Goal: Task Accomplishment & Management: Use online tool/utility

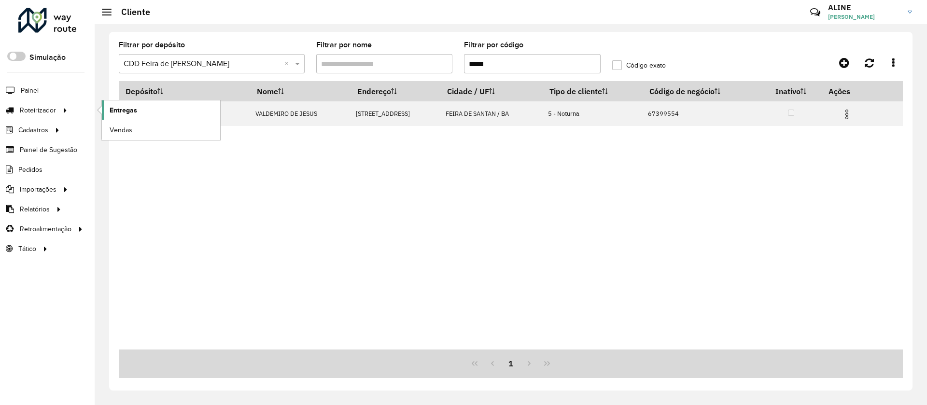
click at [141, 108] on link "Entregas" at bounding box center [161, 109] width 118 height 19
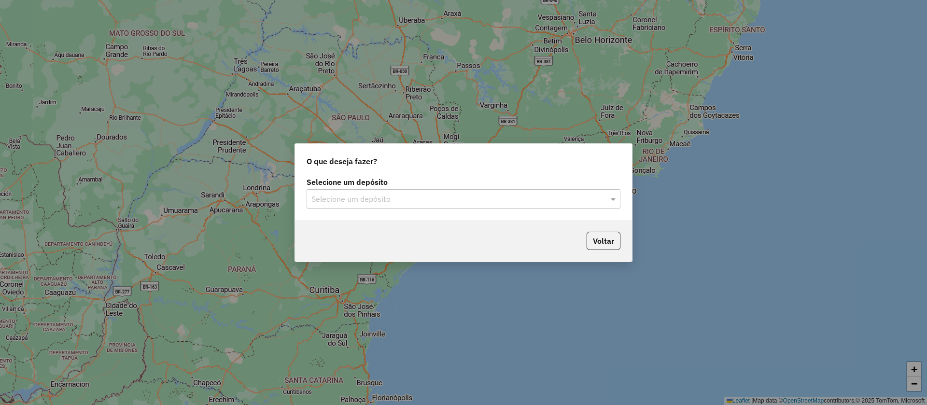
click at [417, 201] on input "text" at bounding box center [453, 200] width 285 height 12
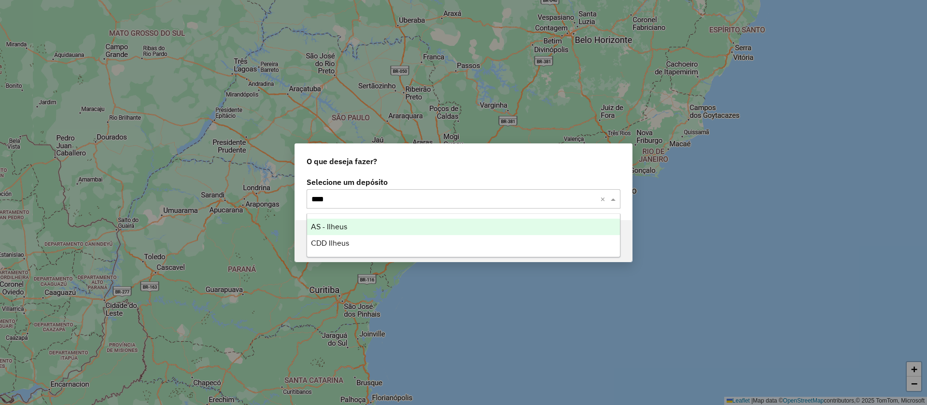
type input "*****"
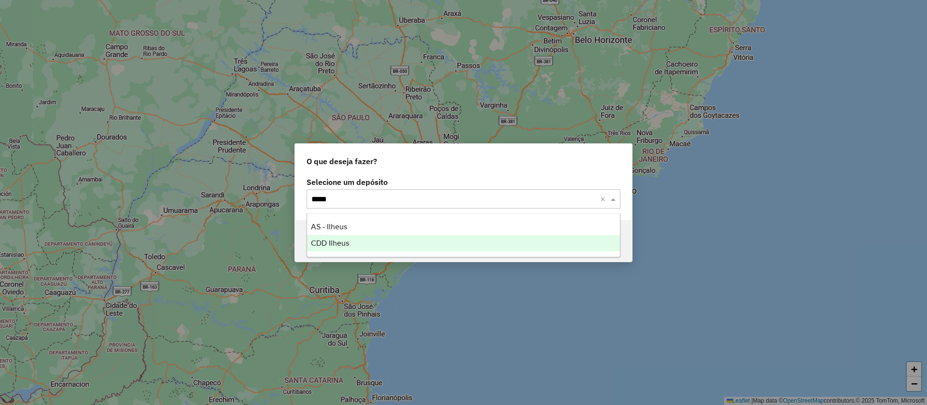
click at [336, 237] on div "CDD Ilheus" at bounding box center [463, 243] width 313 height 16
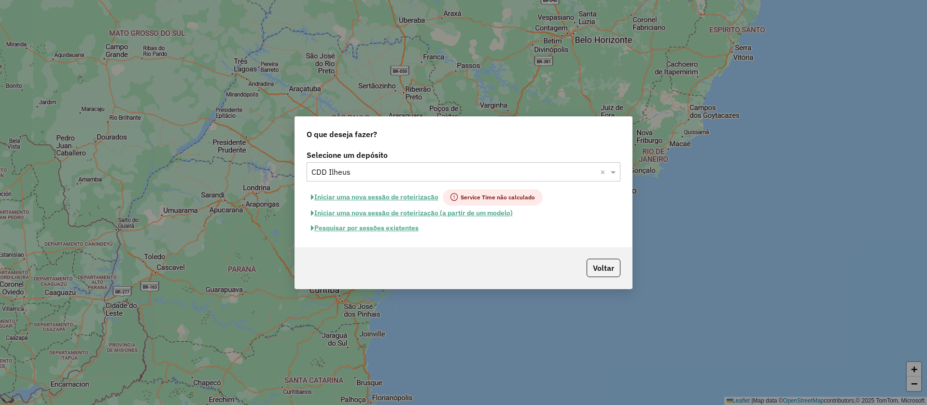
click at [393, 226] on button "Pesquisar por sessões existentes" at bounding box center [365, 228] width 116 height 15
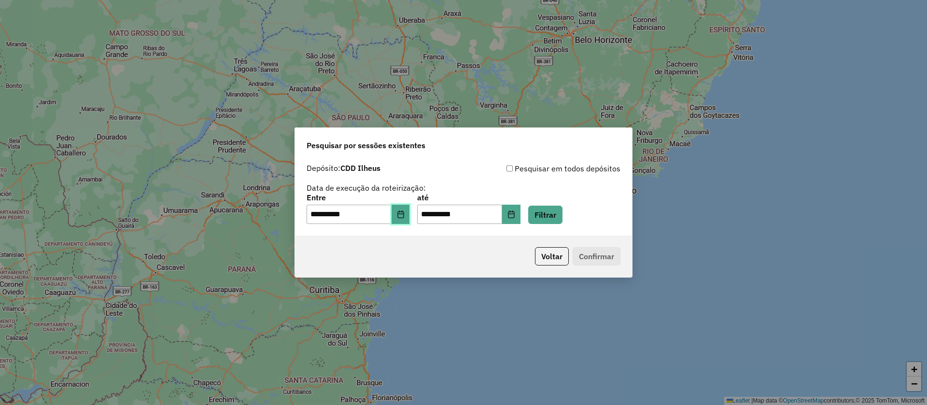
click at [405, 216] on icon "Choose Date" at bounding box center [401, 215] width 8 height 8
click at [560, 216] on button "Filtrar" at bounding box center [545, 215] width 34 height 18
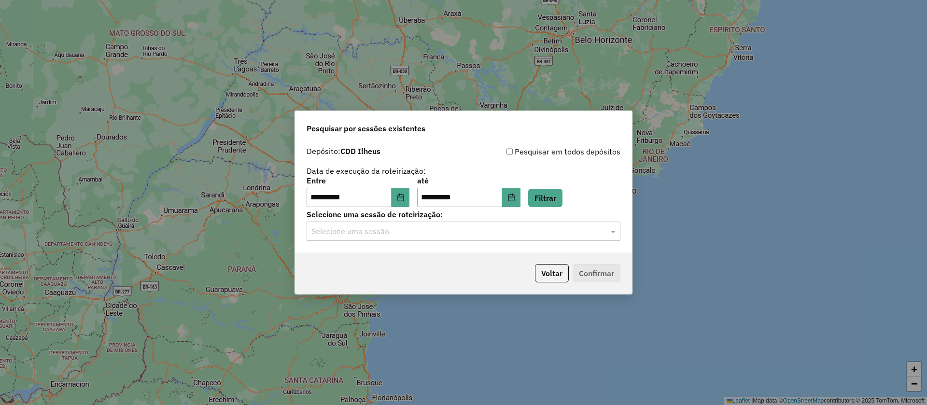
click at [399, 232] on input "text" at bounding box center [453, 232] width 285 height 12
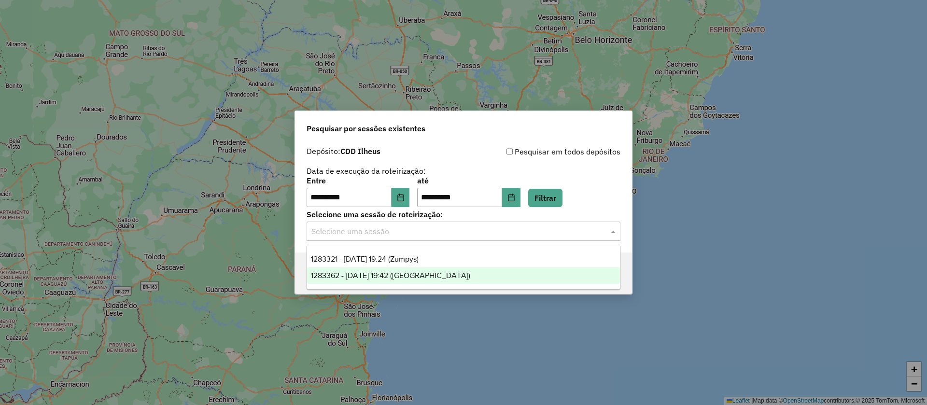
click at [405, 273] on span "1283362 - 26/09/2025 19:42 (Rota)" at bounding box center [390, 275] width 159 height 8
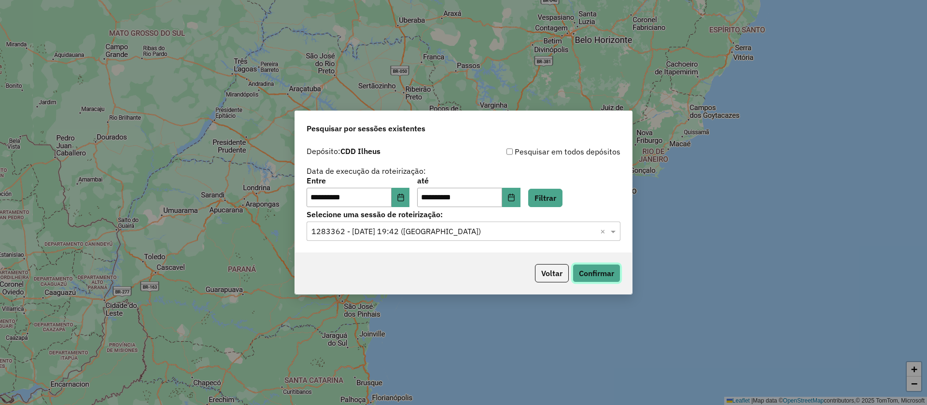
click at [606, 274] on button "Confirmar" at bounding box center [597, 273] width 48 height 18
click at [439, 232] on input "text" at bounding box center [453, 232] width 285 height 12
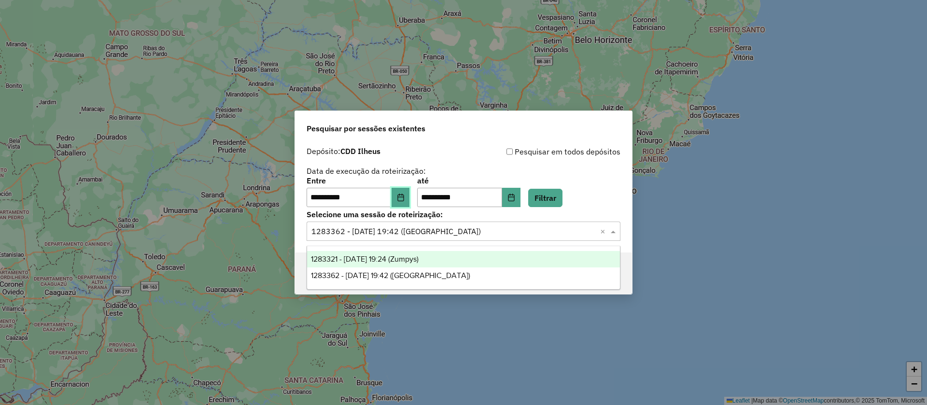
click at [406, 192] on button "Choose Date" at bounding box center [401, 197] width 18 height 19
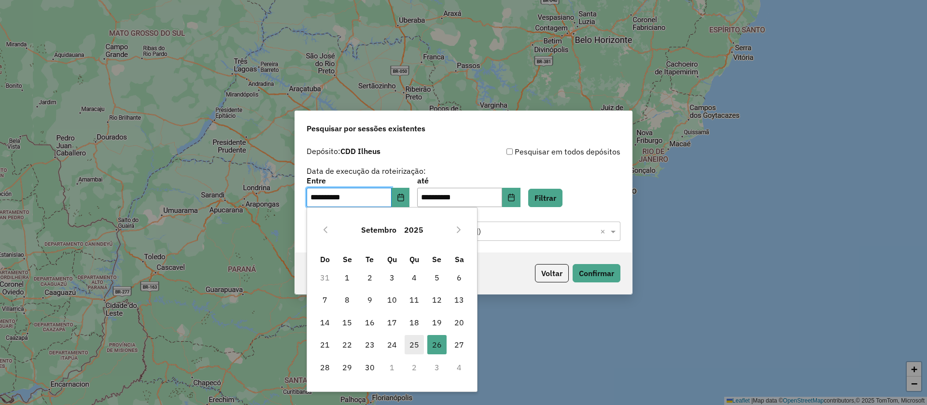
click at [413, 346] on span "25" at bounding box center [414, 344] width 19 height 19
type input "**********"
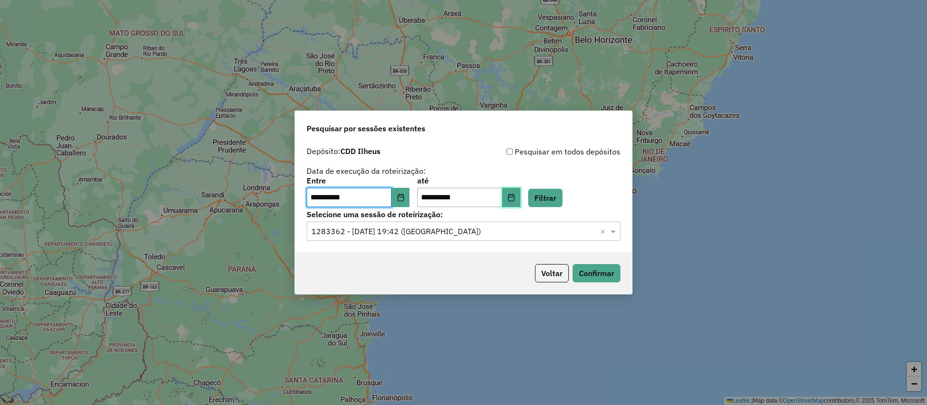
click at [515, 194] on icon "Choose Date" at bounding box center [511, 198] width 8 height 8
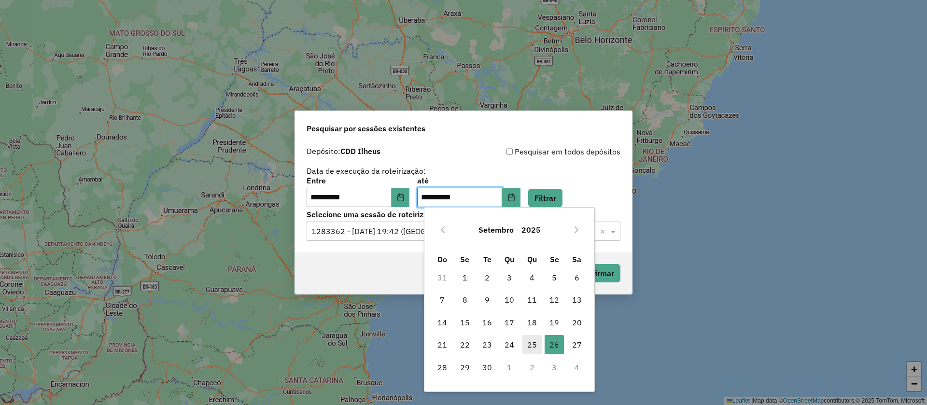
click at [528, 345] on span "25" at bounding box center [531, 344] width 19 height 19
type input "**********"
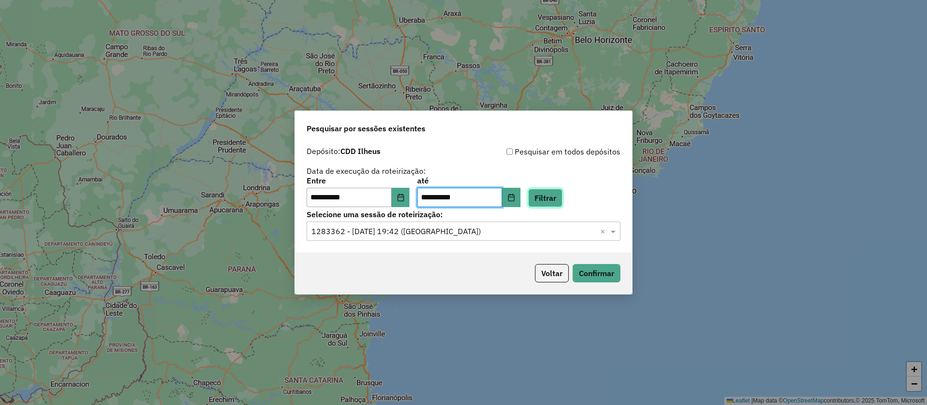
click at [562, 196] on button "Filtrar" at bounding box center [545, 198] width 34 height 18
click at [431, 224] on div "Selecione uma sessão × ×" at bounding box center [464, 231] width 314 height 19
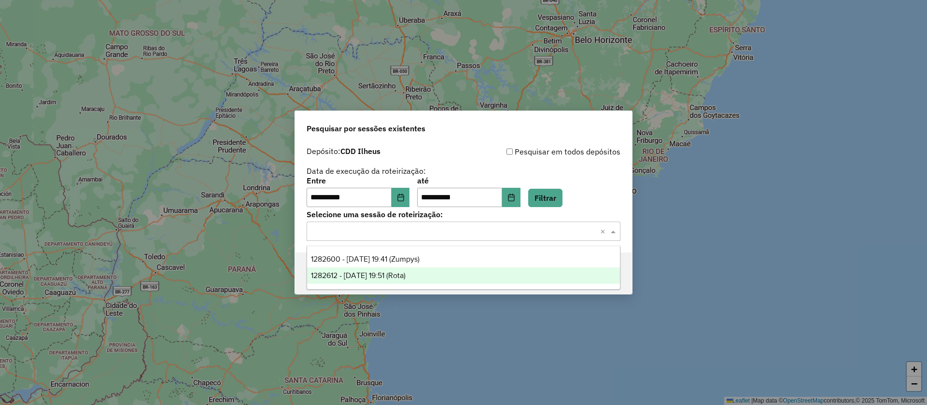
click at [406, 275] on span "1282612 - 25/09/2025 19:51 (Rota)" at bounding box center [358, 275] width 95 height 8
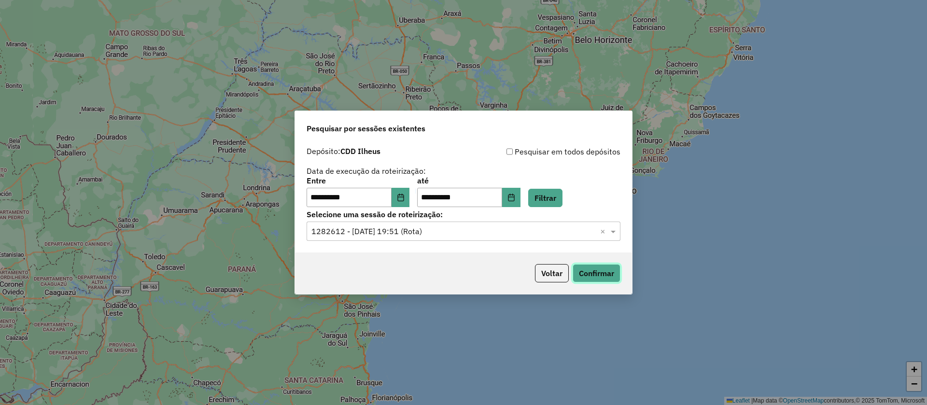
click at [604, 271] on button "Confirmar" at bounding box center [597, 273] width 48 height 18
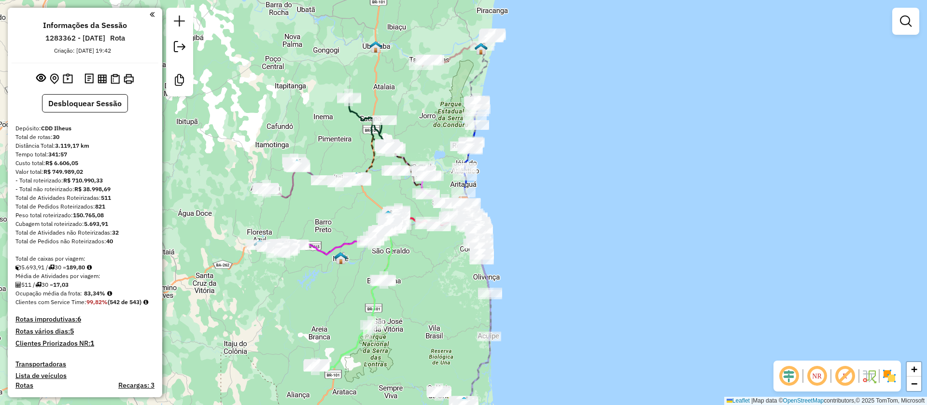
click at [849, 378] on em at bounding box center [844, 376] width 23 height 23
click at [789, 375] on em at bounding box center [788, 376] width 23 height 23
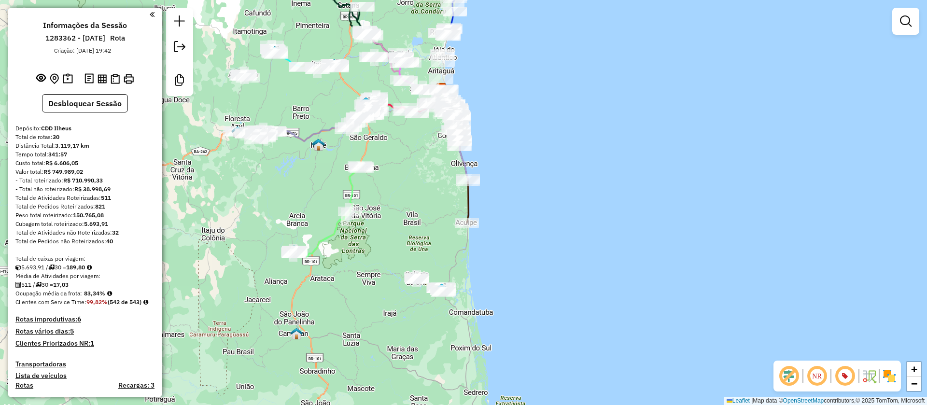
drag, startPoint x: 677, startPoint y: 296, endPoint x: 659, endPoint y: 194, distance: 104.4
click at [659, 194] on div "Janela de atendimento Grade de atendimento Capacidade Transportadoras Veículos …" at bounding box center [463, 202] width 927 height 405
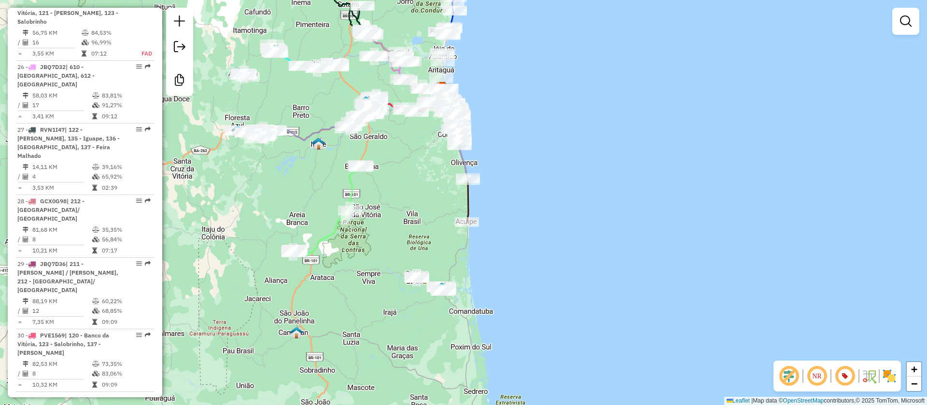
scroll to position [1929, 0]
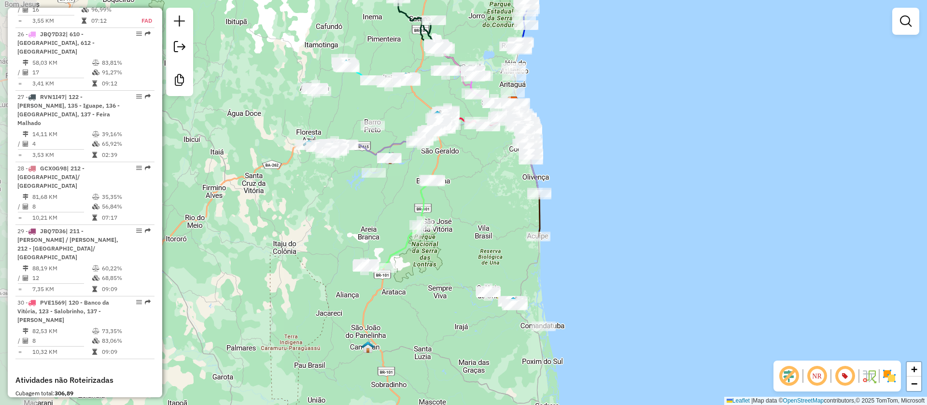
drag, startPoint x: 584, startPoint y: 249, endPoint x: 656, endPoint y: 266, distance: 74.3
click at [656, 264] on div "Janela de atendimento Grade de atendimento Capacidade Transportadoras Veículos …" at bounding box center [463, 202] width 927 height 405
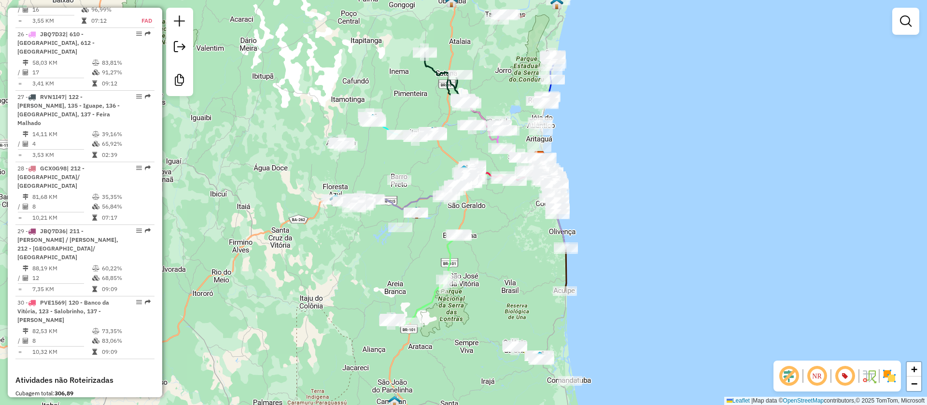
drag, startPoint x: 440, startPoint y: 226, endPoint x: 466, endPoint y: 283, distance: 62.7
click at [466, 283] on div "Janela de atendimento Grade de atendimento Capacidade Transportadoras Veículos …" at bounding box center [463, 202] width 927 height 405
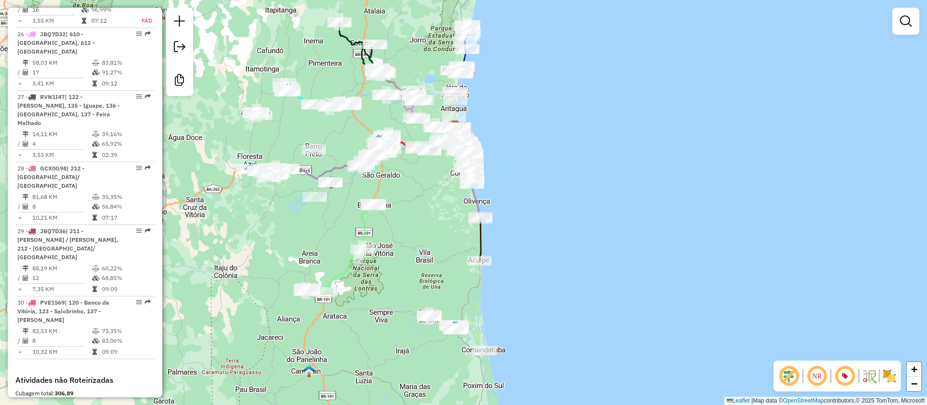
drag, startPoint x: 659, startPoint y: 233, endPoint x: 575, endPoint y: 205, distance: 87.8
click at [567, 194] on div "Janela de atendimento Grade de atendimento Capacidade Transportadoras Veículos …" at bounding box center [463, 202] width 927 height 405
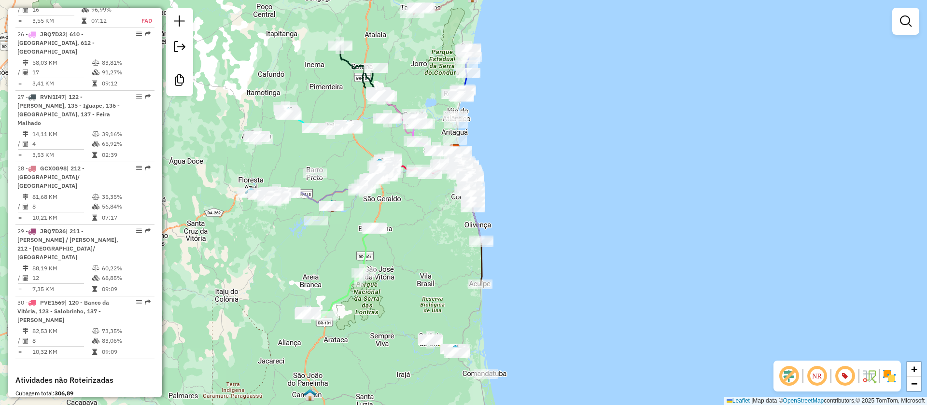
drag, startPoint x: 551, startPoint y: 192, endPoint x: 558, endPoint y: 223, distance: 31.6
click at [558, 223] on div "Janela de atendimento Grade de atendimento Capacidade Transportadoras Veículos …" at bounding box center [463, 202] width 927 height 405
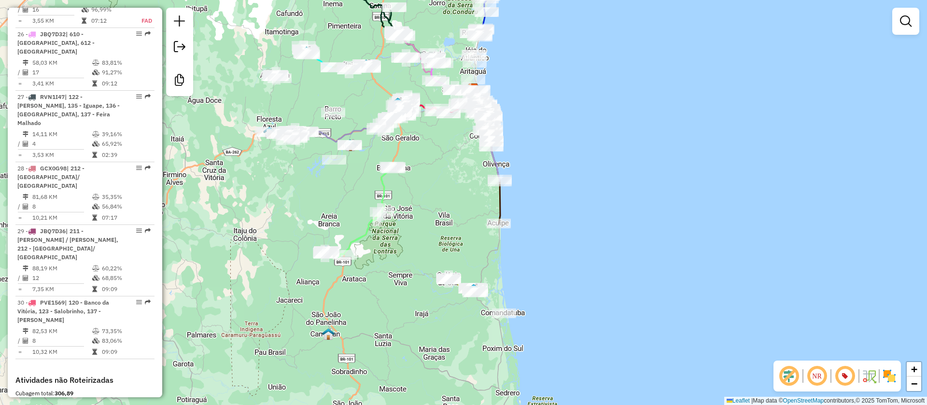
drag, startPoint x: 423, startPoint y: 247, endPoint x: 355, endPoint y: 92, distance: 169.5
click at [448, 195] on div "Janela de atendimento Grade de atendimento Capacidade Transportadoras Veículos …" at bounding box center [463, 202] width 927 height 405
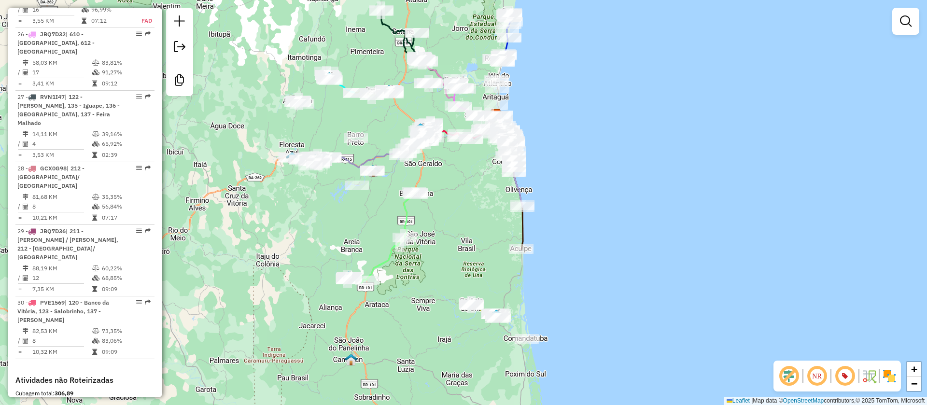
click at [444, 224] on div "Janela de atendimento Grade de atendimento Capacidade Transportadoras Veículos …" at bounding box center [463, 202] width 927 height 405
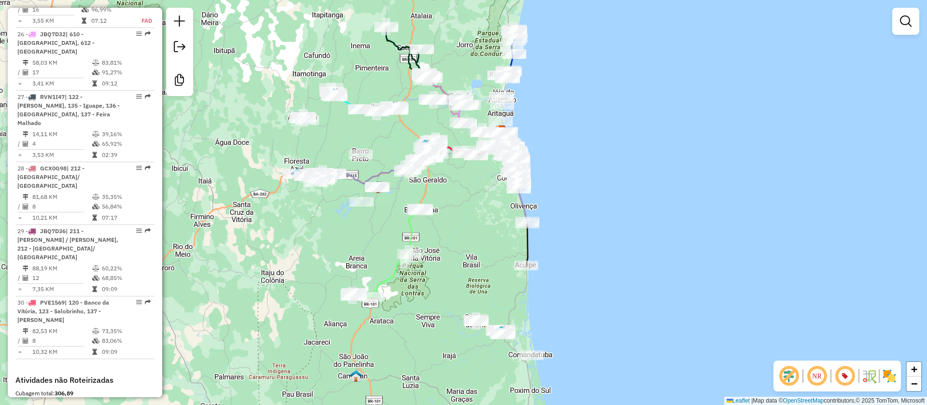
drag, startPoint x: 574, startPoint y: 110, endPoint x: 599, endPoint y: 180, distance: 74.2
click at [599, 180] on div "Janela de atendimento Grade de atendimento Capacidade Transportadoras Veículos …" at bounding box center [463, 202] width 927 height 405
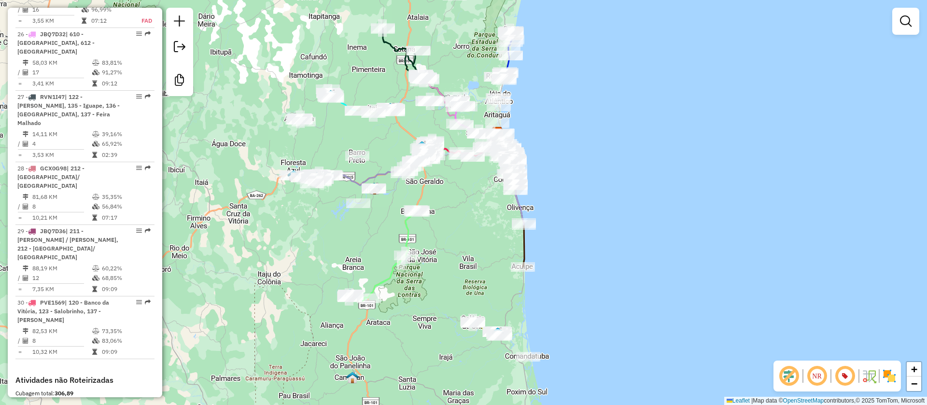
drag, startPoint x: 627, startPoint y: 195, endPoint x: 603, endPoint y: 142, distance: 57.7
click at [603, 142] on div "Janela de atendimento Grade de atendimento Capacidade Transportadoras Veículos …" at bounding box center [463, 202] width 927 height 405
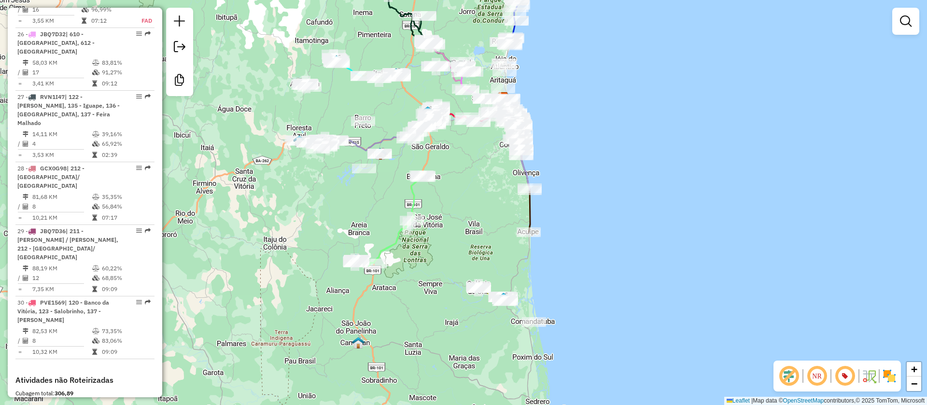
drag, startPoint x: 380, startPoint y: 214, endPoint x: 380, endPoint y: 207, distance: 7.7
click at [380, 207] on div "Janela de atendimento Grade de atendimento Capacidade Transportadoras Veículos …" at bounding box center [463, 202] width 927 height 405
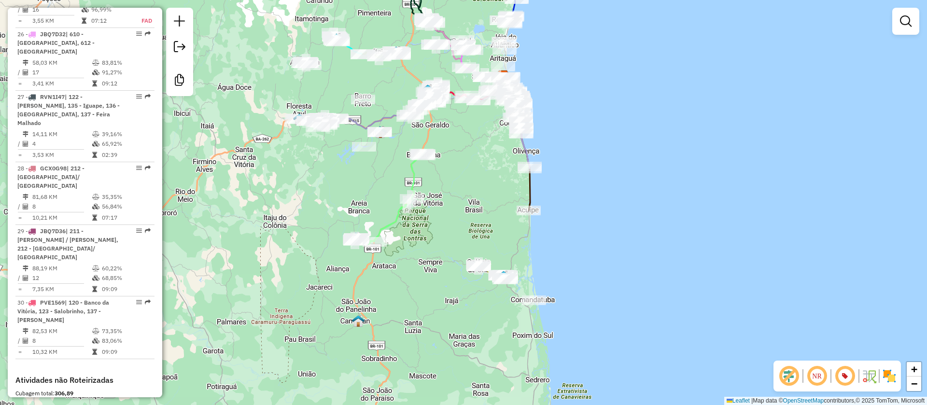
drag, startPoint x: 385, startPoint y: 205, endPoint x: 387, endPoint y: 160, distance: 44.9
click at [385, 158] on div "Janela de atendimento Grade de atendimento Capacidade Transportadoras Veículos …" at bounding box center [463, 202] width 927 height 405
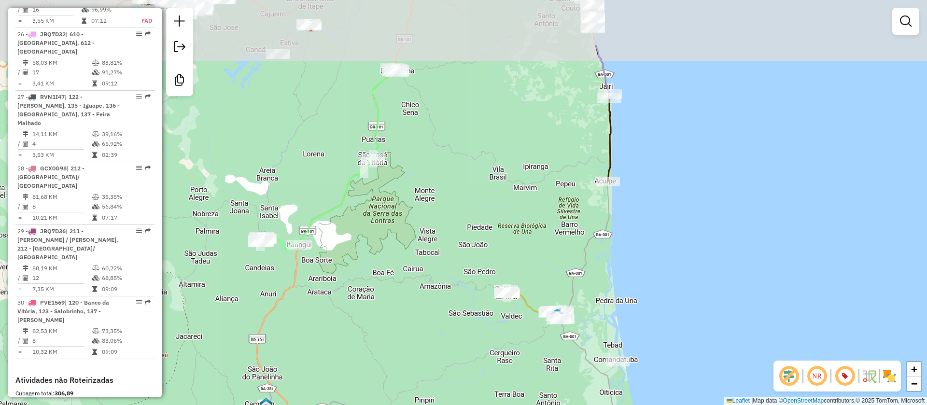
drag, startPoint x: 583, startPoint y: 244, endPoint x: 637, endPoint y: 309, distance: 84.3
click at [637, 309] on div "Janela de atendimento Grade de atendimento Capacidade Transportadoras Veículos …" at bounding box center [463, 202] width 927 height 405
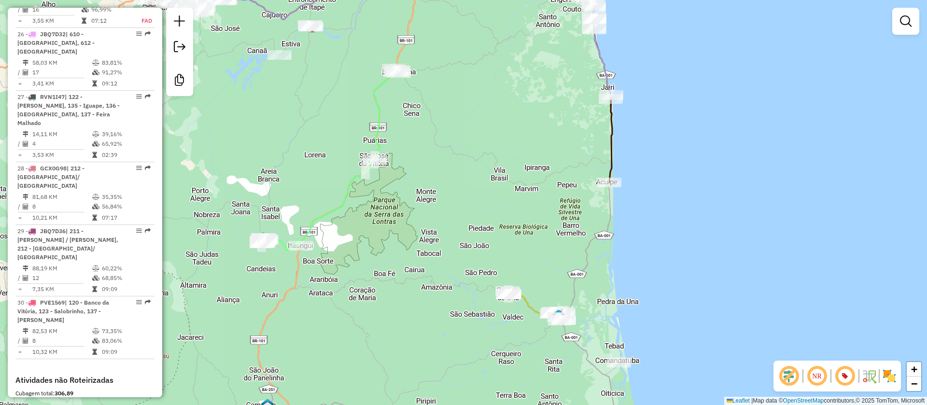
drag, startPoint x: 515, startPoint y: 165, endPoint x: 502, endPoint y: 95, distance: 71.2
click at [495, 87] on div "Janela de atendimento Grade de atendimento Capacidade Transportadoras Veículos …" at bounding box center [463, 202] width 927 height 405
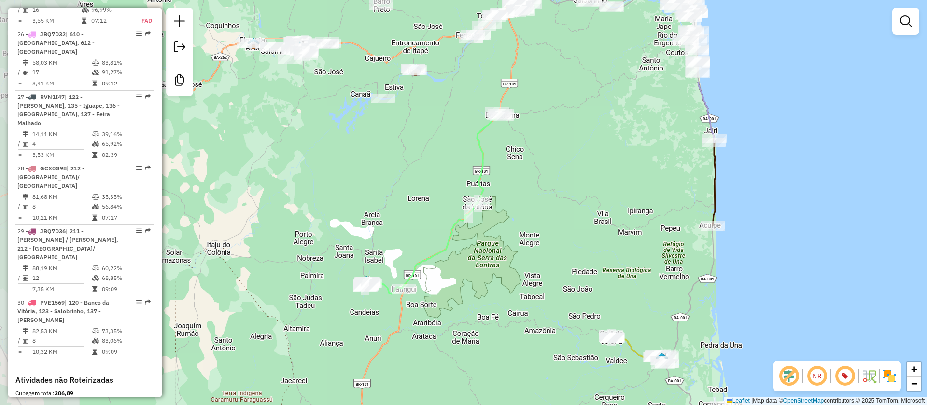
drag, startPoint x: 533, startPoint y: 175, endPoint x: 604, endPoint y: 268, distance: 117.0
click at [655, 296] on div "Janela de atendimento Grade de atendimento Capacidade Transportadoras Veículos …" at bounding box center [463, 202] width 927 height 405
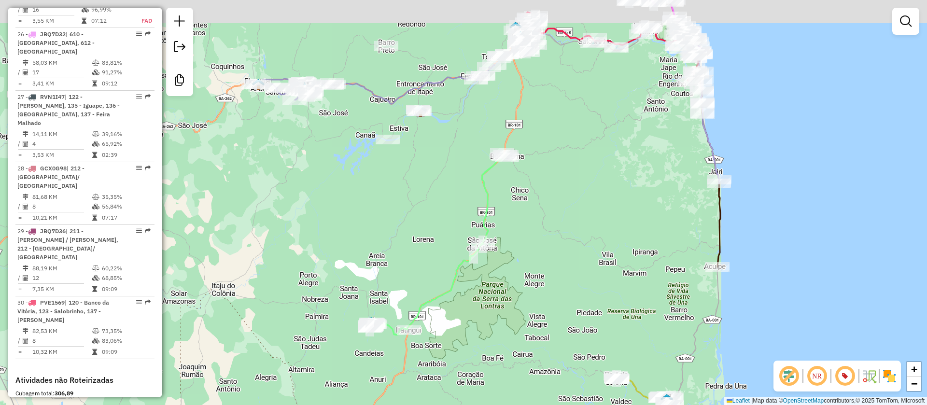
drag, startPoint x: 438, startPoint y: 146, endPoint x: 440, endPoint y: 188, distance: 42.6
click at [440, 188] on div "Janela de atendimento Grade de atendimento Capacidade Transportadoras Veículos …" at bounding box center [463, 202] width 927 height 405
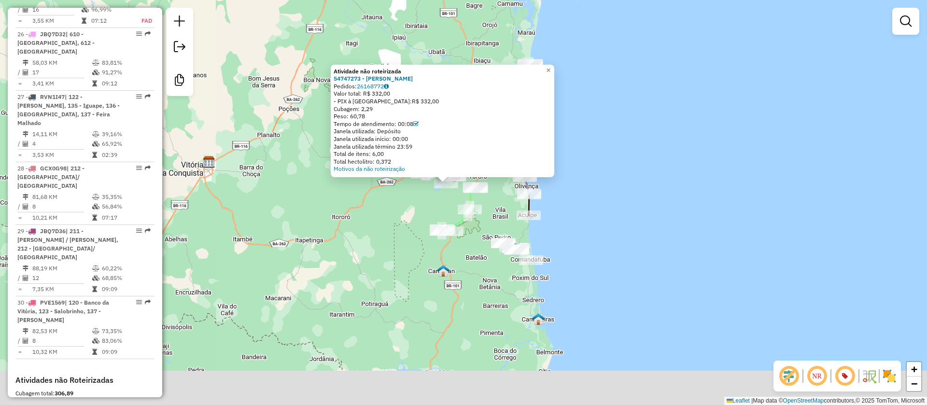
drag, startPoint x: 668, startPoint y: 298, endPoint x: 556, endPoint y: 236, distance: 128.4
click at [622, 195] on div "Atividade não roteirizada 54747273 - ADRIANA OLIVEIRA BARBOSA Pedidos: 26168772…" at bounding box center [463, 202] width 927 height 405
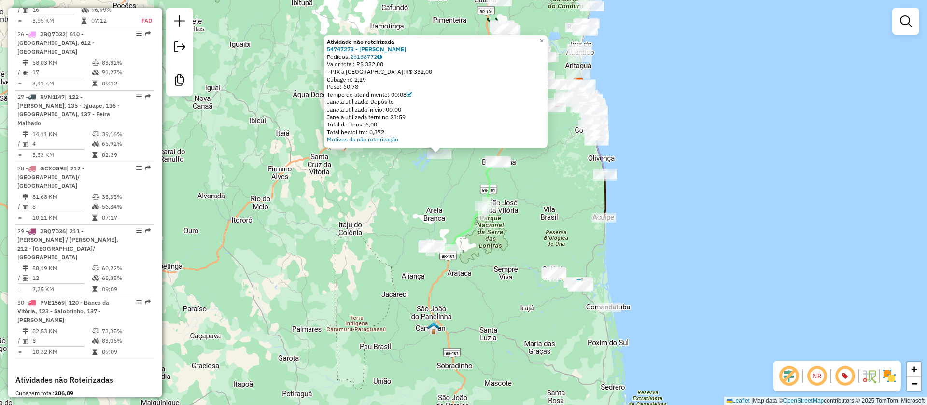
drag, startPoint x: 570, startPoint y: 223, endPoint x: 613, endPoint y: 252, distance: 51.6
click at [627, 256] on div "Atividade não roteirizada 54747273 - ADRIANA OLIVEIRA BARBOSA Pedidos: 26168772…" at bounding box center [463, 202] width 927 height 405
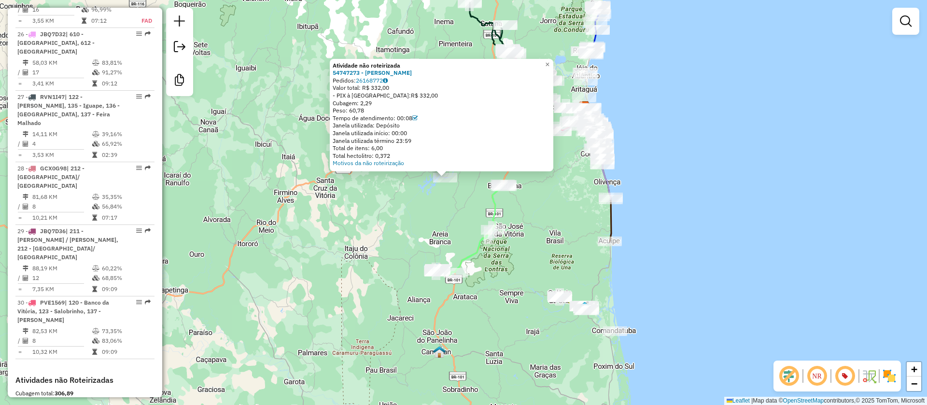
drag, startPoint x: 389, startPoint y: 206, endPoint x: 391, endPoint y: 228, distance: 21.8
click at [391, 228] on div "Atividade não roteirizada 54747273 - ADRIANA OLIVEIRA BARBOSA Pedidos: 26168772…" at bounding box center [463, 202] width 927 height 405
click at [549, 63] on span "×" at bounding box center [547, 65] width 4 height 8
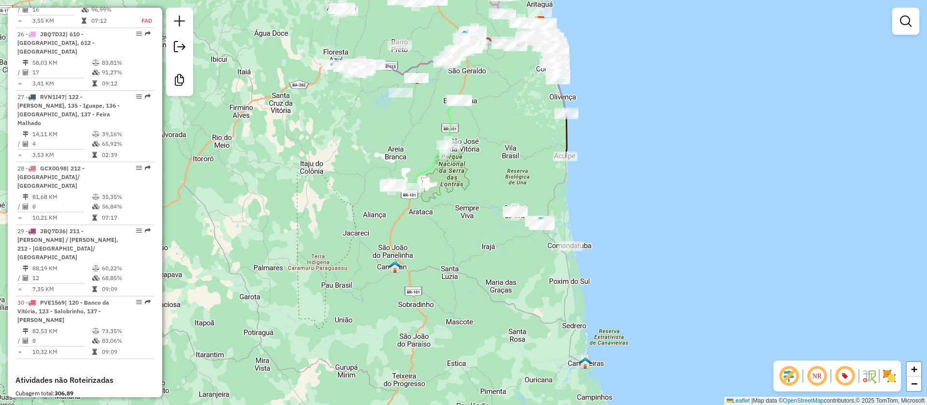
drag, startPoint x: 476, startPoint y: 244, endPoint x: 451, endPoint y: 199, distance: 51.2
click at [451, 199] on div "Janela de atendimento Grade de atendimento Capacidade Transportadoras Veículos …" at bounding box center [463, 202] width 927 height 405
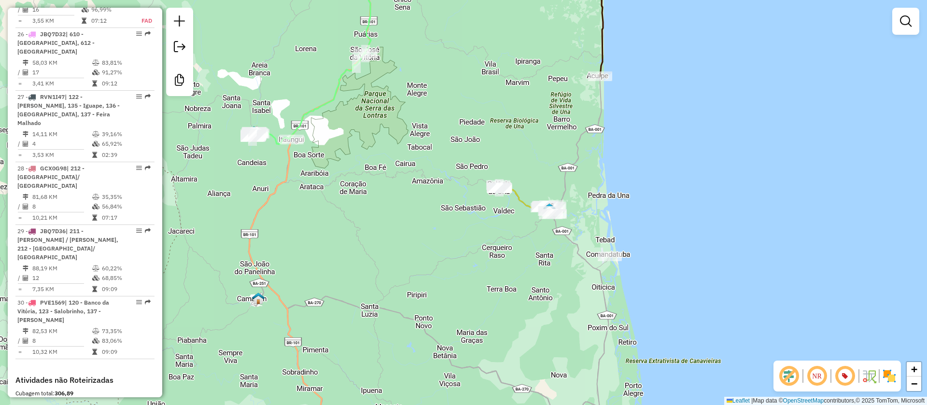
click at [518, 194] on icon at bounding box center [525, 200] width 57 height 30
select select "**********"
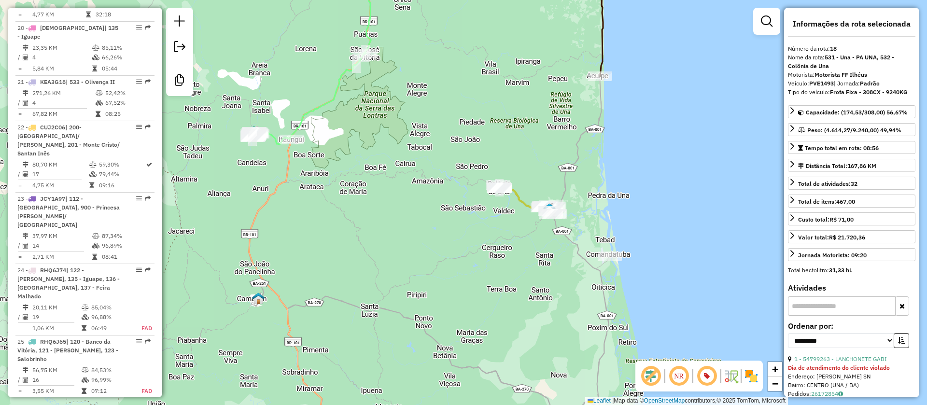
scroll to position [1359, 0]
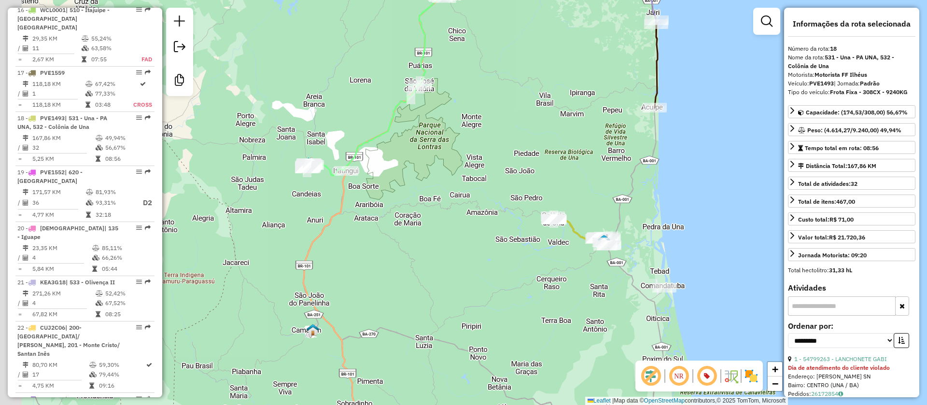
drag, startPoint x: 493, startPoint y: 114, endPoint x: 635, endPoint y: 199, distance: 165.0
click at [635, 199] on div "Janela de atendimento Grade de atendimento Capacidade Transportadoras Veículos …" at bounding box center [463, 202] width 927 height 405
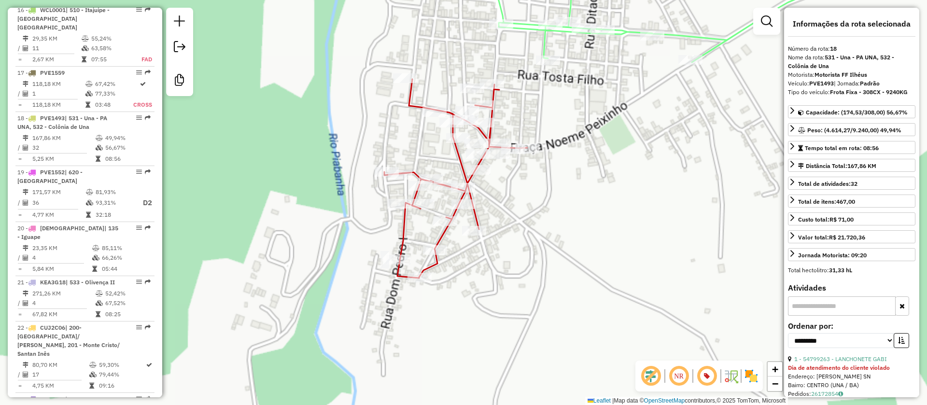
click at [410, 94] on icon at bounding box center [455, 178] width 143 height 199
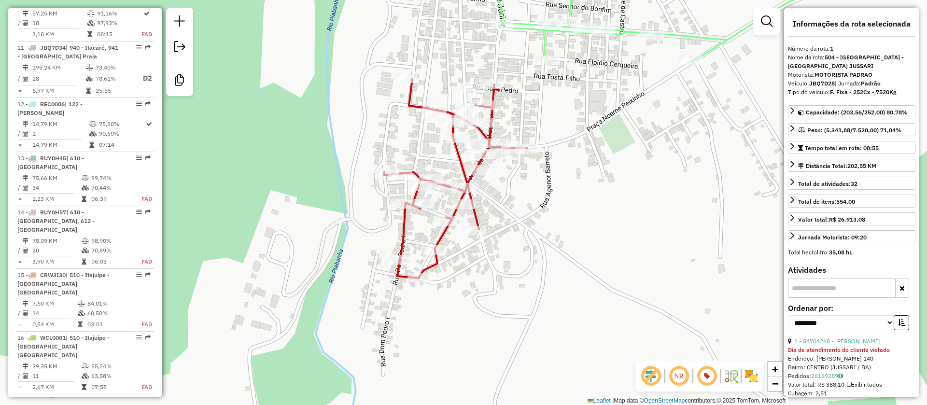
scroll to position [422, 0]
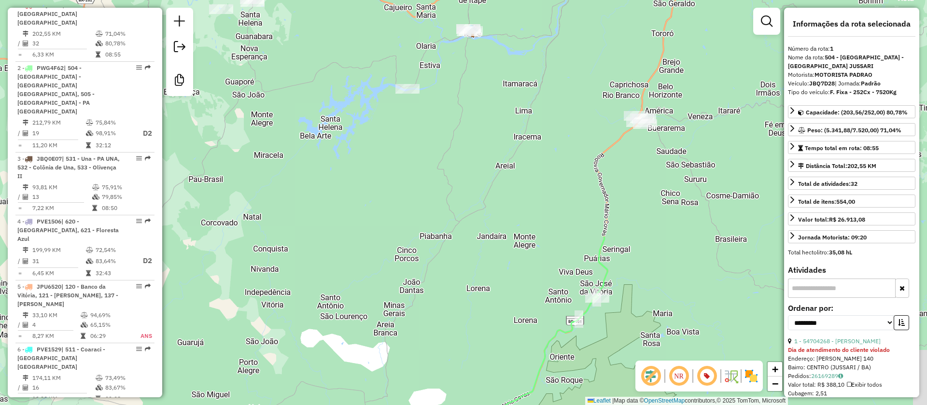
drag, startPoint x: 459, startPoint y: 106, endPoint x: 464, endPoint y: 122, distance: 17.1
click at [406, 357] on div "Janela de atendimento Grade de atendimento Capacidade Transportadoras Veículos …" at bounding box center [463, 202] width 927 height 405
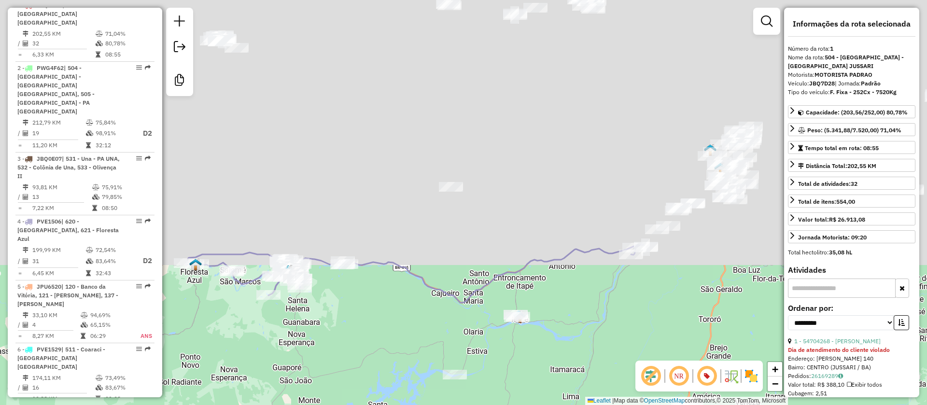
drag, startPoint x: 511, startPoint y: 409, endPoint x: 495, endPoint y: 384, distance: 29.7
click at [511, 405] on html "Aguarde... Pop-up bloqueado! Seu navegador bloqueou automáticamente a abertura …" at bounding box center [463, 202] width 927 height 405
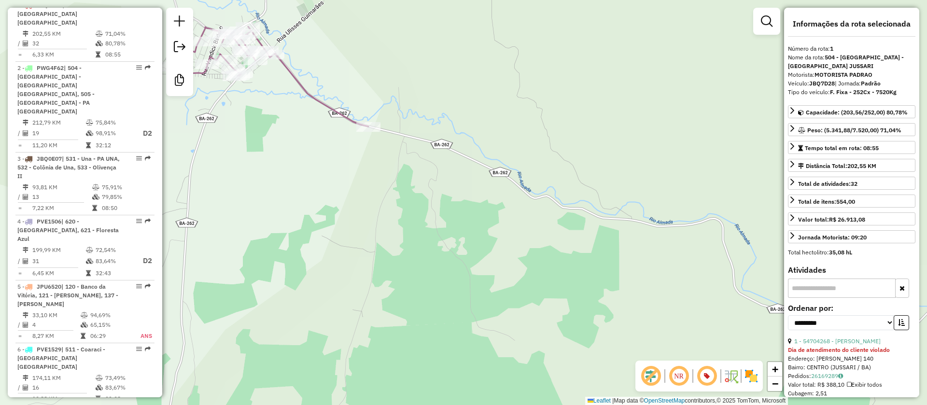
click at [328, 103] on icon at bounding box center [268, 77] width 202 height 100
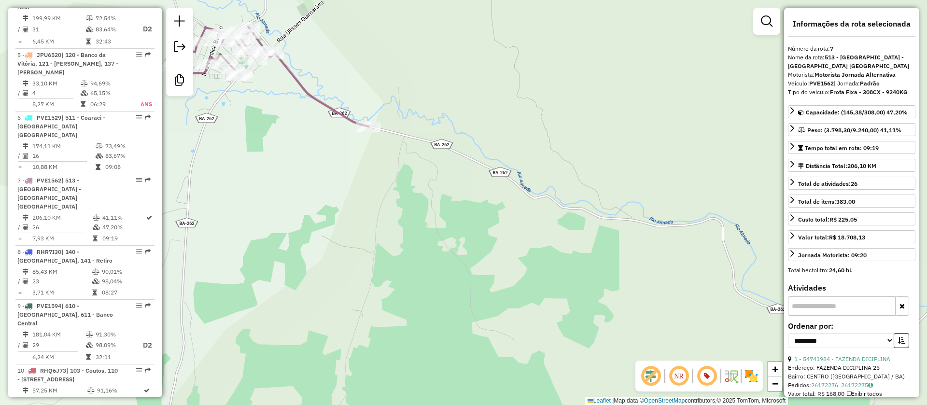
scroll to position [777, 0]
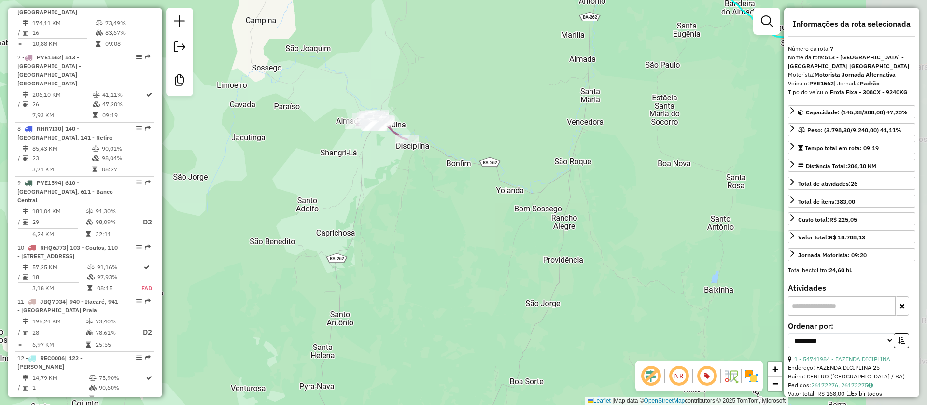
drag, startPoint x: 544, startPoint y: 163, endPoint x: 428, endPoint y: 132, distance: 120.4
click at [436, 132] on div "Janela de atendimento Grade de atendimento Capacidade Transportadoras Veículos …" at bounding box center [463, 202] width 927 height 405
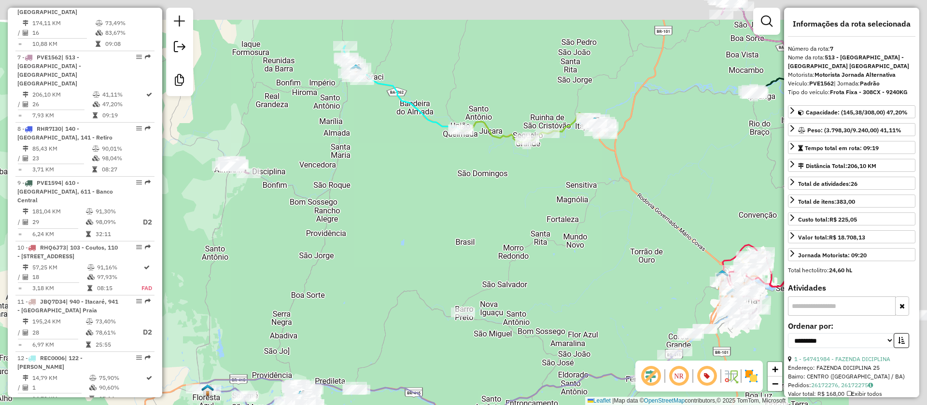
drag, startPoint x: 559, startPoint y: 201, endPoint x: 420, endPoint y: 221, distance: 140.4
click at [420, 221] on div "Janela de atendimento Grade de atendimento Capacidade Transportadoras Veículos …" at bounding box center [463, 202] width 927 height 405
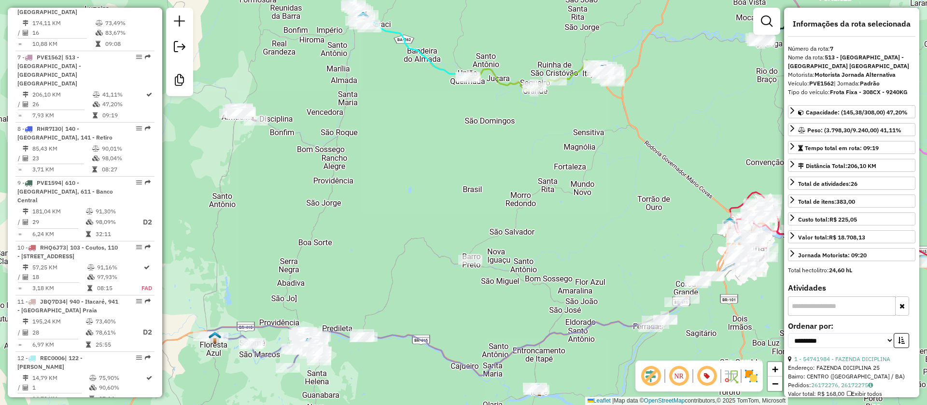
drag, startPoint x: 499, startPoint y: 226, endPoint x: 522, endPoint y: 173, distance: 57.8
click at [522, 173] on div "Janela de atendimento Grade de atendimento Capacidade Transportadoras Veículos …" at bounding box center [463, 202] width 927 height 405
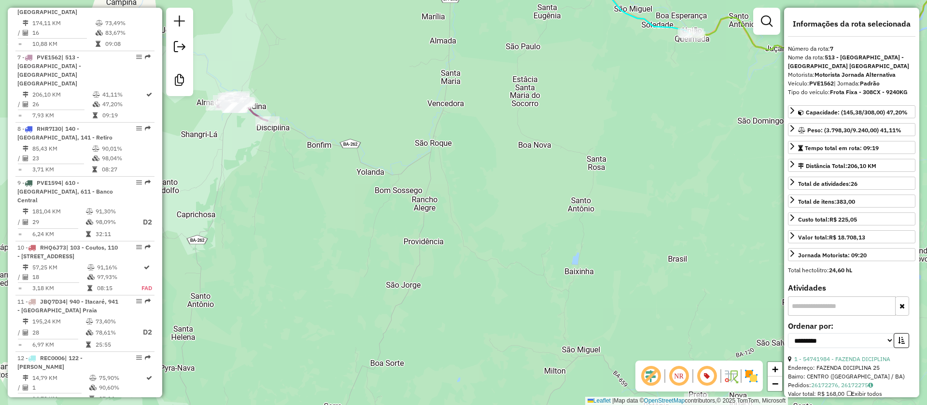
click at [254, 115] on icon at bounding box center [242, 108] width 50 height 25
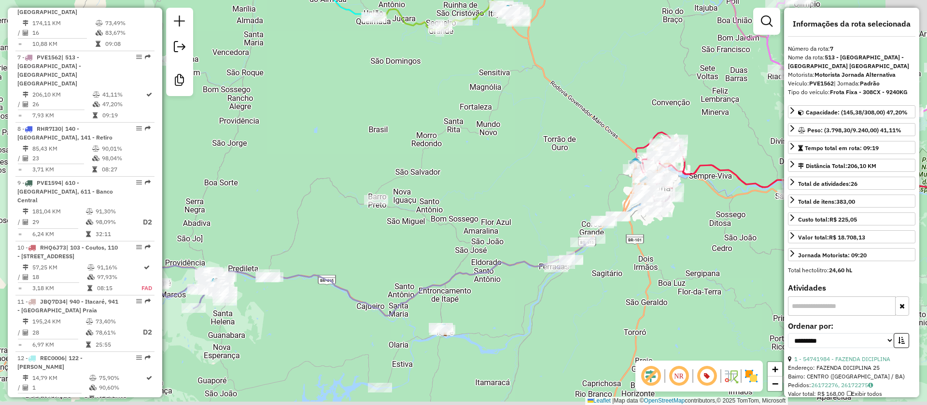
drag, startPoint x: 413, startPoint y: 170, endPoint x: 353, endPoint y: 98, distance: 93.6
click at [353, 98] on div "Janela de atendimento Grade de atendimento Capacidade Transportadoras Veículos …" at bounding box center [463, 202] width 927 height 405
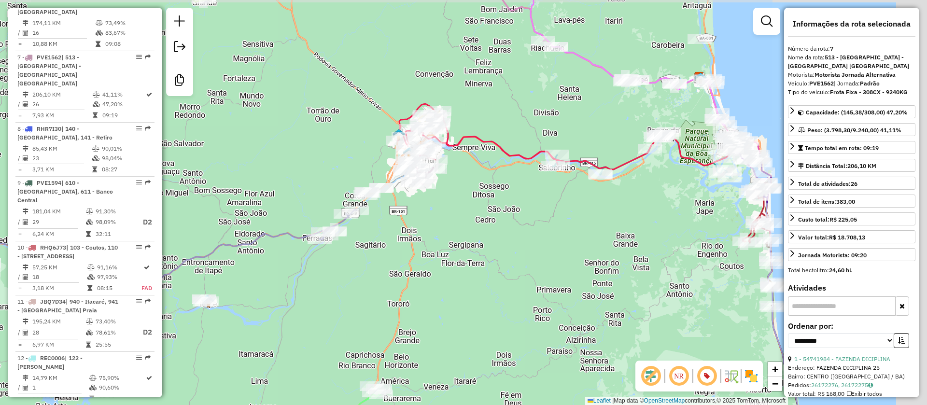
click at [547, 208] on div "Janela de atendimento Grade de atendimento Capacidade Transportadoras Veículos …" at bounding box center [463, 202] width 927 height 405
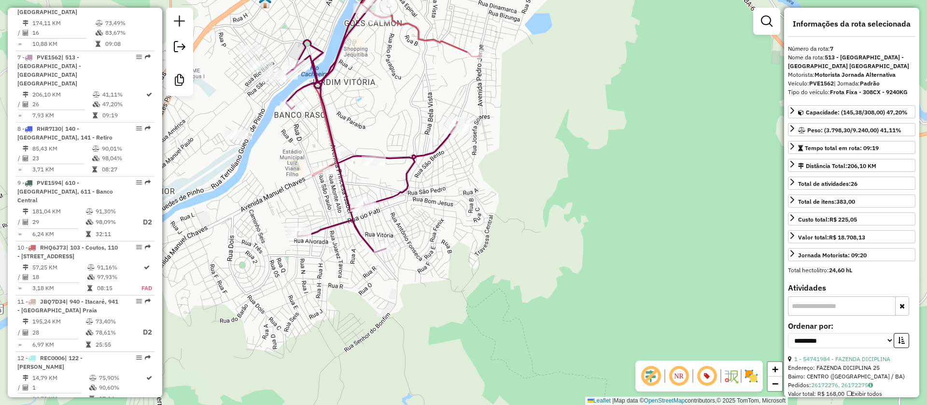
click at [412, 160] on icon at bounding box center [371, 105] width 171 height 293
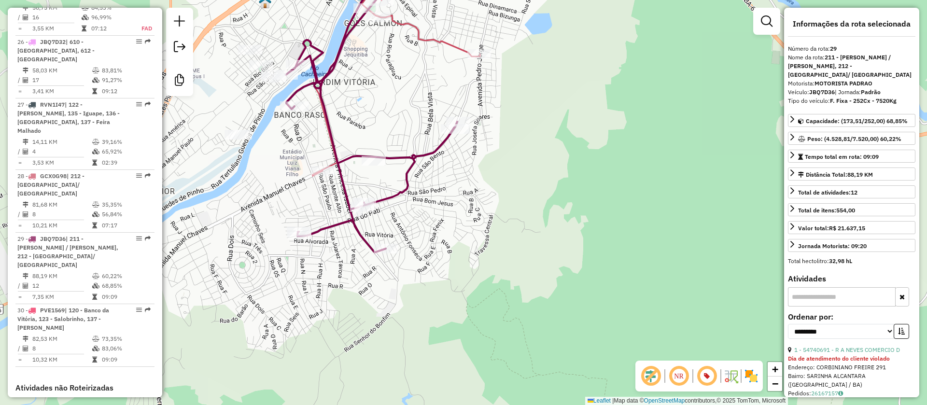
scroll to position [1929, 0]
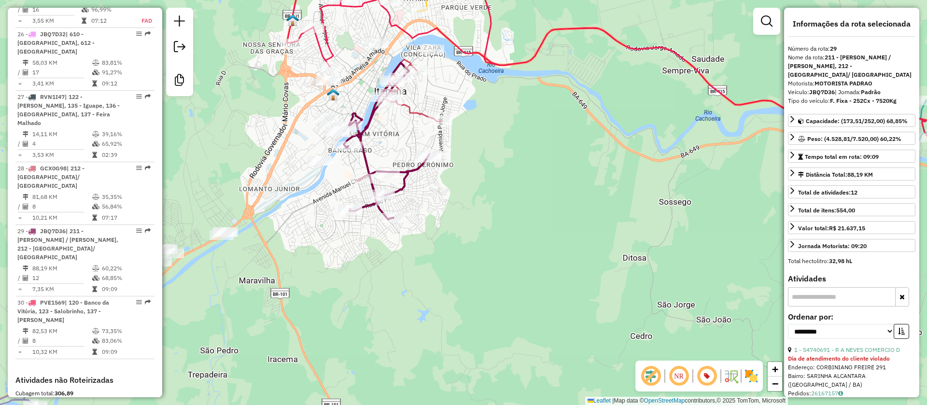
click at [411, 107] on icon at bounding box center [399, 120] width 84 height 122
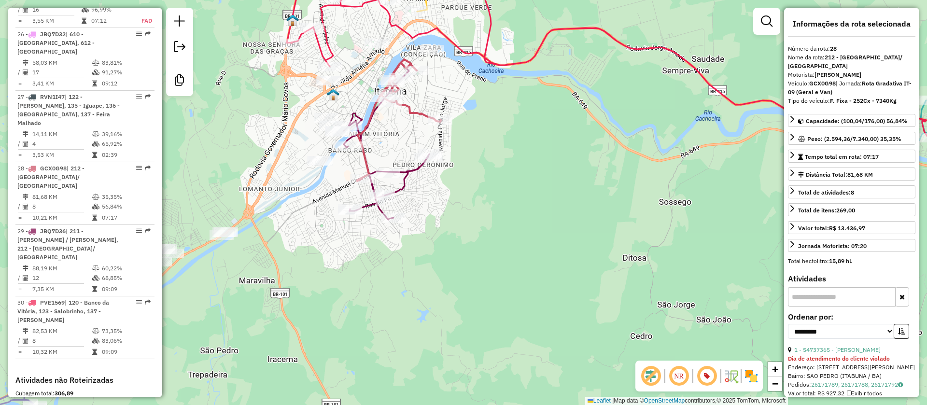
scroll to position [1927, 0]
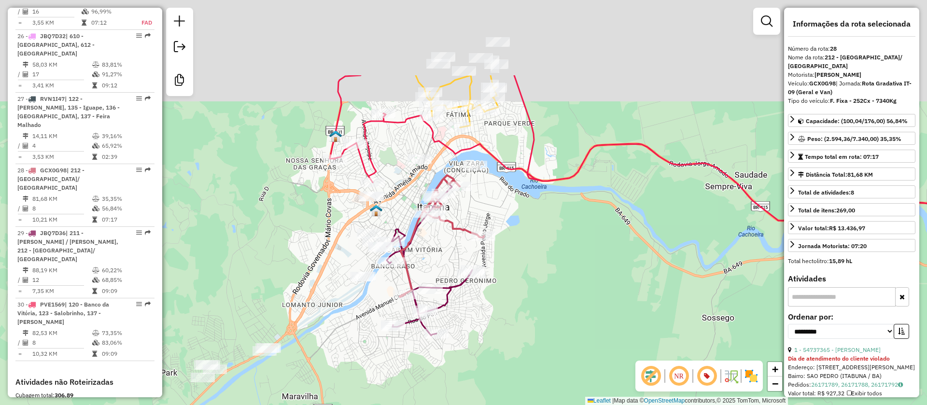
drag, startPoint x: 500, startPoint y: 90, endPoint x: 538, endPoint y: 196, distance: 112.9
click at [538, 196] on div "Janela de atendimento Grade de atendimento Capacidade Transportadoras Veículos …" at bounding box center [463, 202] width 927 height 405
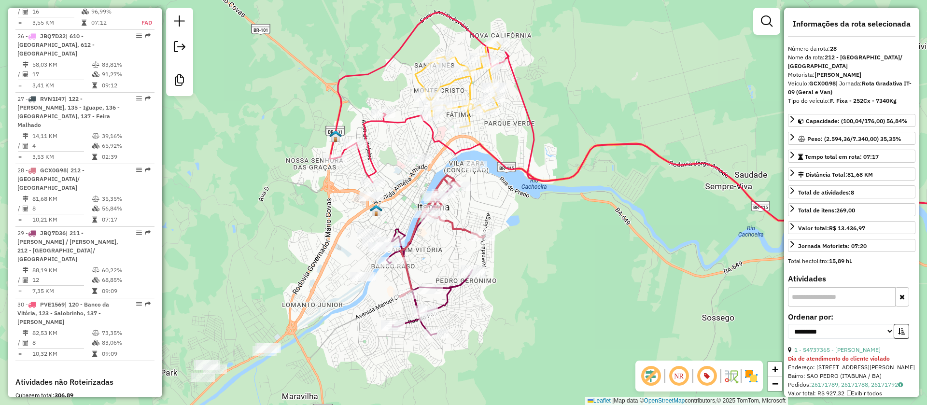
click at [449, 85] on icon at bounding box center [457, 84] width 85 height 85
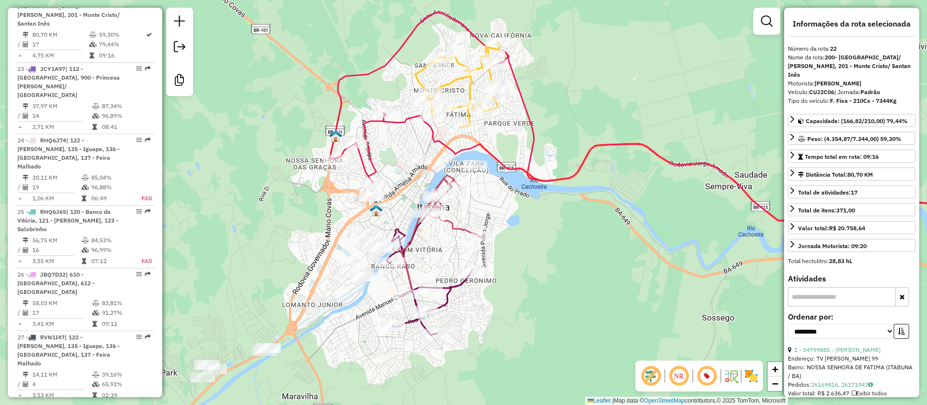
scroll to position [1559, 0]
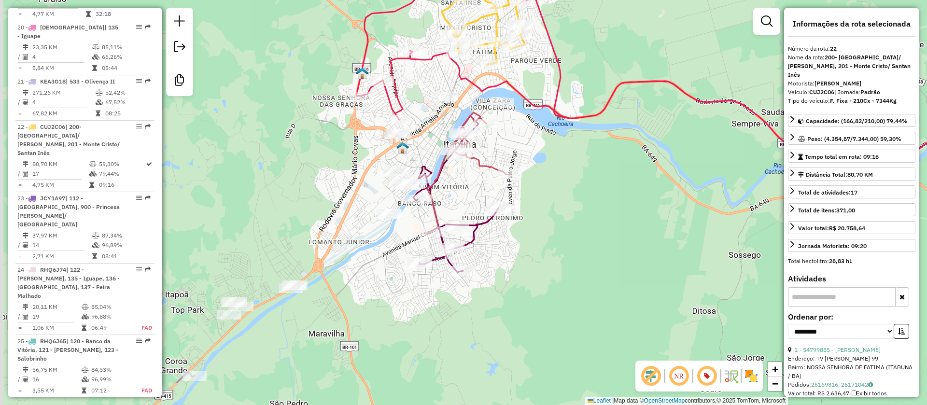
drag, startPoint x: 297, startPoint y: 174, endPoint x: 352, endPoint y: 119, distance: 77.5
click at [348, 116] on div "Janela de atendimento Grade de atendimento Capacidade Transportadoras Veículos …" at bounding box center [463, 202] width 927 height 405
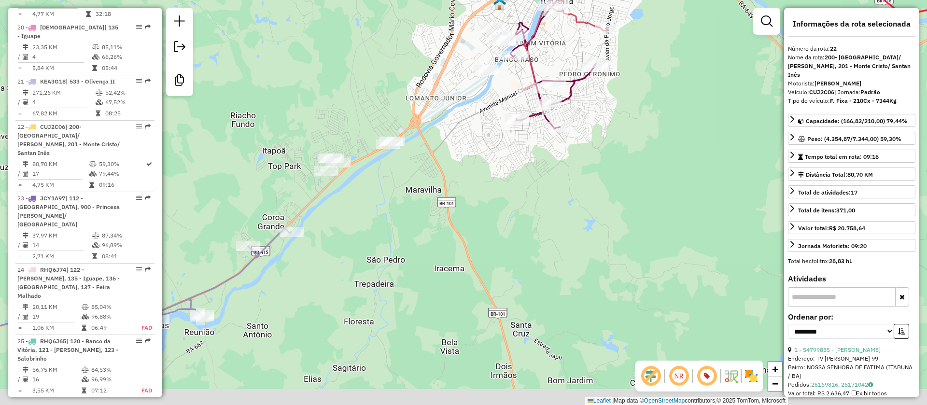
drag, startPoint x: 396, startPoint y: 184, endPoint x: 441, endPoint y: 98, distance: 97.0
click at [437, 86] on div "Janela de atendimento Grade de atendimento Capacidade Transportadoras Veículos …" at bounding box center [463, 202] width 927 height 405
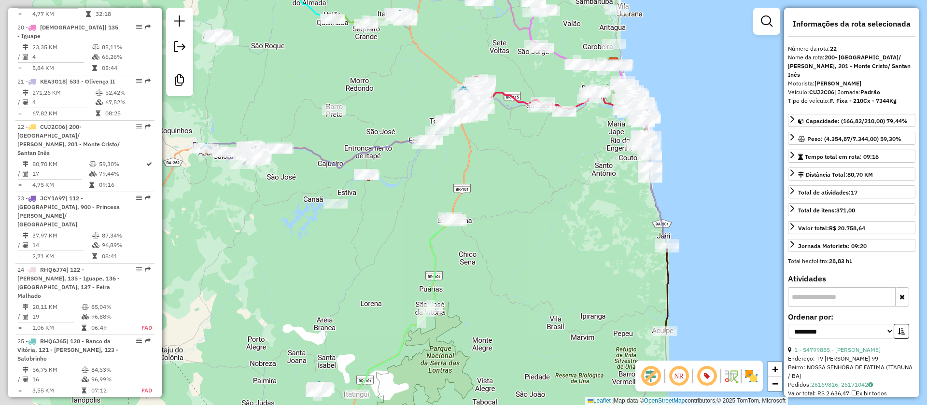
drag, startPoint x: 466, startPoint y: 200, endPoint x: 411, endPoint y: 178, distance: 59.1
click at [472, 185] on div "Janela de atendimento Grade de atendimento Capacidade Transportadoras Veículos …" at bounding box center [463, 202] width 927 height 405
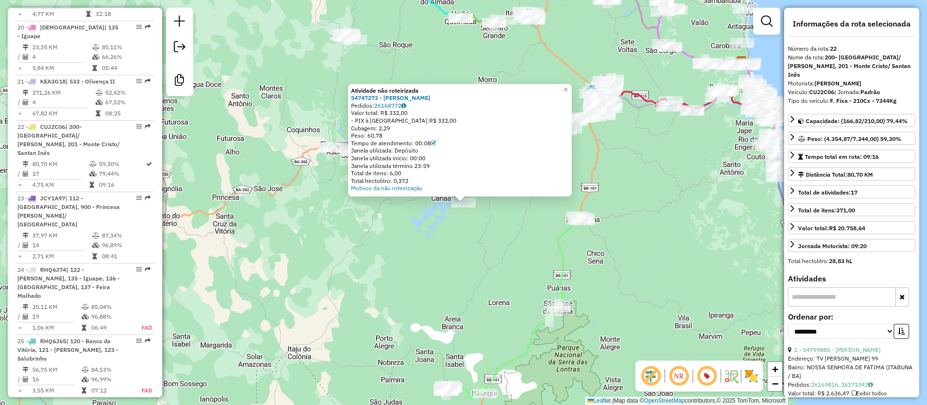
click at [449, 238] on div "Atividade não roteirizada 54747273 - ADRIANA OLIVEIRA BARBOSA Pedidos: 26168772…" at bounding box center [463, 202] width 927 height 405
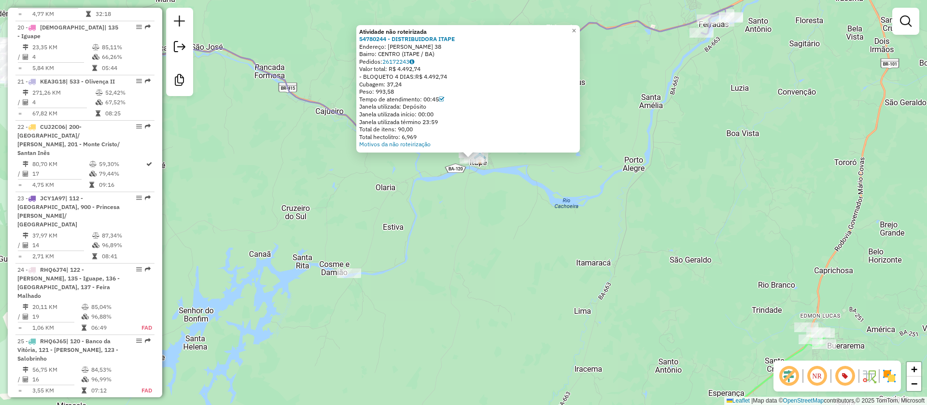
drag, startPoint x: 560, startPoint y: 227, endPoint x: 551, endPoint y: 270, distance: 43.3
click at [552, 270] on div "Atividade não roteirizada 54780244 - DISTRIBUIDORA ITAPE Endereço: PEDRO TAVARE…" at bounding box center [463, 202] width 927 height 405
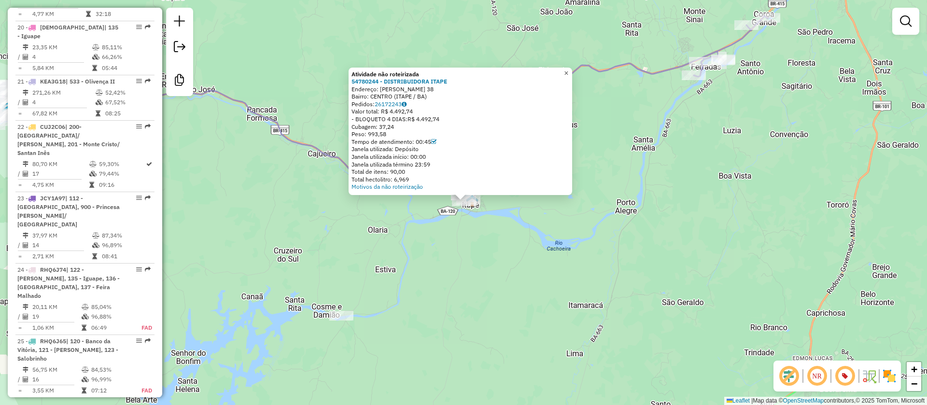
click at [568, 71] on span "×" at bounding box center [566, 73] width 4 height 8
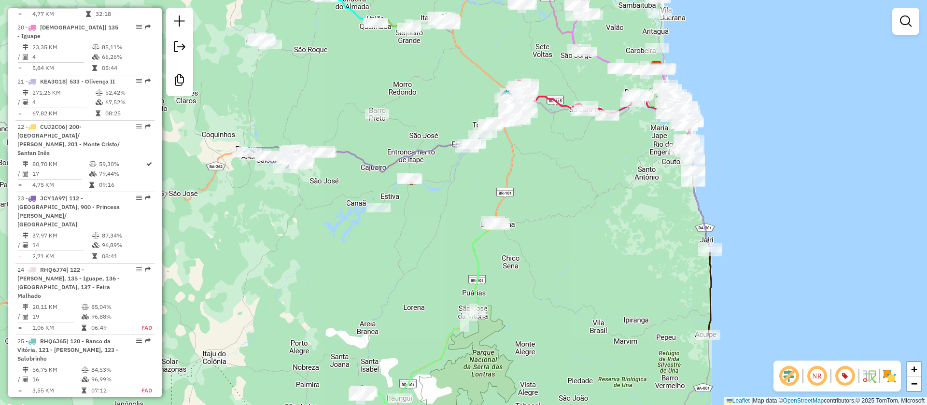
drag, startPoint x: 491, startPoint y: 182, endPoint x: 440, endPoint y: 197, distance: 53.8
click at [440, 197] on div "Janela de atendimento Grade de atendimento Capacidade Transportadoras Veículos …" at bounding box center [463, 202] width 927 height 405
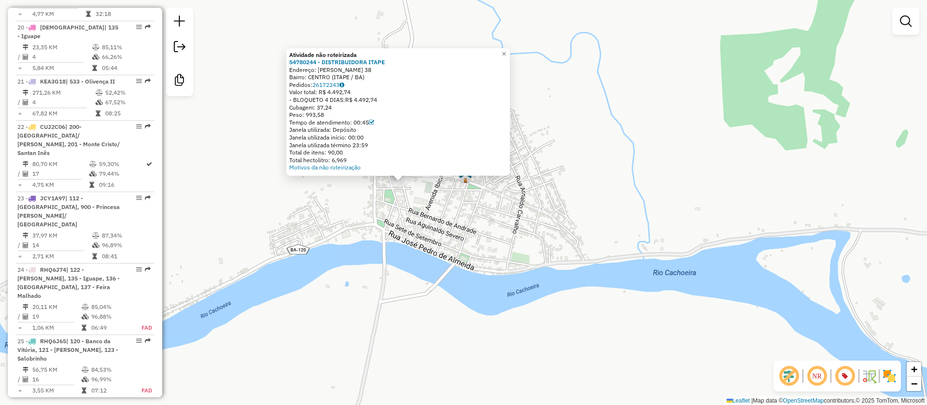
drag, startPoint x: 532, startPoint y: 253, endPoint x: 470, endPoint y: 225, distance: 68.3
click at [473, 230] on div "Atividade não roteirizada 54780244 - DISTRIBUIDORA ITAPE Endereço: PEDRO TAVARE…" at bounding box center [463, 202] width 927 height 405
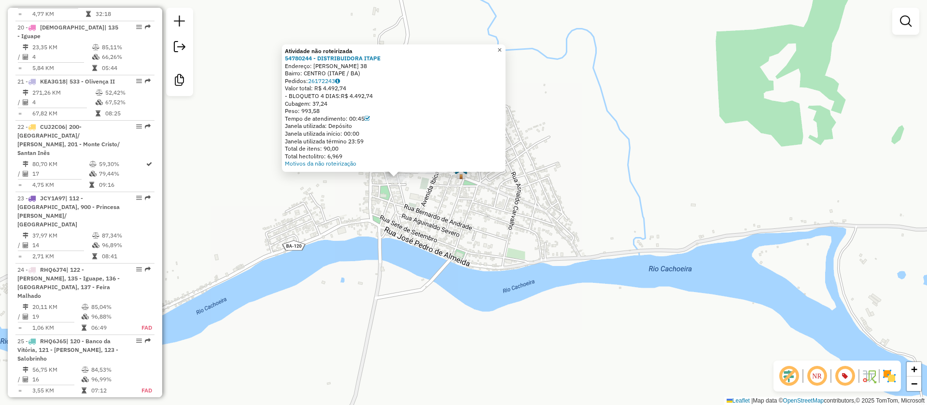
click at [502, 46] on span "×" at bounding box center [499, 50] width 4 height 8
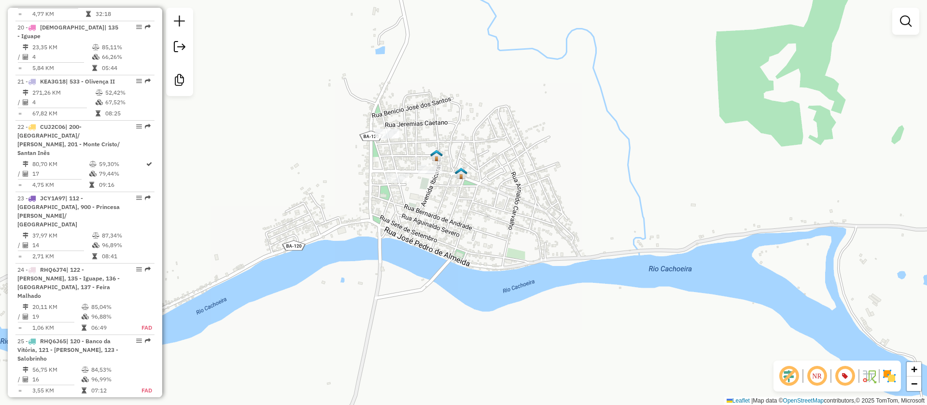
click at [402, 186] on div "Janela de atendimento Grade de atendimento Capacidade Transportadoras Veículos …" at bounding box center [463, 202] width 927 height 405
click at [401, 183] on div at bounding box center [397, 178] width 24 height 10
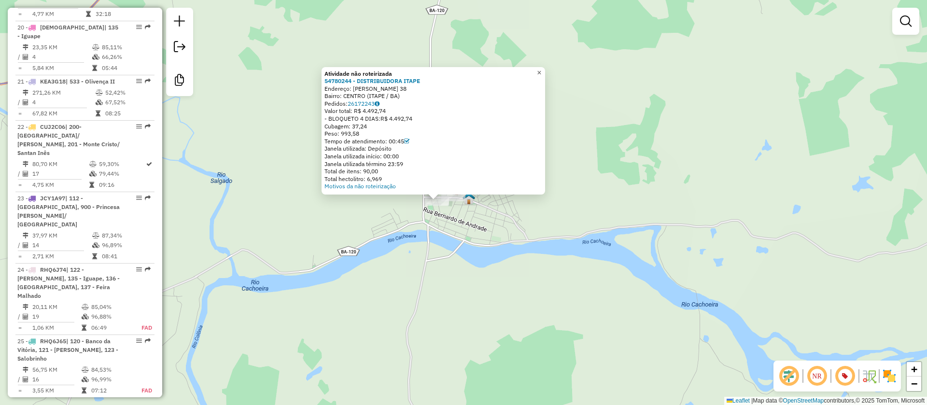
click at [541, 70] on span "×" at bounding box center [539, 73] width 4 height 8
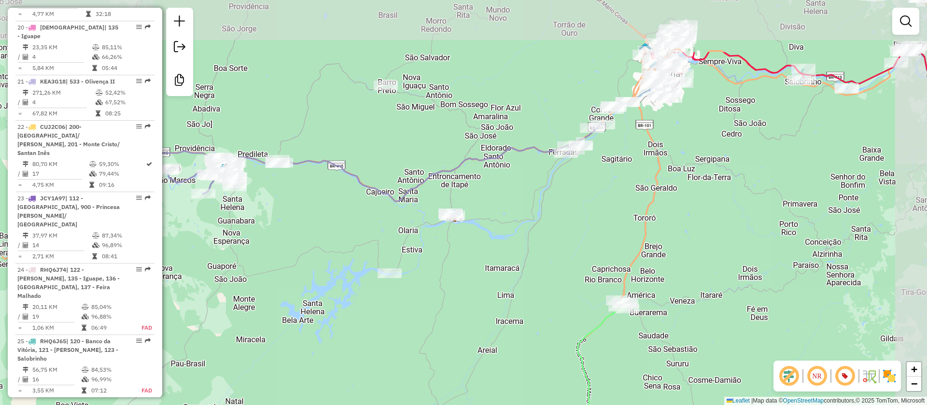
drag, startPoint x: 511, startPoint y: 129, endPoint x: 478, endPoint y: 180, distance: 61.1
click at [478, 180] on div "Janela de atendimento Grade de atendimento Capacidade Transportadoras Veículos …" at bounding box center [463, 202] width 927 height 405
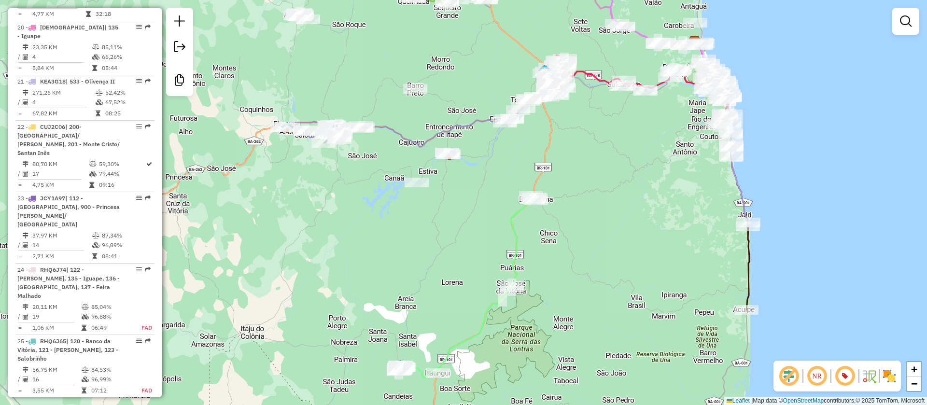
drag, startPoint x: 474, startPoint y: 137, endPoint x: 456, endPoint y: 103, distance: 38.0
click at [456, 103] on div "Janela de atendimento Grade de atendimento Capacidade Transportadoras Veículos …" at bounding box center [463, 202] width 927 height 405
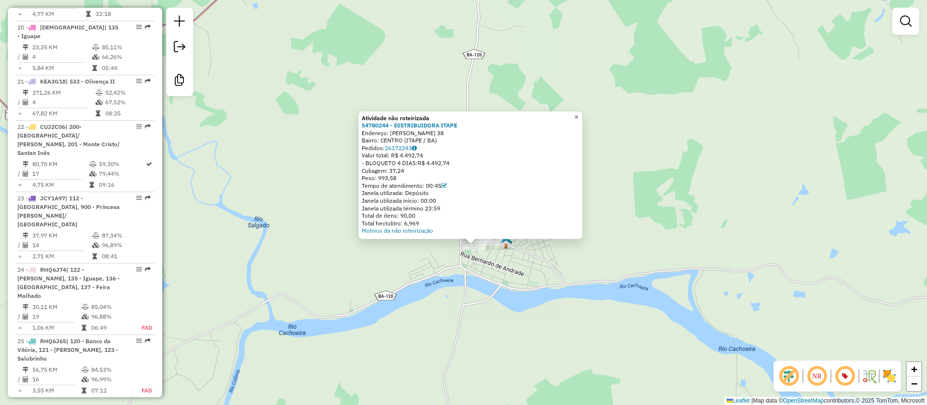
click at [578, 113] on span "×" at bounding box center [576, 117] width 4 height 8
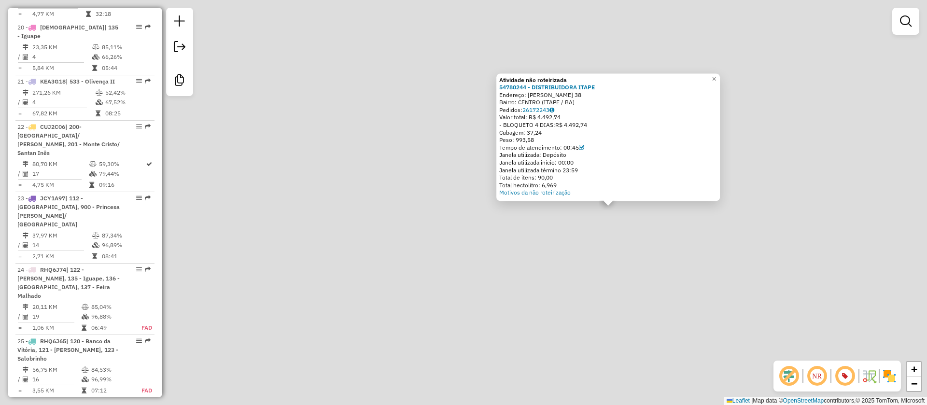
click at [501, 239] on div "Atividade não roteirizada 54780244 - DISTRIBUIDORA ITAPE Endereço: PEDRO TAVARE…" at bounding box center [463, 202] width 927 height 405
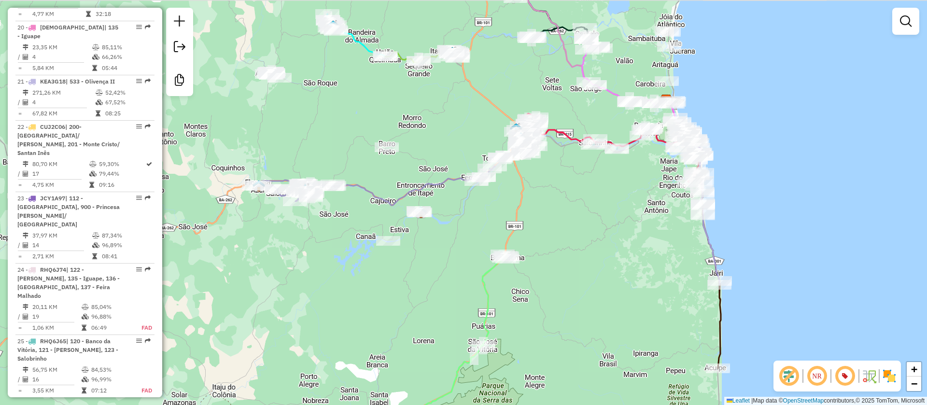
drag, startPoint x: 692, startPoint y: 252, endPoint x: 572, endPoint y: 81, distance: 209.0
click at [598, 255] on div "Janela de atendimento Grade de atendimento Capacidade Transportadoras Veículos …" at bounding box center [463, 202] width 927 height 405
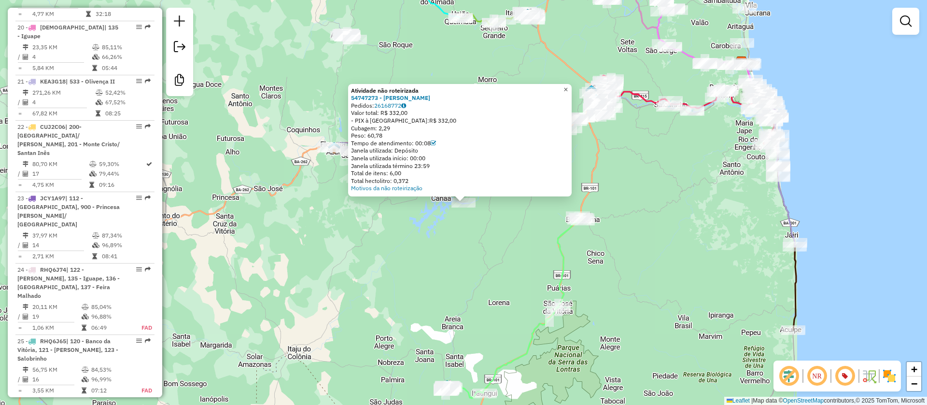
click at [568, 85] on span "×" at bounding box center [565, 89] width 4 height 8
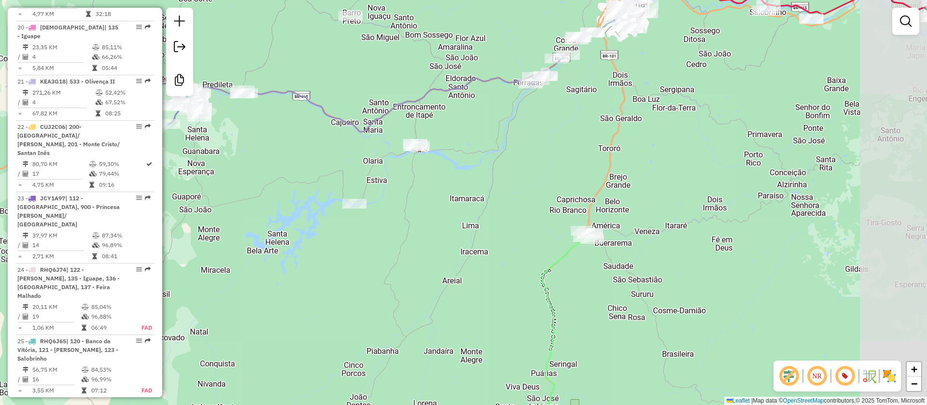
drag, startPoint x: 532, startPoint y: 218, endPoint x: 442, endPoint y: 208, distance: 90.4
click at [442, 208] on div "Janela de atendimento Grade de atendimento Capacidade Transportadoras Veículos …" at bounding box center [463, 202] width 927 height 405
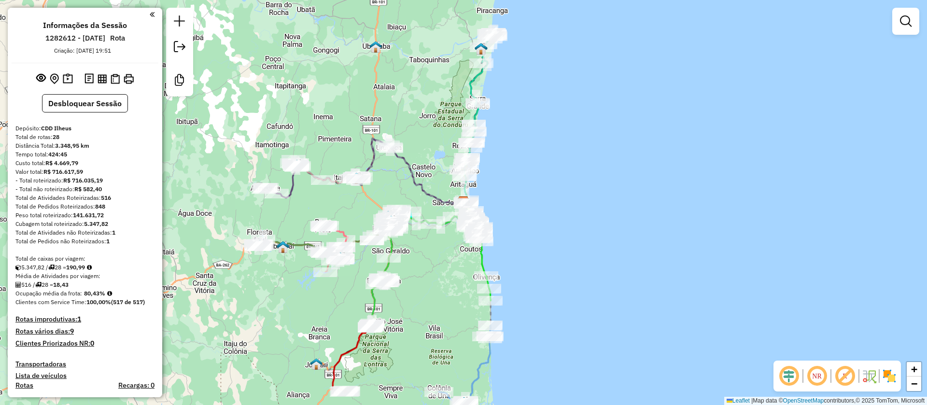
click at [848, 377] on em at bounding box center [844, 376] width 23 height 23
click at [789, 376] on em at bounding box center [788, 376] width 23 height 23
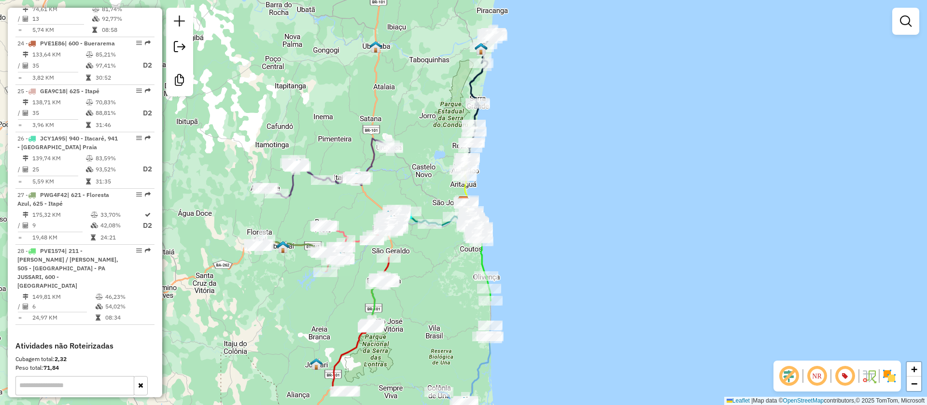
scroll to position [1830, 0]
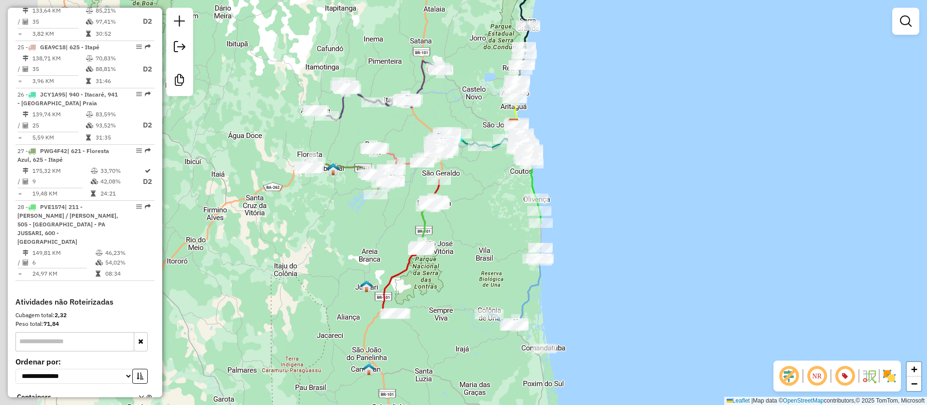
drag, startPoint x: 435, startPoint y: 270, endPoint x: 458, endPoint y: 187, distance: 86.2
click at [468, 197] on div "Janela de atendimento Grade de atendimento Capacidade Transportadoras Veículos …" at bounding box center [463, 202] width 927 height 405
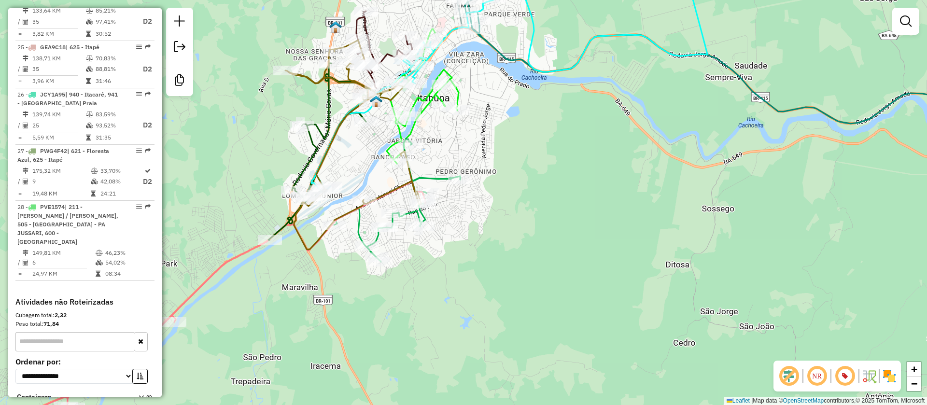
click at [316, 156] on icon at bounding box center [321, 151] width 107 height 177
select select "**********"
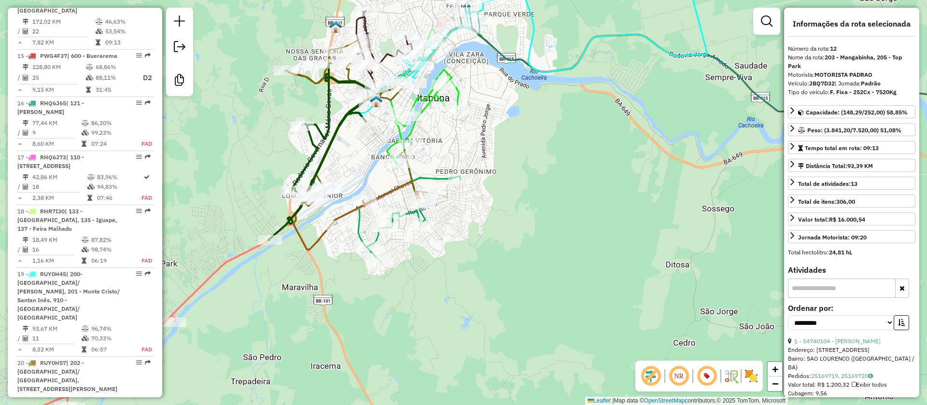
scroll to position [1040, 0]
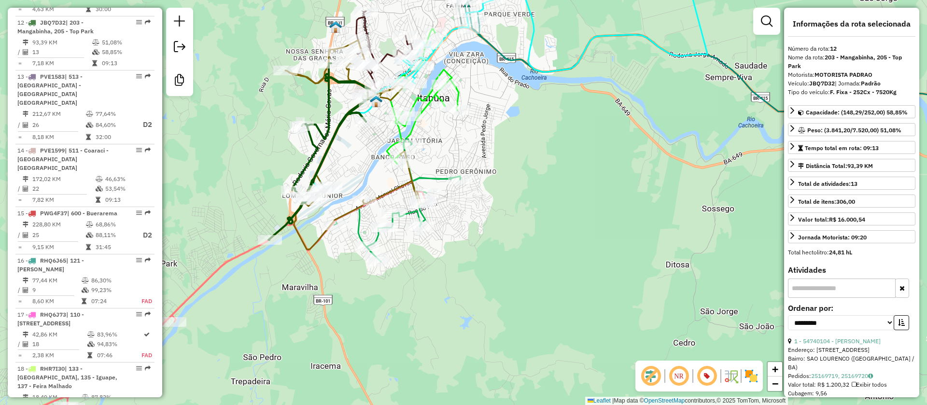
click at [366, 25] on icon at bounding box center [384, 49] width 56 height 77
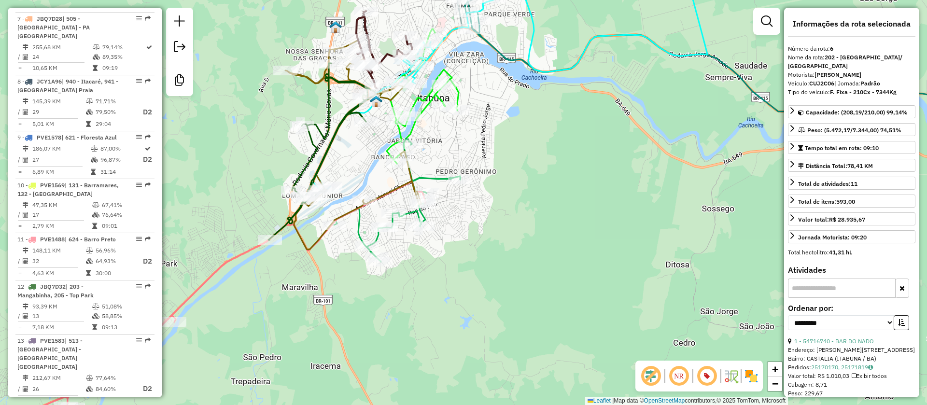
scroll to position [710, 0]
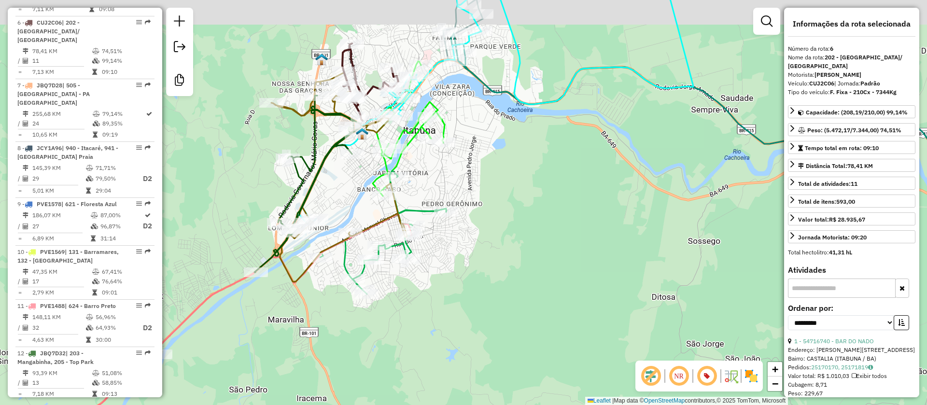
drag, startPoint x: 530, startPoint y: 150, endPoint x: 481, endPoint y: 173, distance: 54.2
click at [514, 186] on div "Janela de atendimento Grade de atendimento Capacidade Transportadoras Veículos …" at bounding box center [463, 202] width 927 height 405
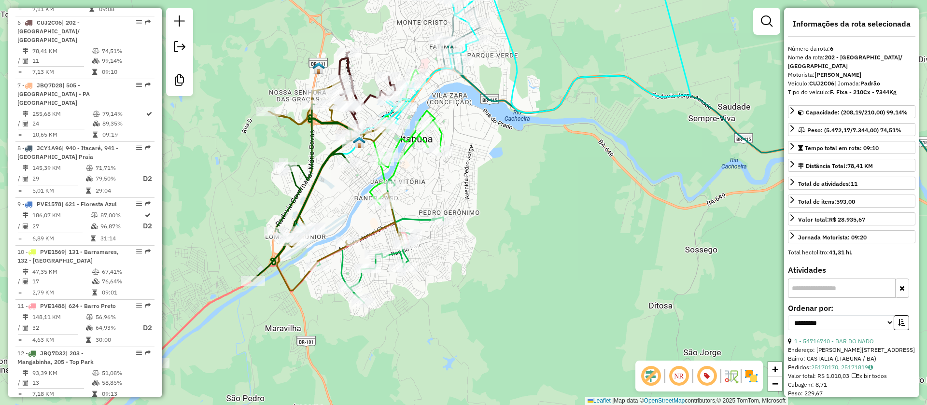
click at [453, 23] on icon at bounding box center [449, 29] width 62 height 82
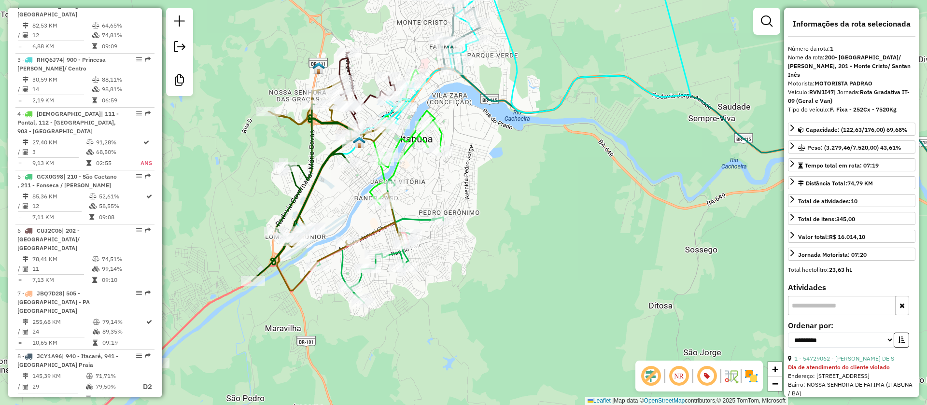
scroll to position [413, 0]
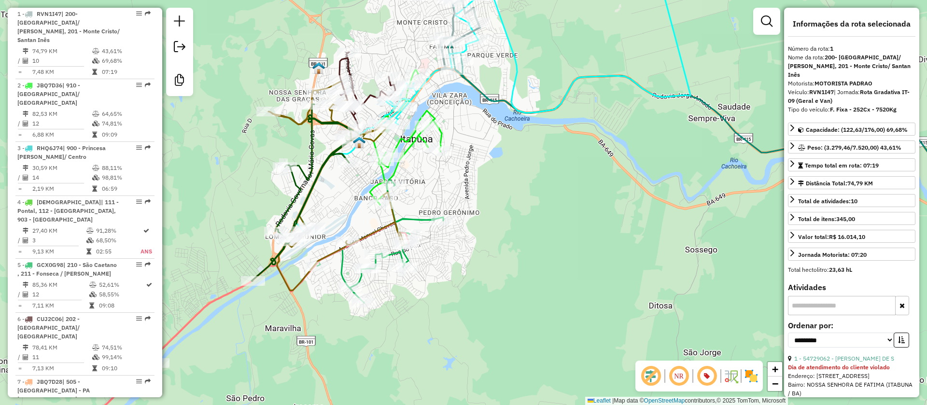
click at [345, 262] on icon at bounding box center [380, 241] width 126 height 123
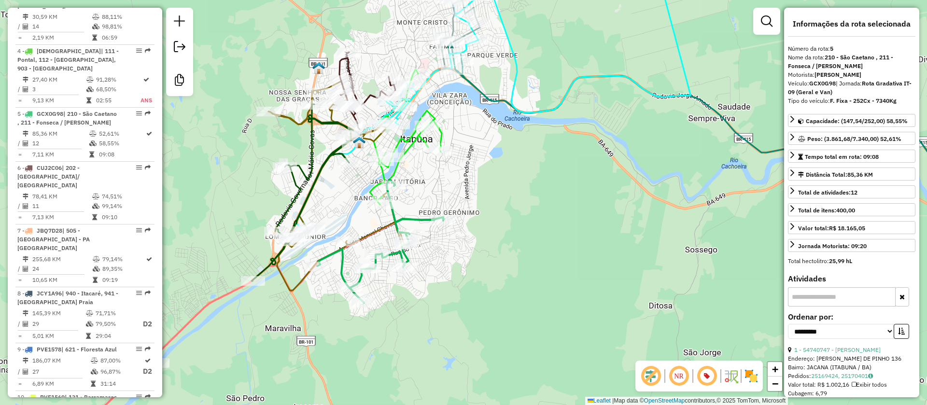
scroll to position [647, 0]
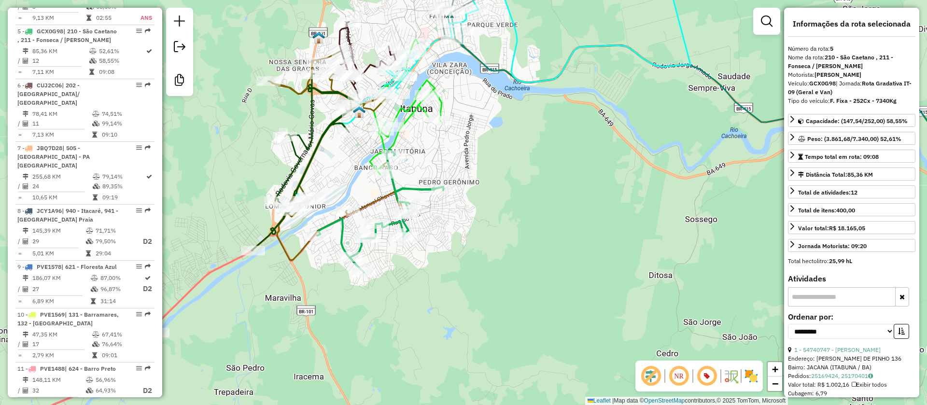
drag, startPoint x: 665, startPoint y: 226, endPoint x: 670, endPoint y: 175, distance: 50.9
click at [665, 174] on div "Janela de atendimento Grade de atendimento Capacidade Transportadoras Veículos …" at bounding box center [463, 202] width 927 height 405
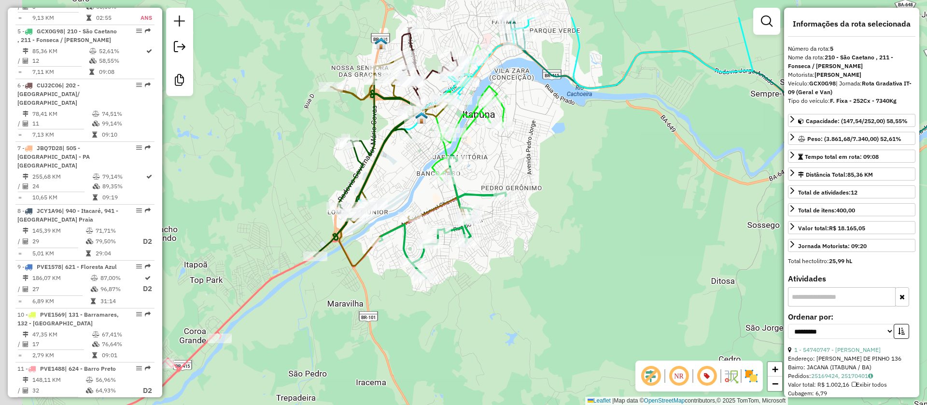
drag, startPoint x: 560, startPoint y: 204, endPoint x: 616, endPoint y: 256, distance: 76.5
click at [616, 256] on div "Janela de atendimento Grade de atendimento Capacidade Transportadoras Veículos …" at bounding box center [463, 202] width 927 height 405
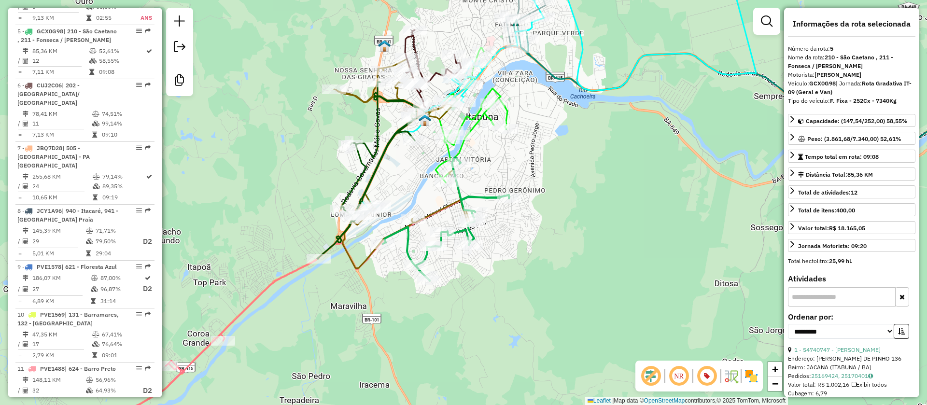
click at [378, 142] on icon at bounding box center [370, 170] width 107 height 177
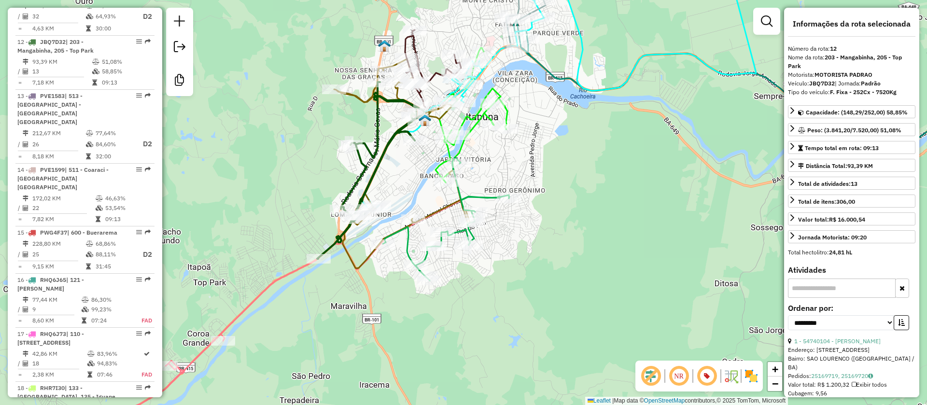
scroll to position [1040, 0]
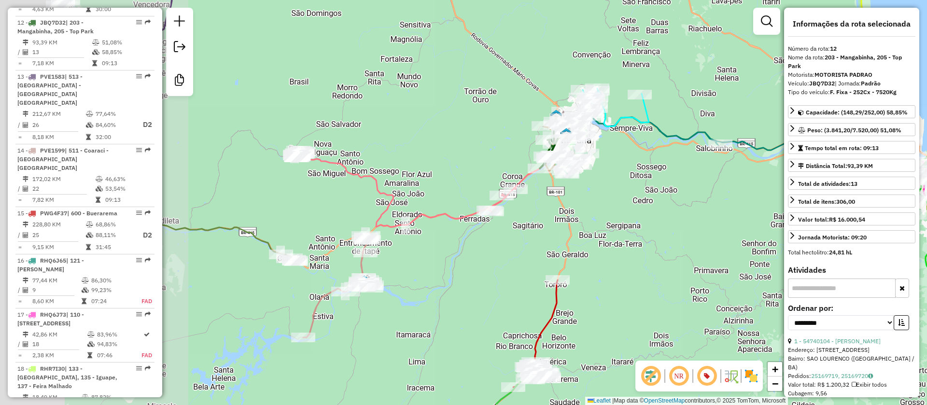
drag, startPoint x: 392, startPoint y: 257, endPoint x: 533, endPoint y: 222, distance: 145.3
click at [533, 222] on div "Janela de atendimento Grade de atendimento Capacidade Transportadoras Veículos …" at bounding box center [463, 202] width 927 height 405
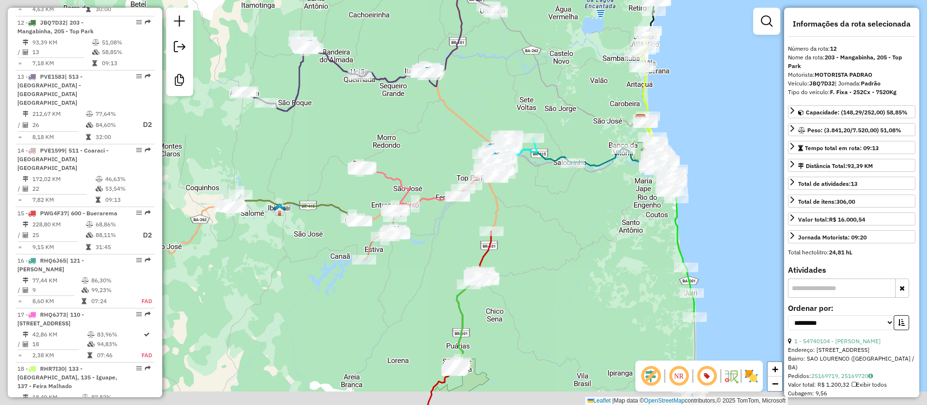
drag, startPoint x: 342, startPoint y: 181, endPoint x: 440, endPoint y: 154, distance: 101.0
click at [440, 154] on div "Janela de atendimento Grade de atendimento Capacidade Transportadoras Veículos …" at bounding box center [463, 202] width 927 height 405
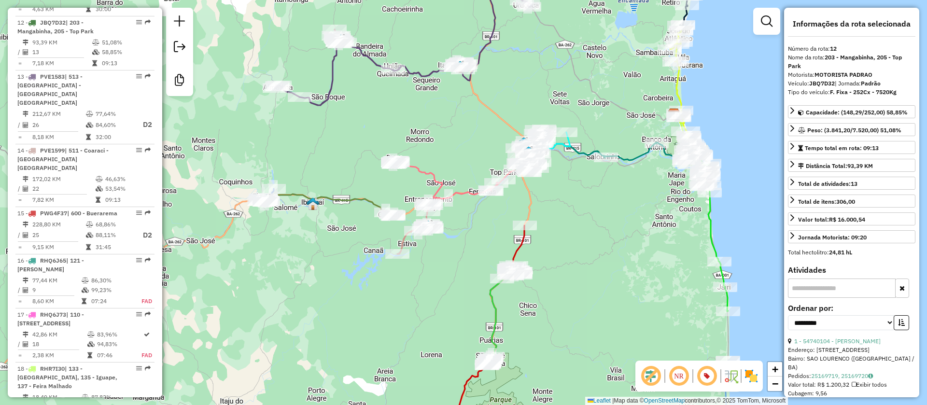
click at [436, 175] on icon at bounding box center [464, 180] width 142 height 38
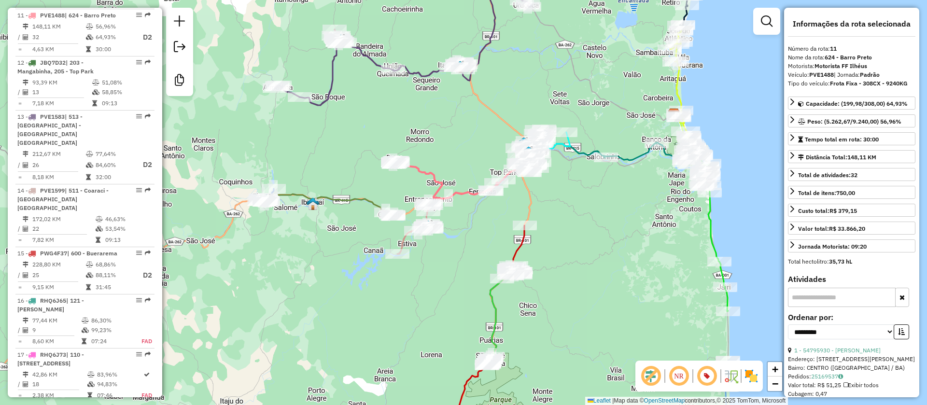
scroll to position [984, 0]
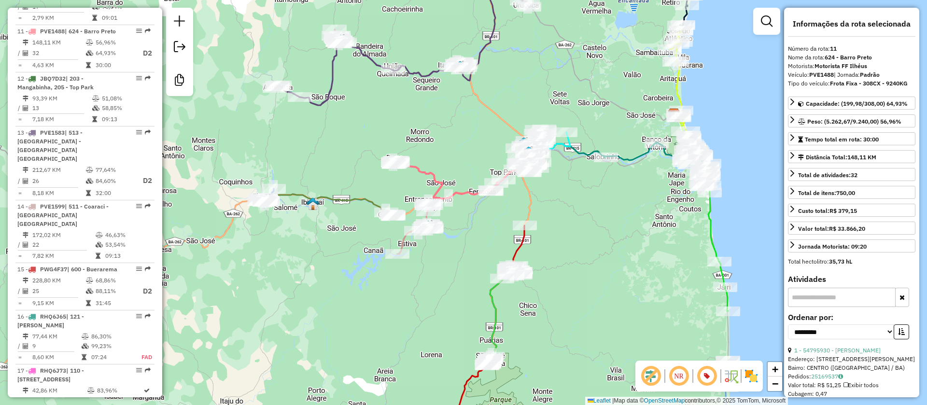
click at [323, 195] on icon at bounding box center [328, 205] width 131 height 22
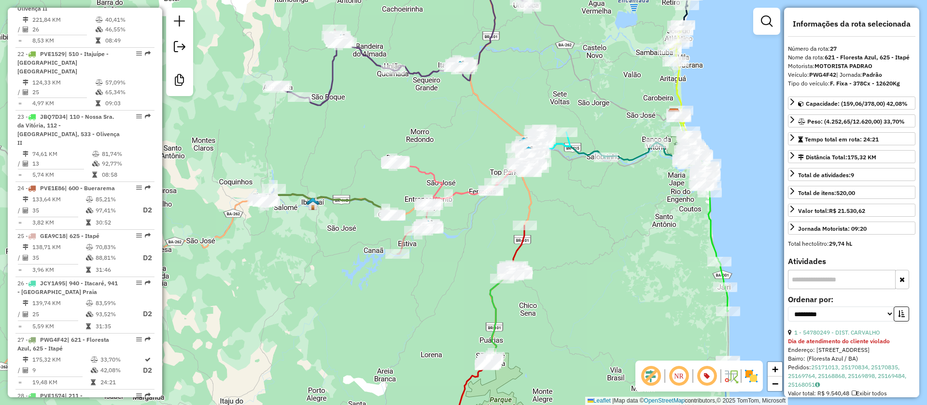
scroll to position [1830, 0]
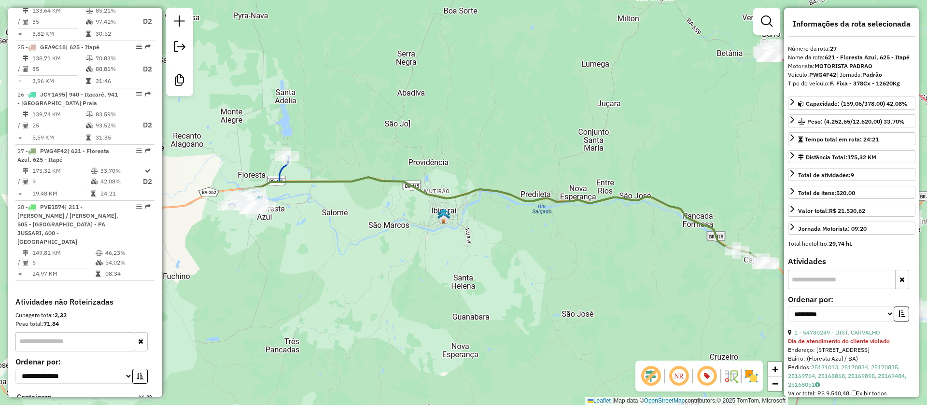
click at [281, 170] on icon at bounding box center [259, 183] width 60 height 54
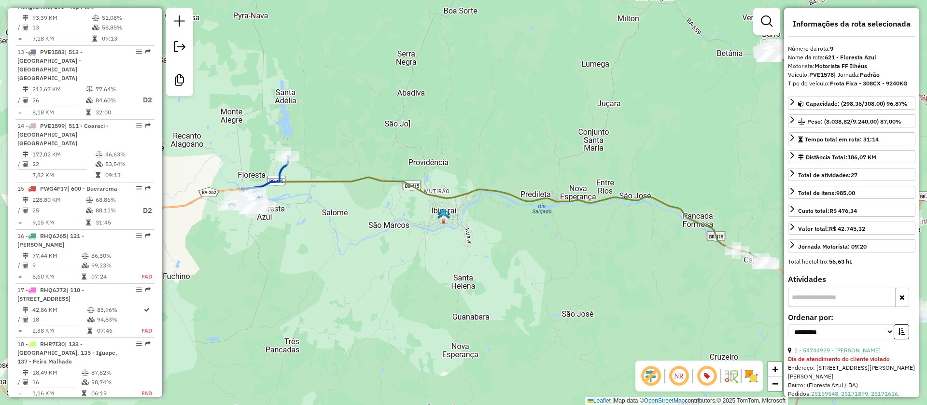
scroll to position [874, 0]
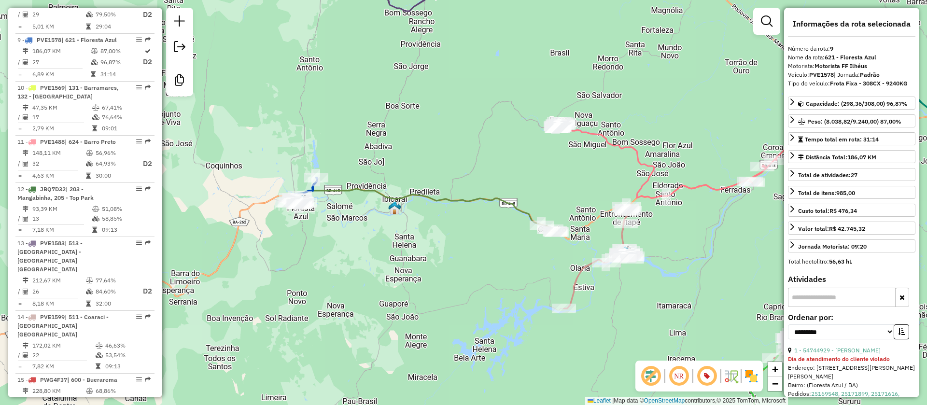
click at [621, 237] on icon at bounding box center [599, 257] width 70 height 101
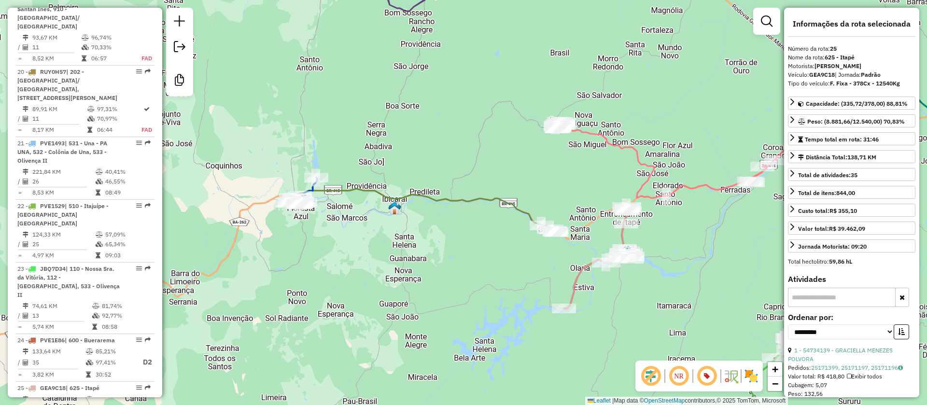
scroll to position [1820, 0]
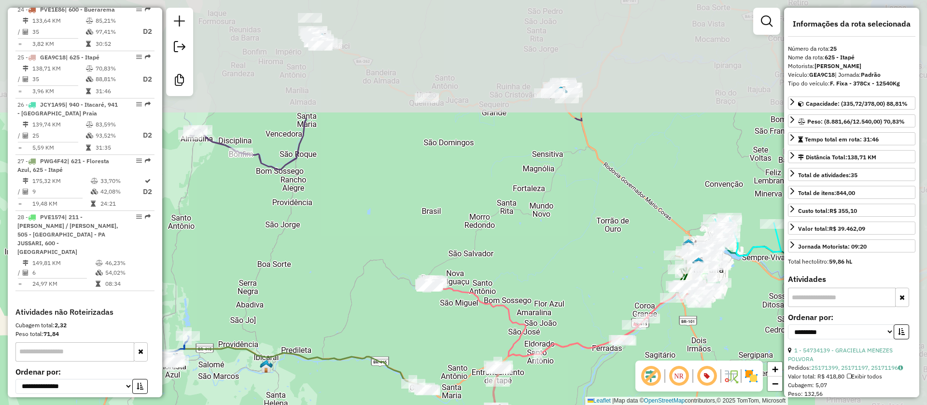
drag, startPoint x: 424, startPoint y: 126, endPoint x: 323, endPoint y: 237, distance: 150.4
click at [338, 277] on div "Janela de atendimento Grade de atendimento Capacidade Transportadoras Veículos …" at bounding box center [463, 202] width 927 height 405
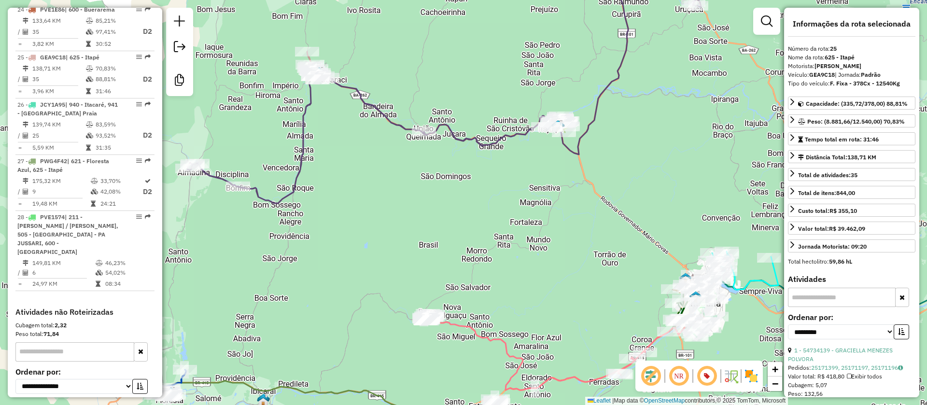
click at [302, 142] on icon at bounding box center [444, 85] width 514 height 237
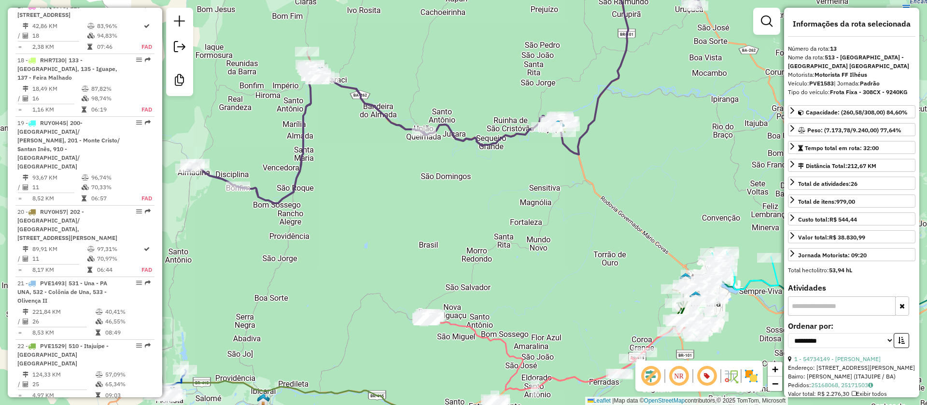
scroll to position [1095, 0]
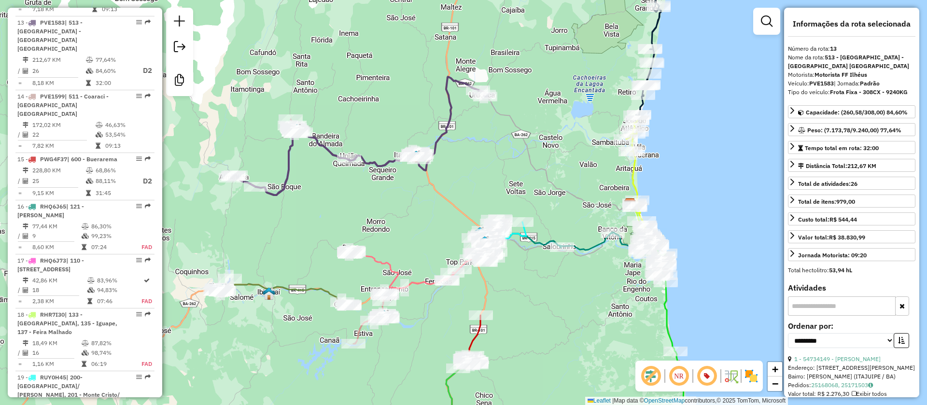
click at [452, 111] on icon at bounding box center [359, 136] width 256 height 118
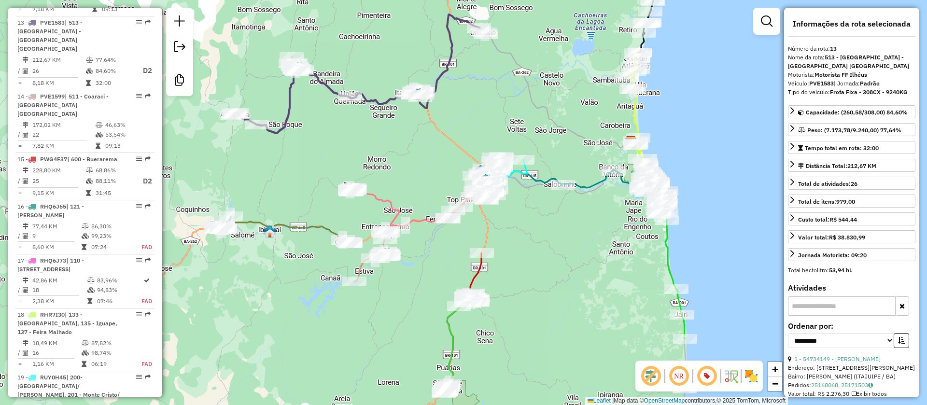
drag, startPoint x: 561, startPoint y: 188, endPoint x: 562, endPoint y: 126, distance: 62.3
click at [562, 126] on div "Janela de atendimento Grade de atendimento Capacidade Transportadoras Veículos …" at bounding box center [463, 202] width 927 height 405
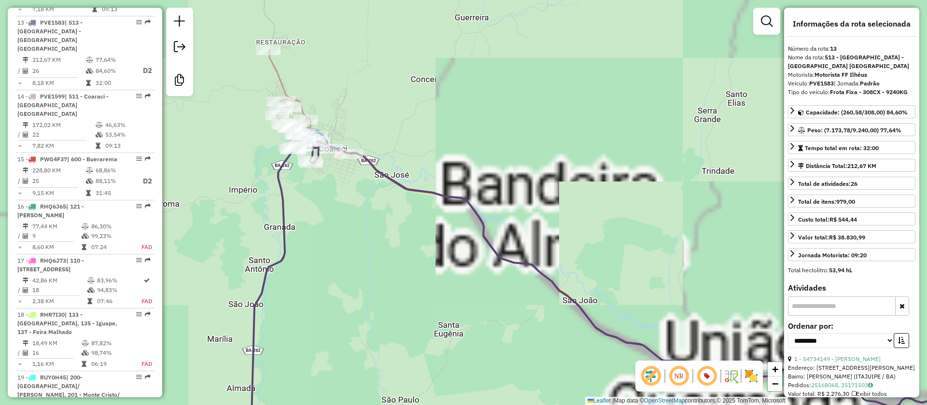
click at [279, 75] on icon at bounding box center [300, 100] width 62 height 98
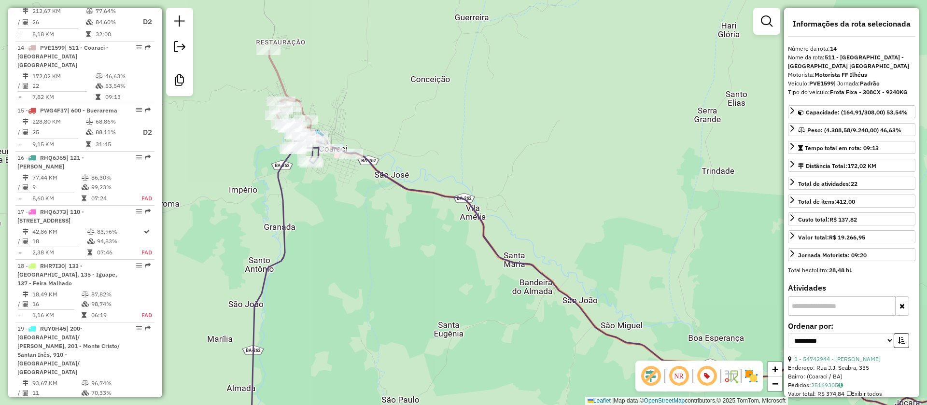
scroll to position [1151, 0]
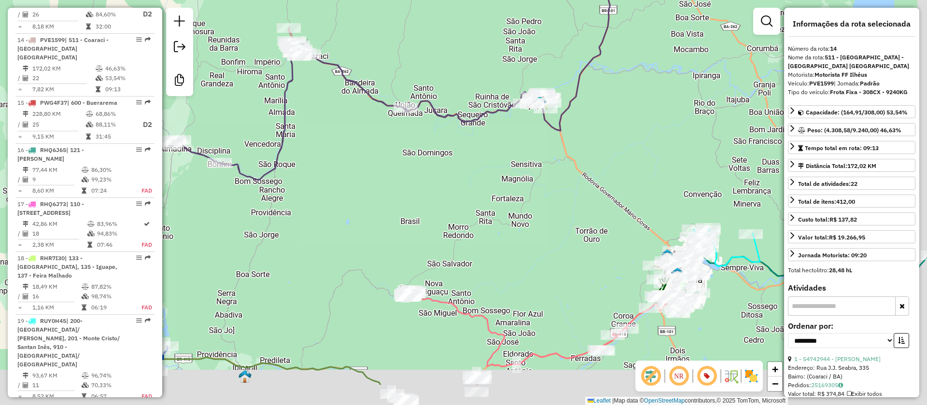
drag, startPoint x: 430, startPoint y: 204, endPoint x: 363, endPoint y: 140, distance: 92.5
click at [363, 140] on div "Janela de atendimento Grade de atendimento Capacidade Transportadoras Veículos …" at bounding box center [463, 202] width 927 height 405
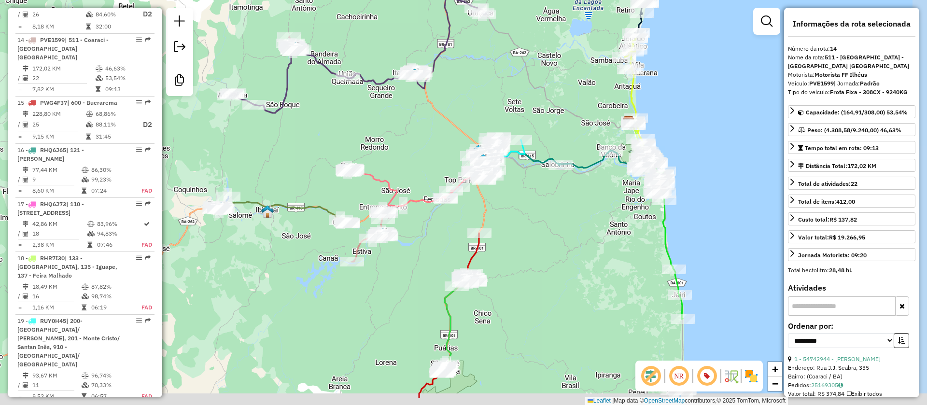
drag, startPoint x: 413, startPoint y: 144, endPoint x: 398, endPoint y: 121, distance: 26.9
click at [398, 121] on div "Janela de atendimento Grade de atendimento Capacidade Transportadoras Veículos …" at bounding box center [463, 202] width 927 height 405
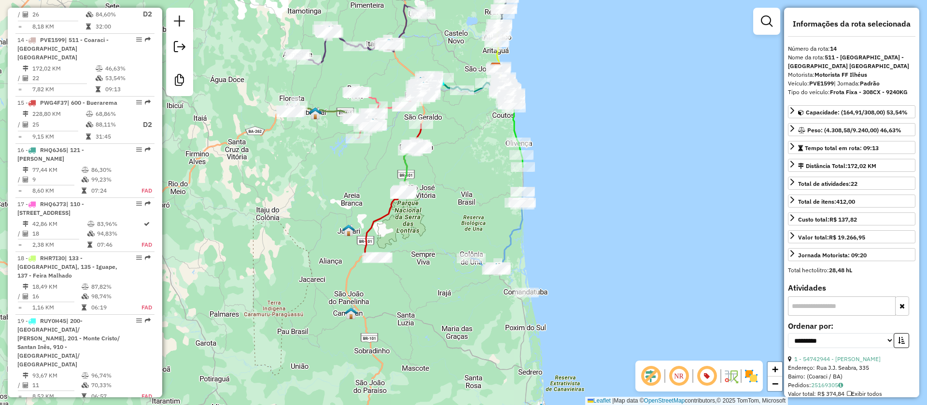
drag, startPoint x: 437, startPoint y: 196, endPoint x: 435, endPoint y: 181, distance: 15.6
click at [435, 181] on div "Janela de atendimento Grade de atendimento Capacidade Transportadoras Veículos …" at bounding box center [463, 202] width 927 height 405
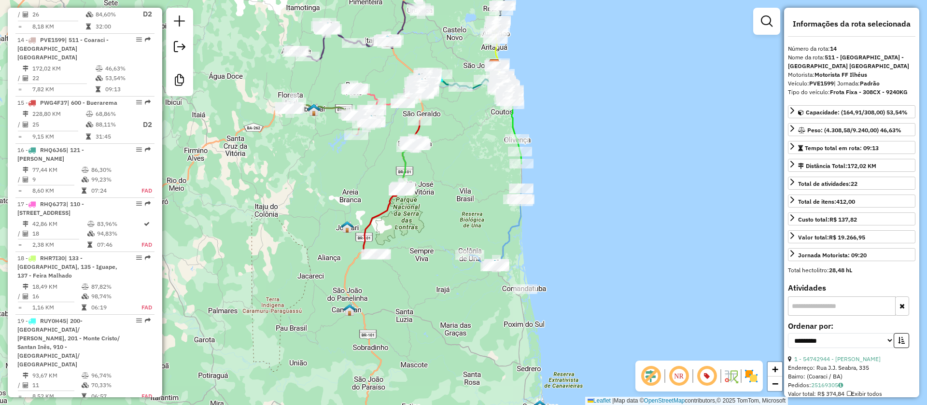
click at [385, 216] on icon at bounding box center [390, 188] width 57 height 135
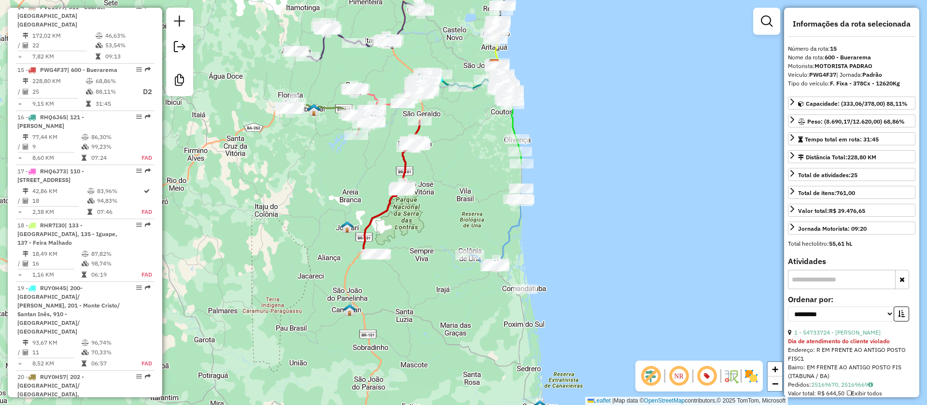
scroll to position [1205, 0]
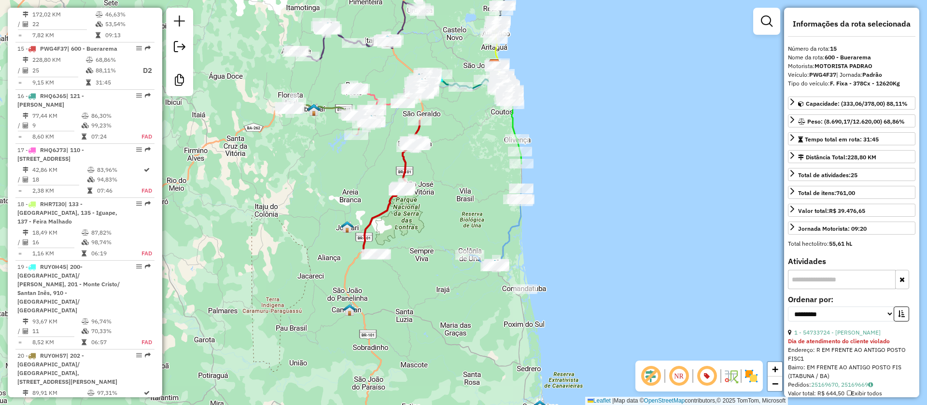
click at [372, 215] on icon at bounding box center [390, 188] width 57 height 135
click at [509, 240] on icon at bounding box center [496, 227] width 52 height 79
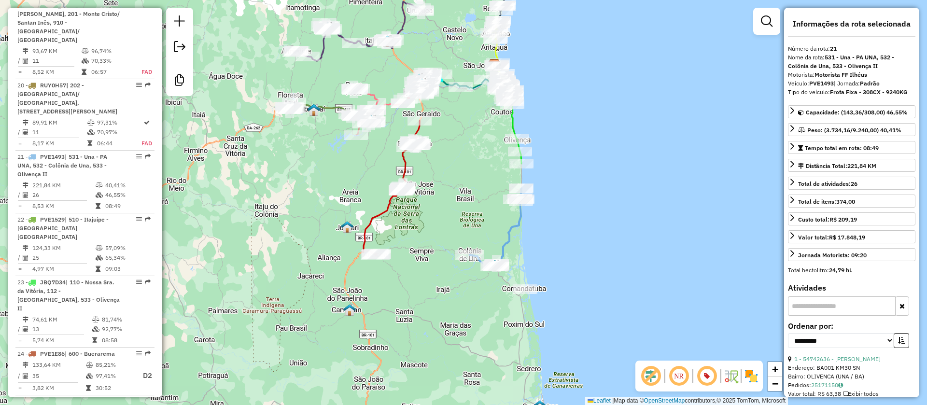
scroll to position [1592, 0]
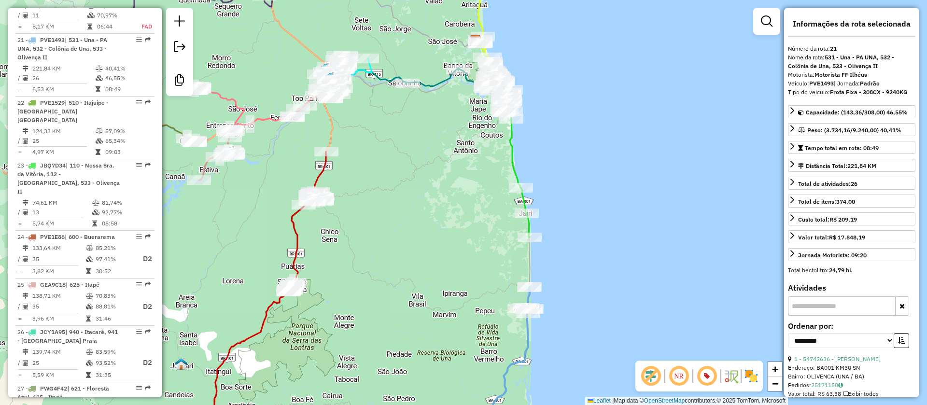
click at [510, 136] on icon at bounding box center [514, 158] width 32 height 157
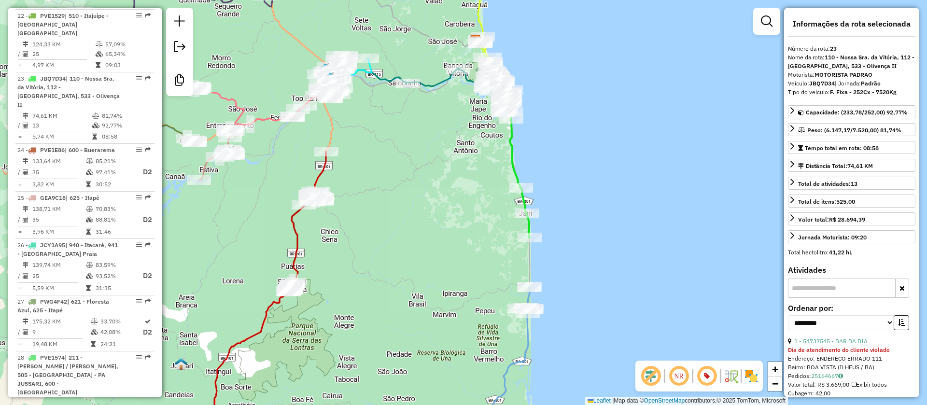
scroll to position [1709, 0]
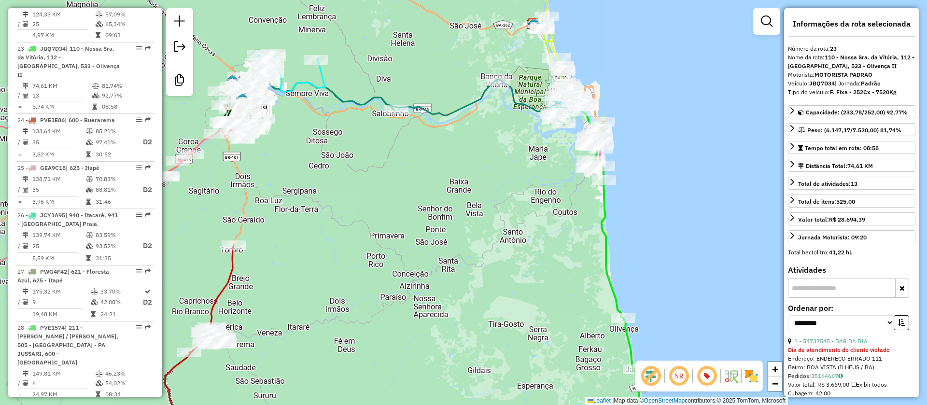
drag, startPoint x: 269, startPoint y: 126, endPoint x: 360, endPoint y: 138, distance: 91.0
click at [360, 138] on div "Janela de atendimento Grade de atendimento Capacidade Transportadoras Veículos …" at bounding box center [463, 202] width 927 height 405
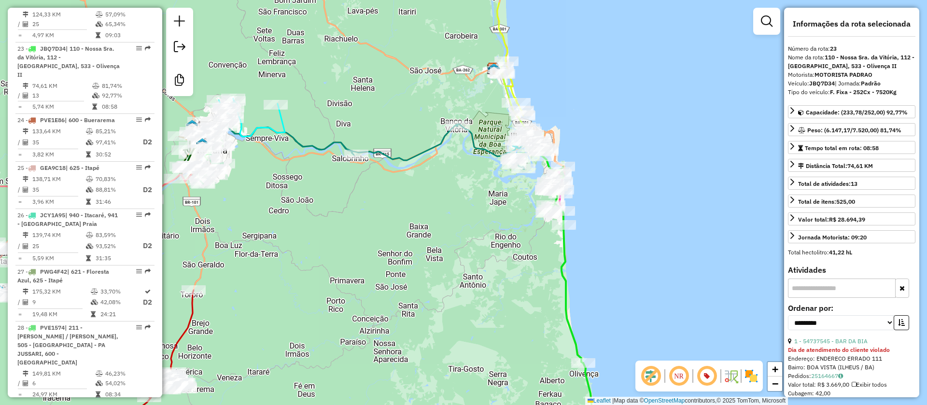
drag, startPoint x: 651, startPoint y: 198, endPoint x: 582, endPoint y: 187, distance: 70.0
click at [614, 215] on div "Janela de atendimento Grade de atendimento Capacidade Transportadoras Veículos …" at bounding box center [463, 202] width 927 height 405
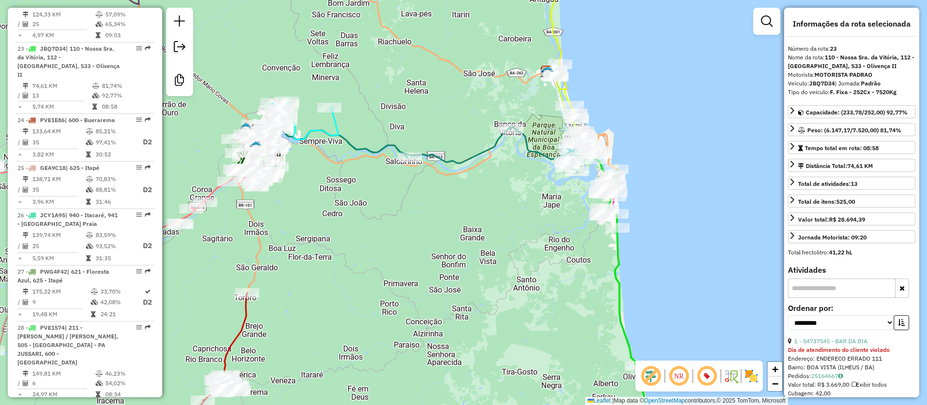
drag, startPoint x: 625, startPoint y: 107, endPoint x: 681, endPoint y: 107, distance: 56.0
click at [681, 107] on div "Janela de atendimento Grade de atendimento Capacidade Transportadoras Veículos …" at bounding box center [463, 202] width 927 height 405
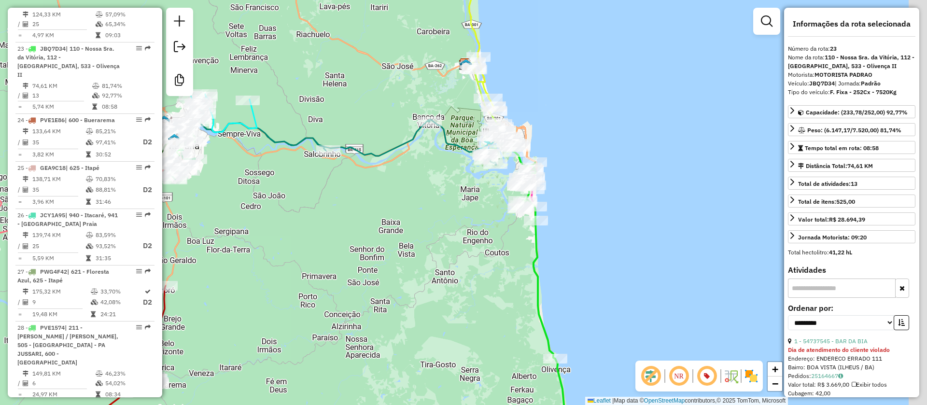
drag, startPoint x: 503, startPoint y: 215, endPoint x: 448, endPoint y: 210, distance: 55.8
click at [448, 210] on div "Janela de atendimento Grade de atendimento Capacidade Transportadoras Veículos …" at bounding box center [463, 202] width 927 height 405
drag, startPoint x: 551, startPoint y: 131, endPoint x: 613, endPoint y: 99, distance: 69.5
click at [613, 99] on div "Janela de atendimento Grade de atendimento Capacidade Transportadoras Veículos …" at bounding box center [463, 202] width 927 height 405
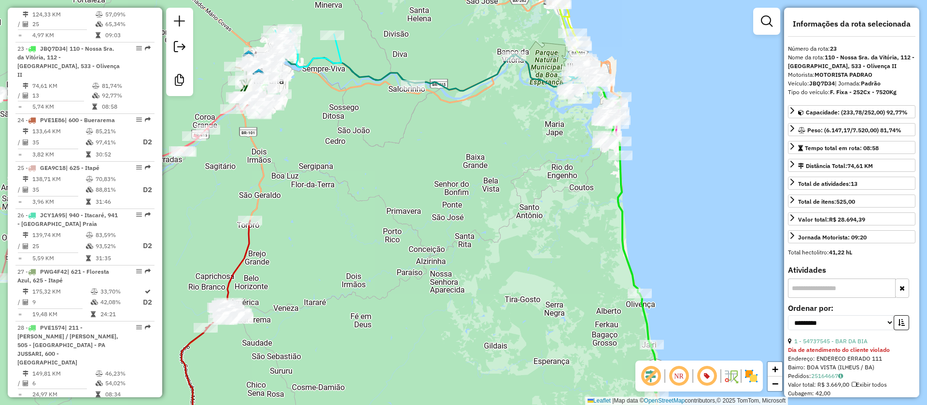
drag, startPoint x: 623, startPoint y: 100, endPoint x: 644, endPoint y: 70, distance: 36.2
click at [644, 70] on div "Janela de atendimento Grade de atendimento Capacidade Transportadoras Veículos …" at bounding box center [463, 202] width 927 height 405
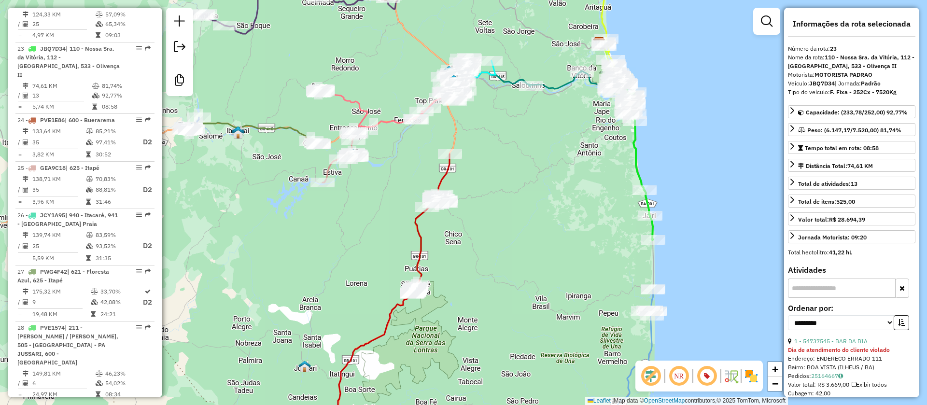
drag, startPoint x: 645, startPoint y: 175, endPoint x: 637, endPoint y: 182, distance: 10.3
click at [647, 175] on div "Janela de atendimento Grade de atendimento Capacidade Transportadoras Veículos …" at bounding box center [463, 202] width 927 height 405
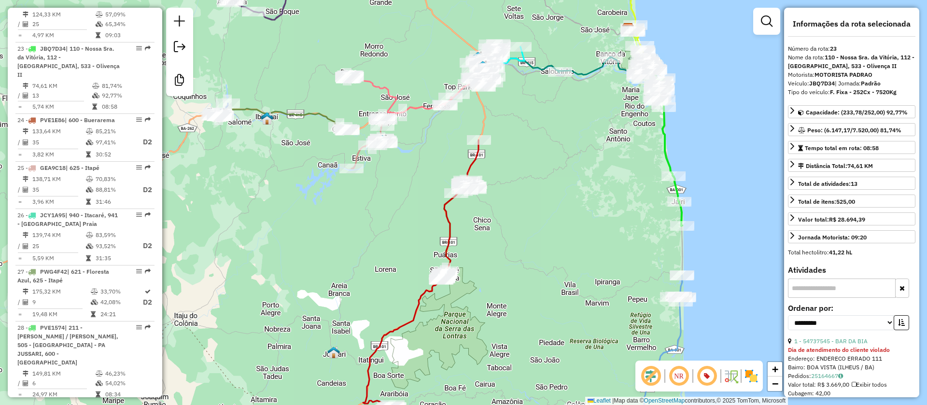
drag, startPoint x: 387, startPoint y: 197, endPoint x: 356, endPoint y: 182, distance: 34.1
click at [356, 182] on div "Janela de atendimento Grade de atendimento Capacidade Transportadoras Veículos …" at bounding box center [463, 202] width 927 height 405
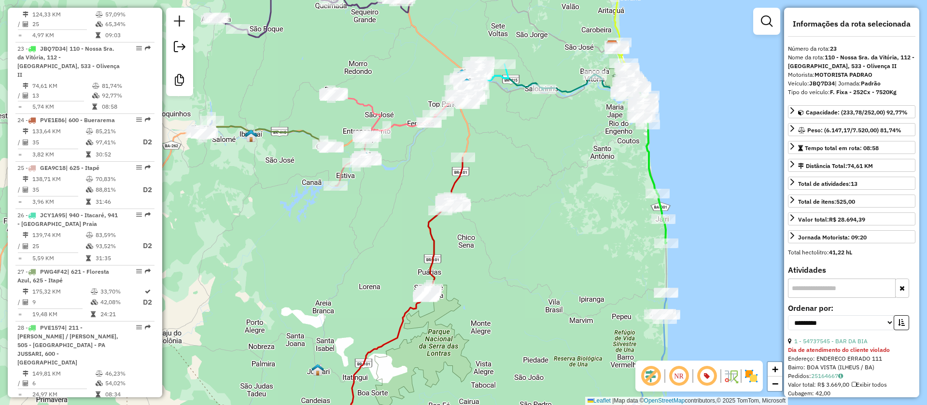
drag, startPoint x: 553, startPoint y: 153, endPoint x: 554, endPoint y: 190, distance: 37.2
click at [554, 190] on div "Janela de atendimento Grade de atendimento Capacidade Transportadoras Veículos …" at bounding box center [463, 202] width 927 height 405
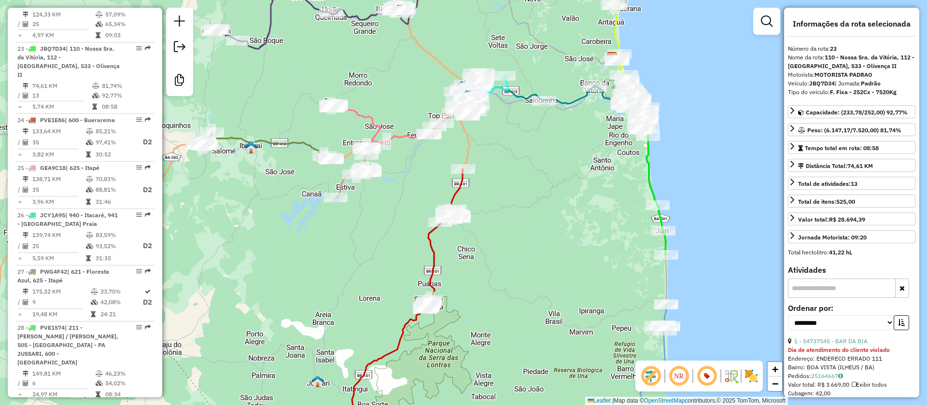
click at [545, 179] on div "Janela de atendimento Grade de atendimento Capacidade Transportadoras Veículos …" at bounding box center [463, 202] width 927 height 405
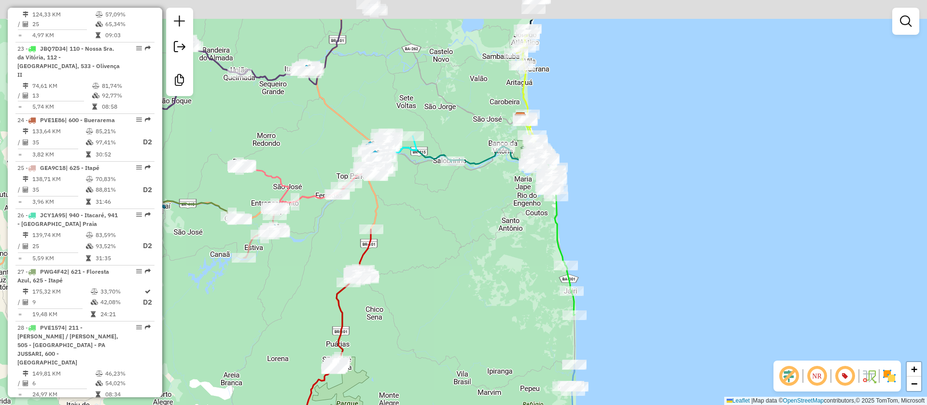
drag, startPoint x: 563, startPoint y: 179, endPoint x: 470, endPoint y: 240, distance: 111.5
click at [471, 240] on div "Janela de atendimento Grade de atendimento Capacidade Transportadoras Veículos …" at bounding box center [463, 202] width 927 height 405
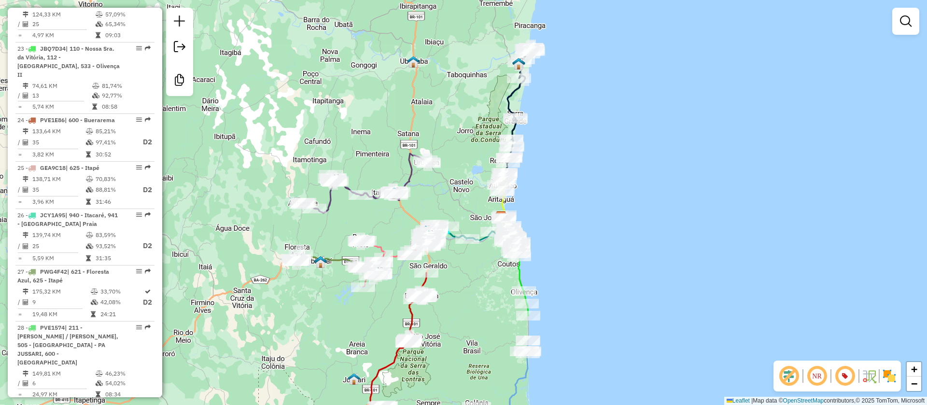
drag, startPoint x: 488, startPoint y: 145, endPoint x: 474, endPoint y: 196, distance: 53.5
click at [474, 196] on div "Janela de atendimento Grade de atendimento Capacidade Transportadoras Veículos …" at bounding box center [463, 202] width 927 height 405
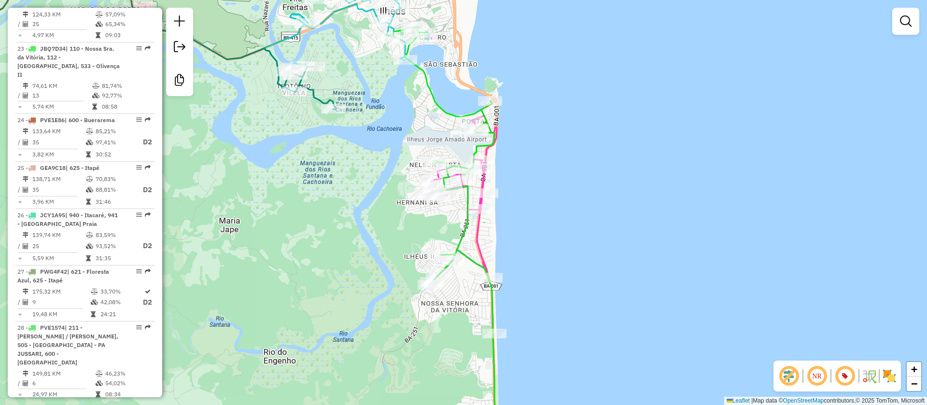
click at [476, 225] on icon at bounding box center [459, 200] width 74 height 168
select select "**********"
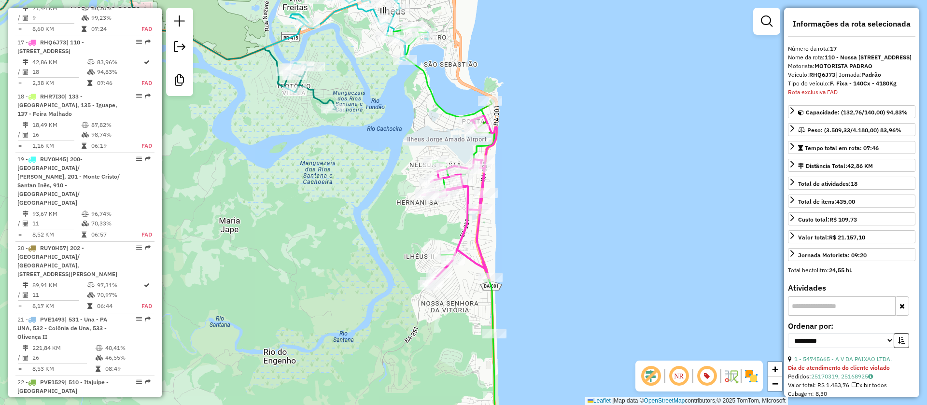
scroll to position [1315, 0]
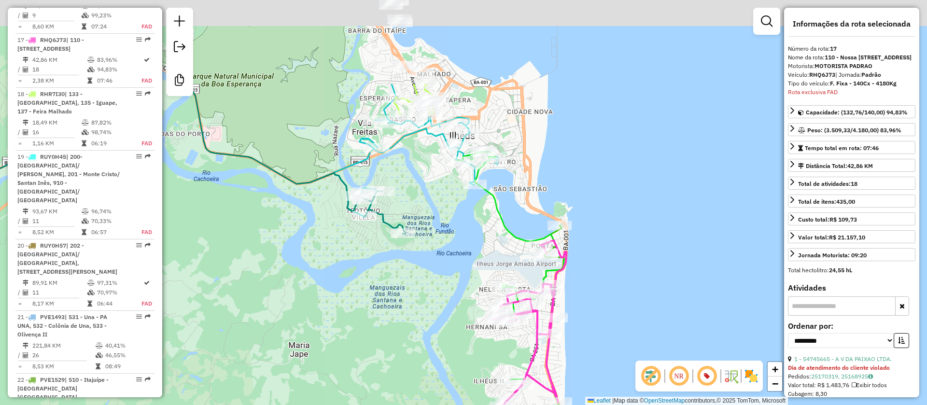
drag, startPoint x: 543, startPoint y: 176, endPoint x: 601, endPoint y: 306, distance: 142.7
click at [617, 323] on div "Janela de atendimento Grade de atendimento Capacidade Transportadoras Veículos …" at bounding box center [463, 202] width 927 height 405
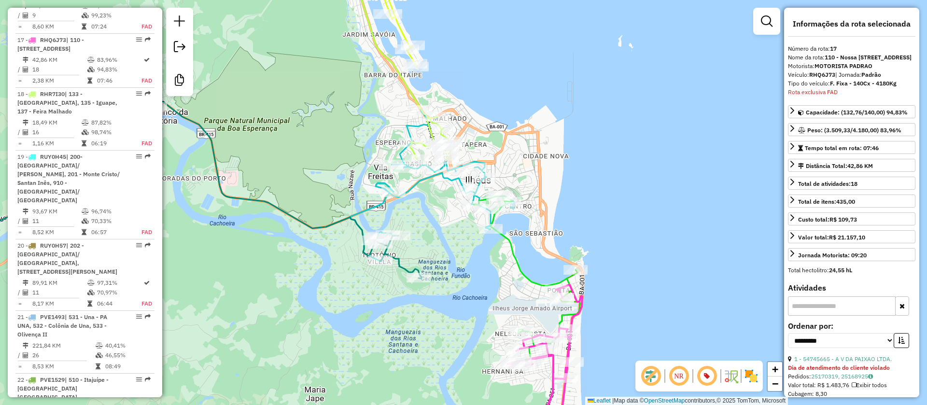
click at [405, 87] on icon at bounding box center [401, 59] width 104 height 200
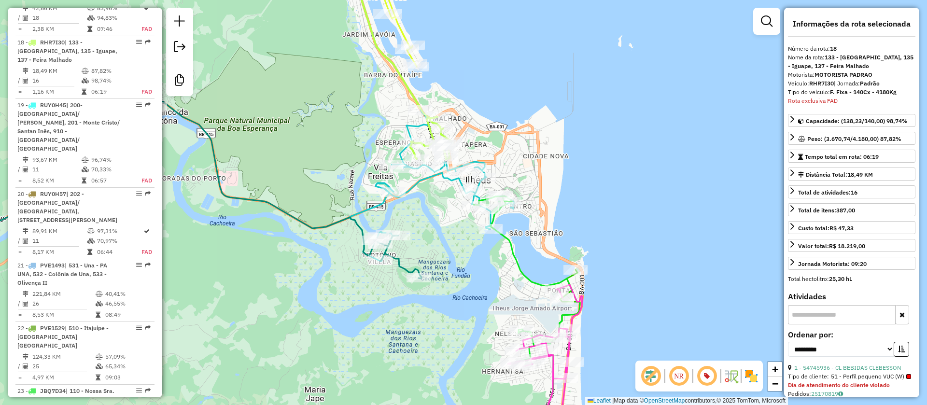
scroll to position [1378, 0]
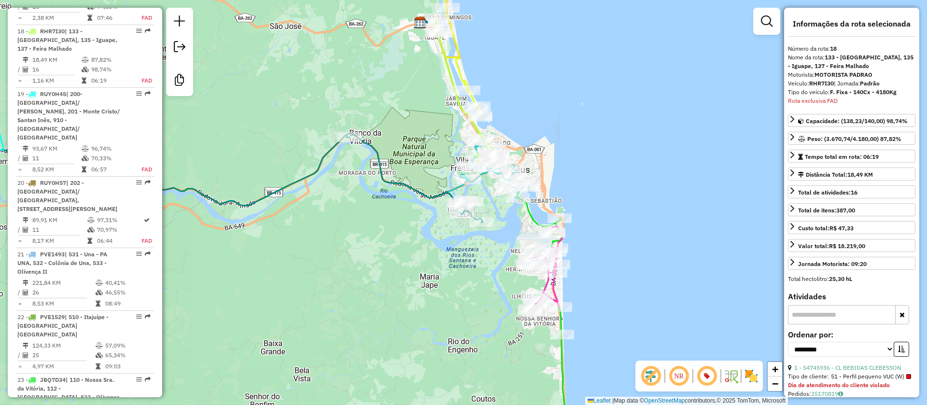
click at [461, 69] on icon at bounding box center [458, 37] width 43 height 157
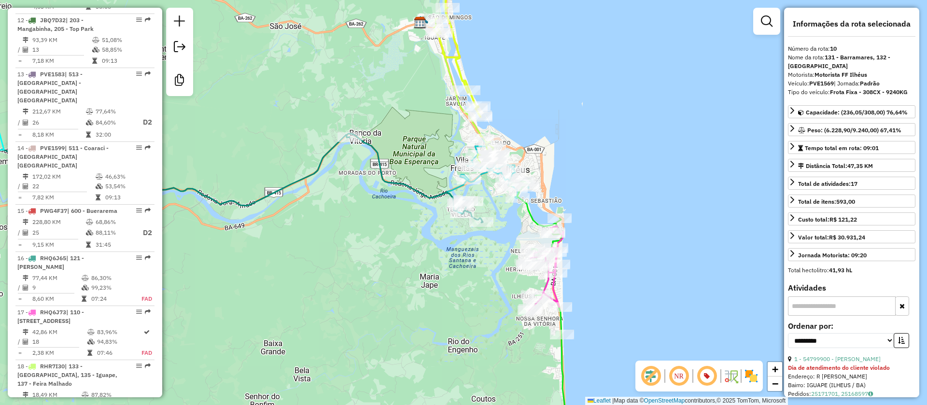
scroll to position [930, 0]
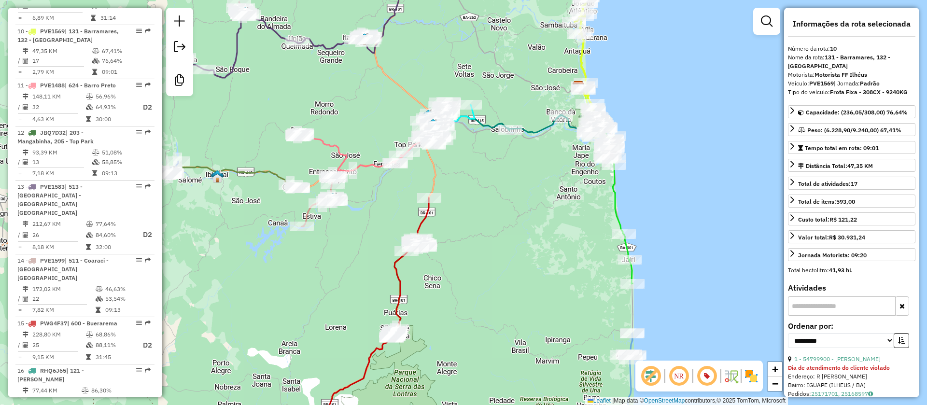
drag, startPoint x: 337, startPoint y: 245, endPoint x: 398, endPoint y: 206, distance: 72.3
click at [408, 220] on div "Janela de atendimento Grade de atendimento Capacidade Transportadoras Veículos …" at bounding box center [463, 202] width 927 height 405
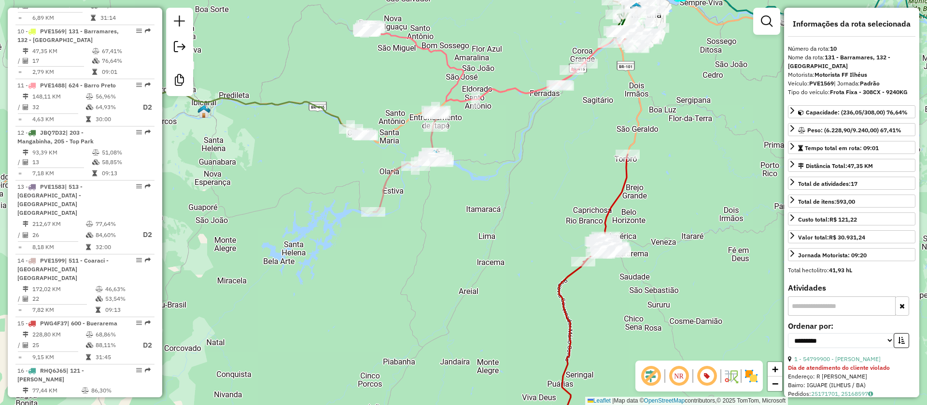
click at [385, 178] on icon at bounding box center [408, 161] width 70 height 101
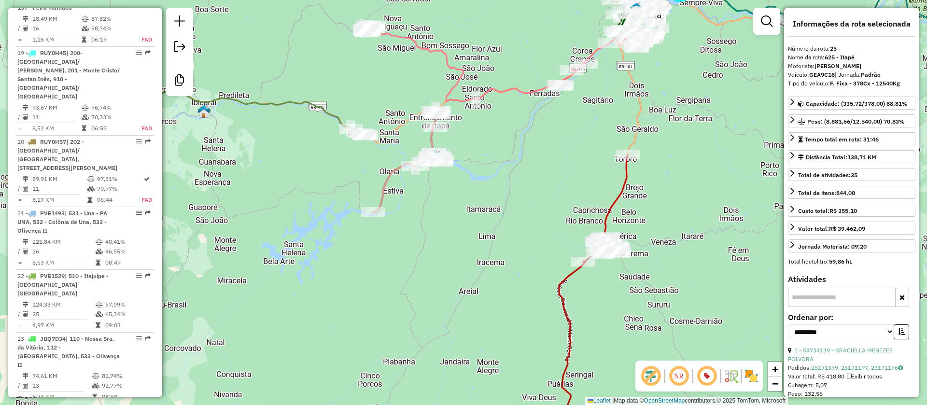
scroll to position [1820, 0]
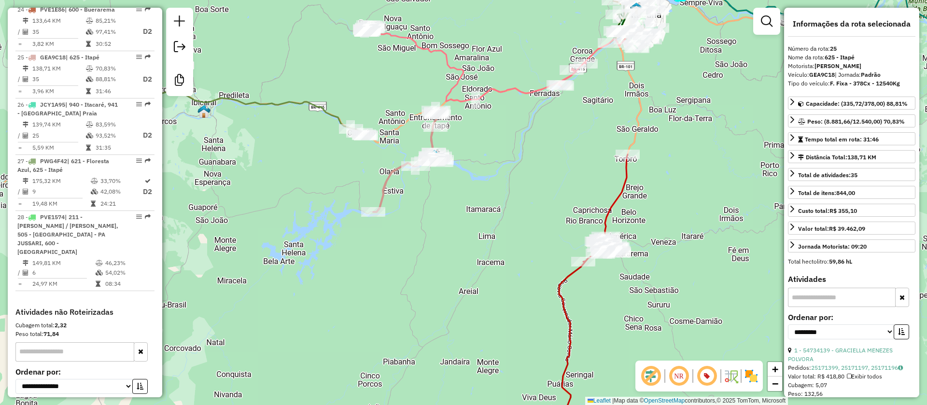
click at [428, 140] on icon at bounding box center [408, 161] width 70 height 101
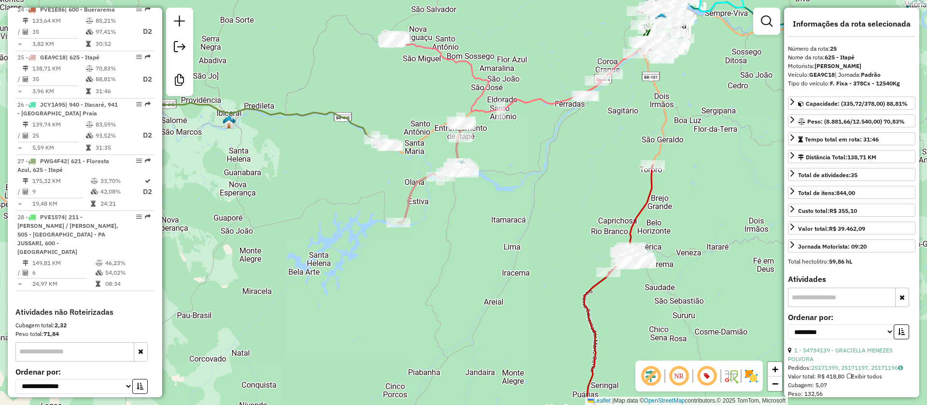
click at [461, 62] on icon at bounding box center [531, 74] width 283 height 76
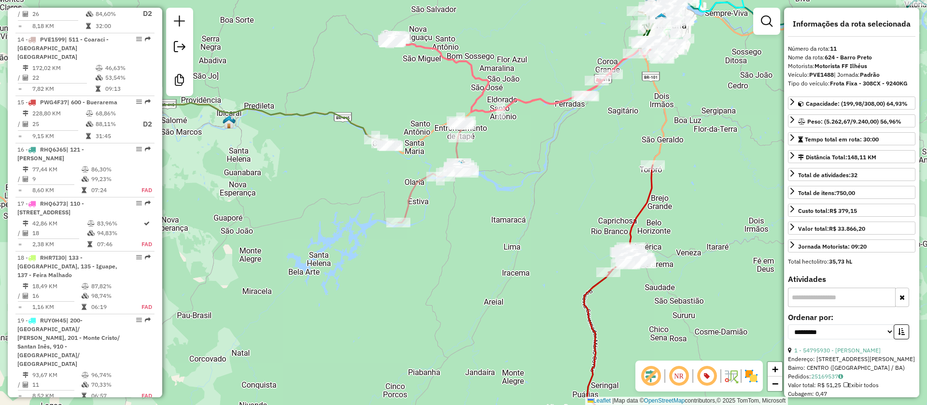
scroll to position [984, 0]
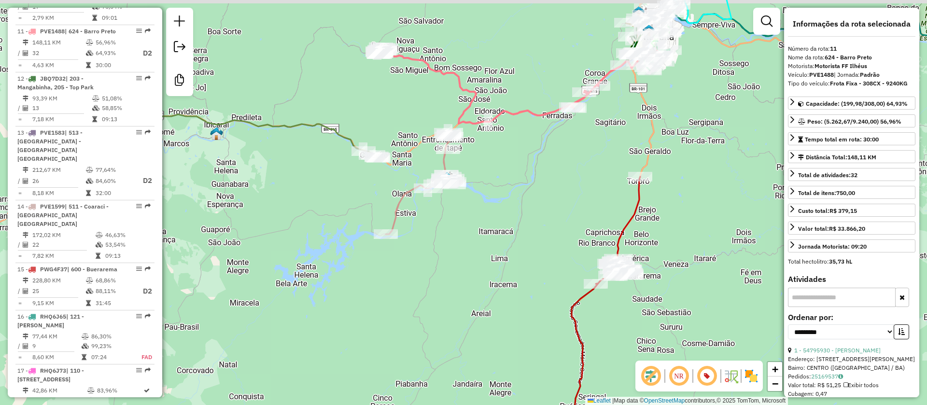
drag, startPoint x: 481, startPoint y: 38, endPoint x: 367, endPoint y: 91, distance: 125.1
click at [436, 91] on div "Janela de atendimento Grade de atendimento Capacidade Transportadoras Veículos …" at bounding box center [463, 202] width 927 height 405
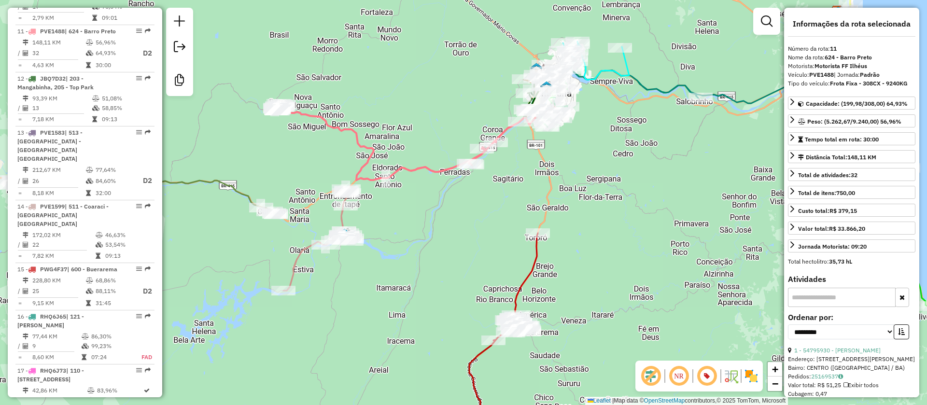
click at [440, 169] on icon at bounding box center [416, 142] width 283 height 76
click at [355, 137] on icon at bounding box center [416, 142] width 283 height 76
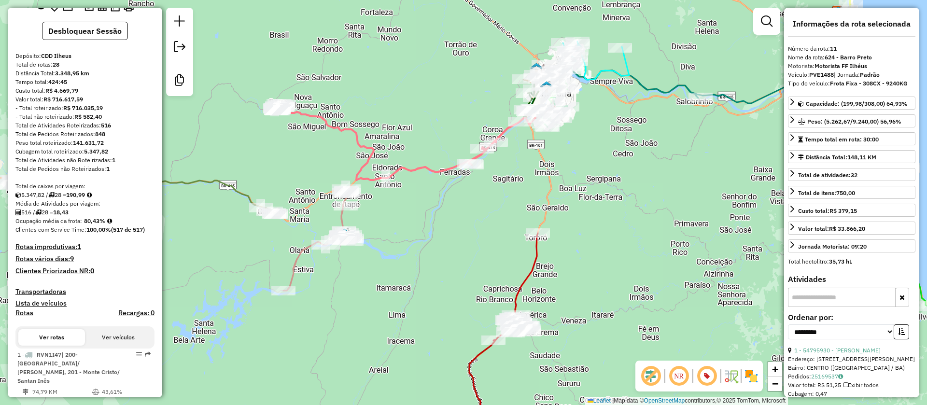
scroll to position [43, 0]
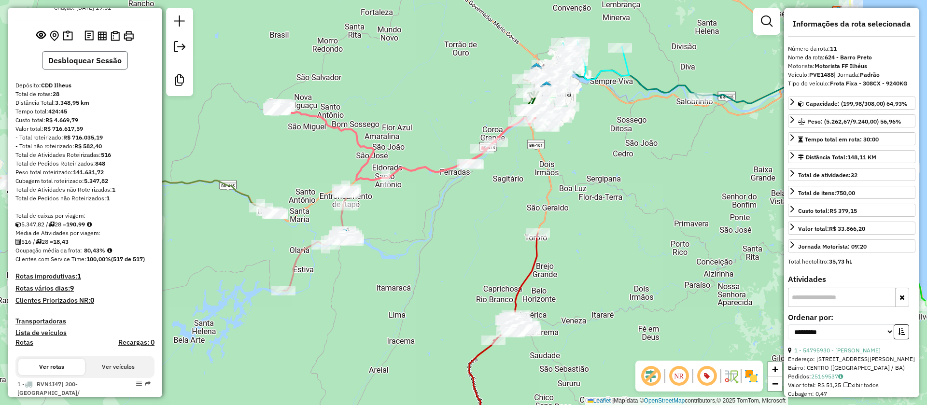
click at [81, 64] on button "Desbloquear Sessão" at bounding box center [85, 60] width 86 height 18
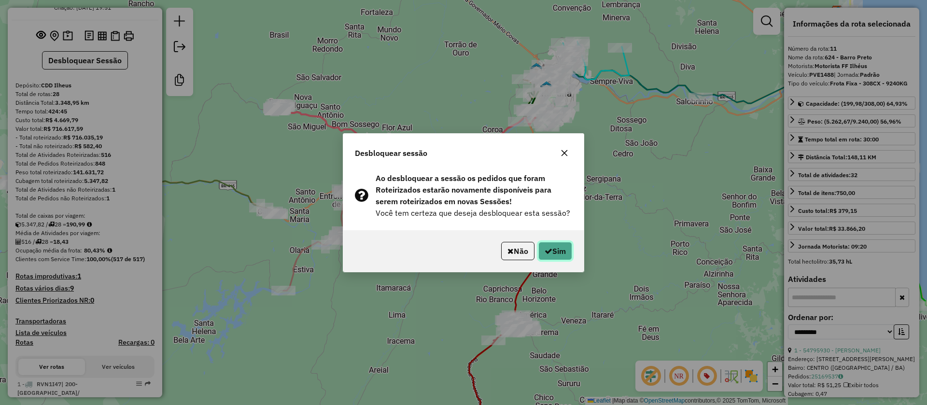
click at [566, 254] on button "Sim" at bounding box center [555, 251] width 34 height 18
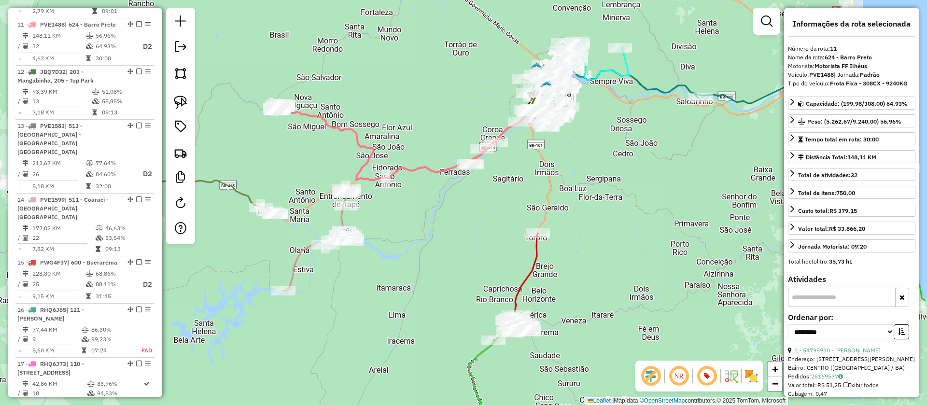
scroll to position [984, 0]
click at [173, 102] on link at bounding box center [180, 102] width 21 height 21
drag, startPoint x: 276, startPoint y: 76, endPoint x: 333, endPoint y: 109, distance: 66.0
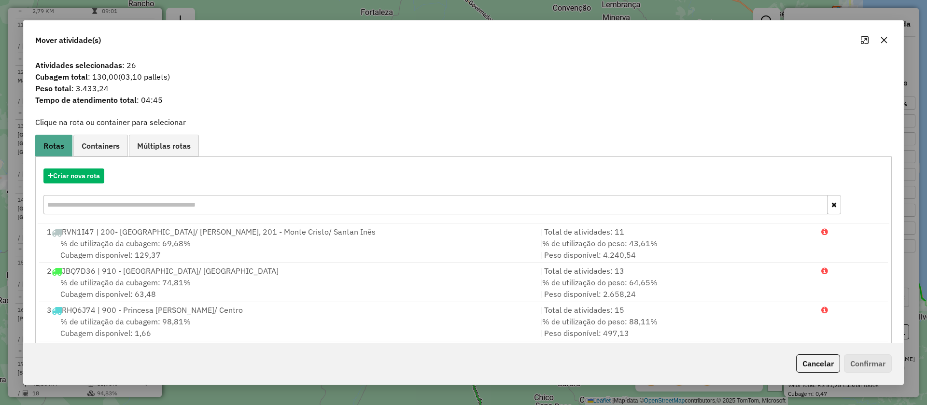
click at [885, 39] on icon "button" at bounding box center [884, 40] width 6 height 6
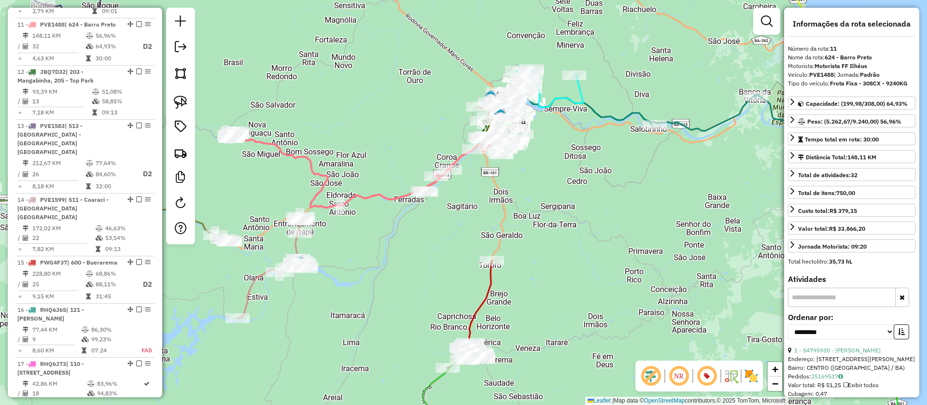
drag, startPoint x: 619, startPoint y: 159, endPoint x: 589, endPoint y: 157, distance: 30.5
click at [589, 157] on div "Janela de atendimento Grade de atendimento Capacidade Transportadoras Veículos …" at bounding box center [463, 202] width 927 height 405
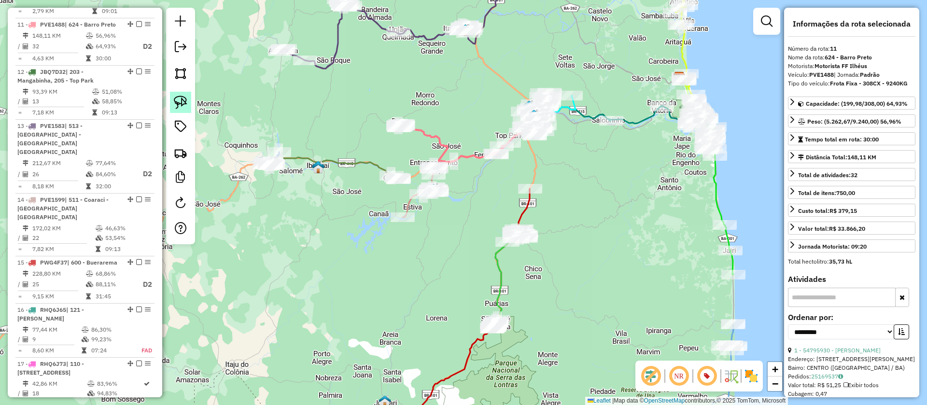
click at [185, 100] on img at bounding box center [181, 103] width 14 height 14
drag, startPoint x: 366, startPoint y: 131, endPoint x: 441, endPoint y: 105, distance: 79.1
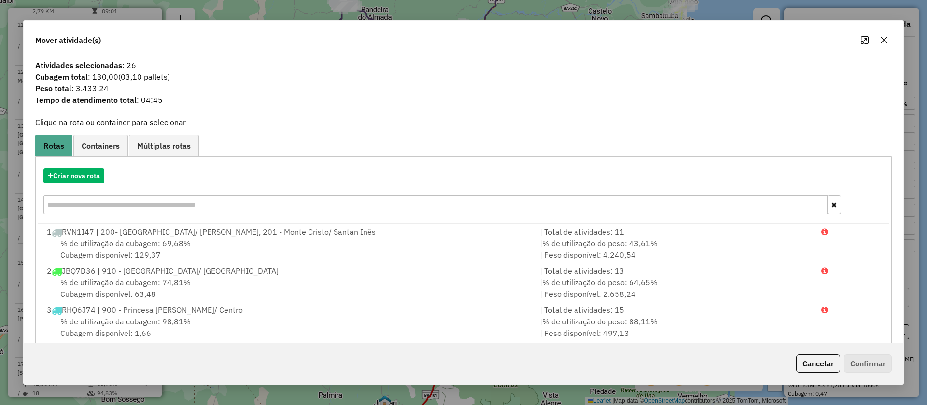
click at [886, 40] on icon "button" at bounding box center [884, 40] width 8 height 8
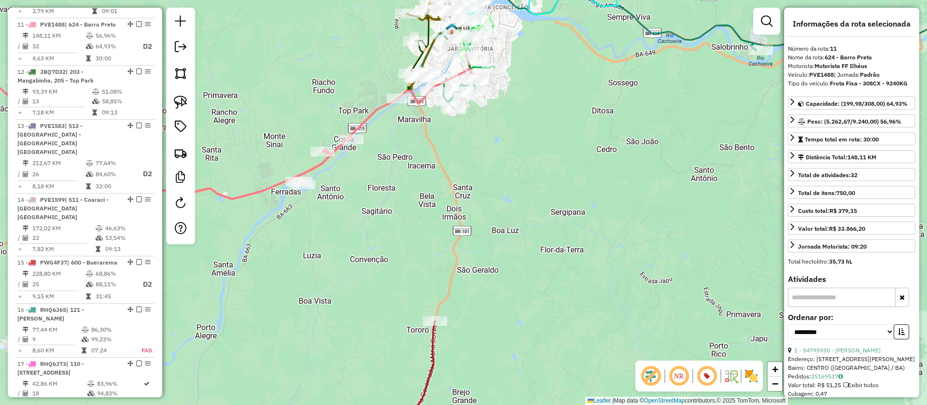
click at [482, 221] on div "Janela de atendimento Grade de atendimento Capacidade Transportadoras Veículos …" at bounding box center [463, 202] width 927 height 405
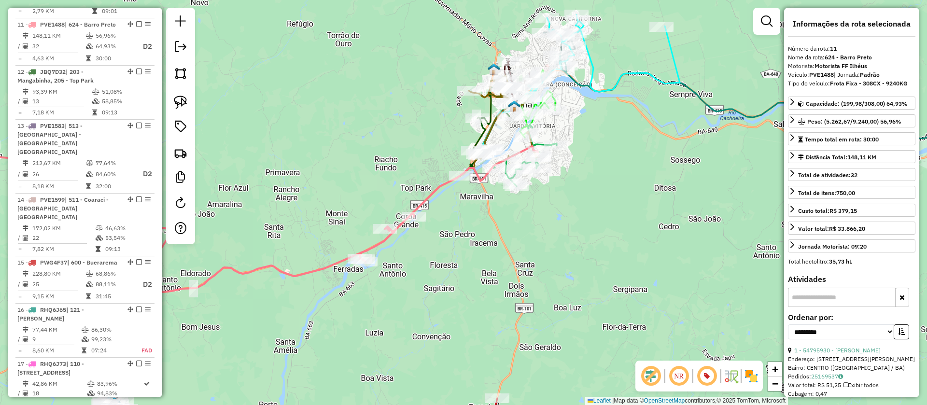
click at [426, 205] on icon at bounding box center [255, 216] width 567 height 153
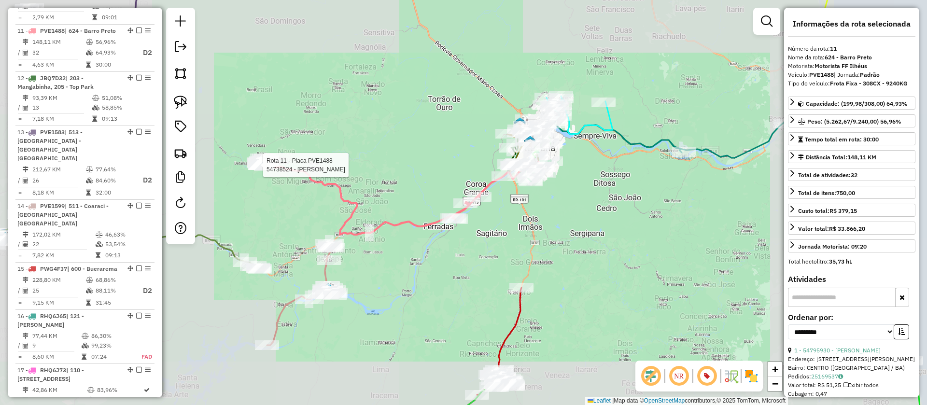
scroll to position [978, 0]
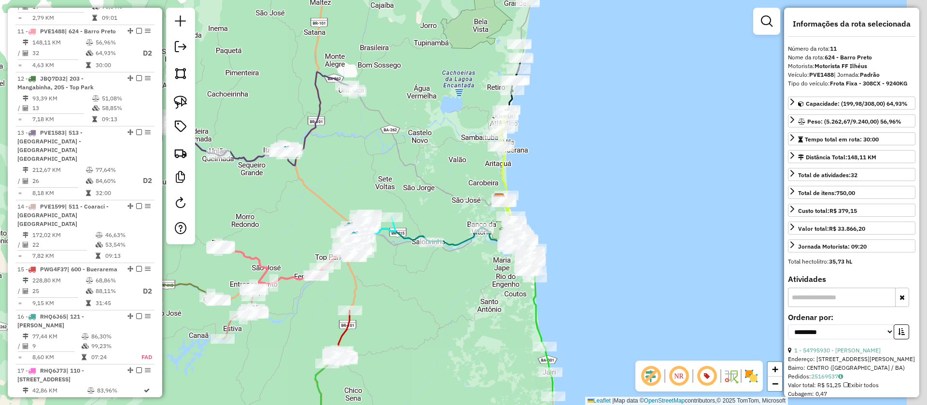
drag, startPoint x: 560, startPoint y: 105, endPoint x: 464, endPoint y: 233, distance: 159.7
click at [458, 262] on div "Janela de atendimento Grade de atendimento Capacidade Transportadoras Veículos …" at bounding box center [463, 202] width 927 height 405
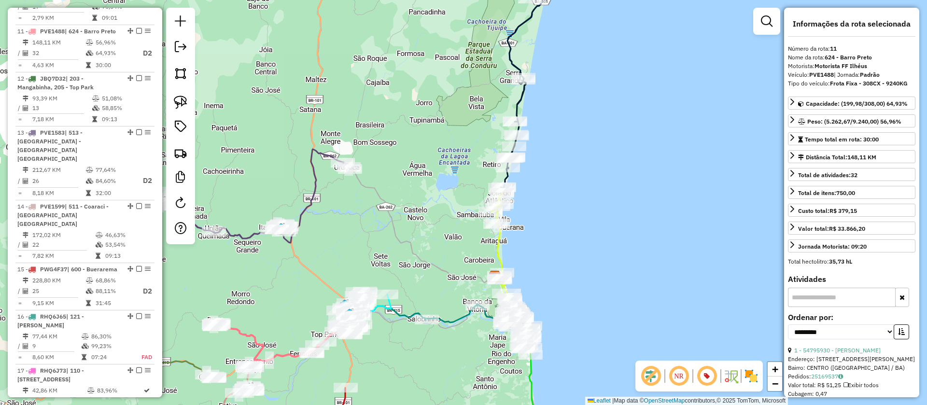
click at [515, 103] on icon at bounding box center [522, 73] width 42 height 229
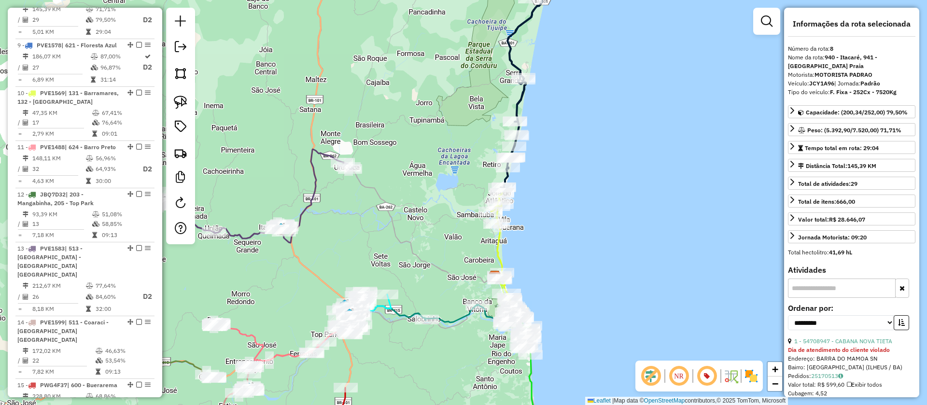
scroll to position [811, 0]
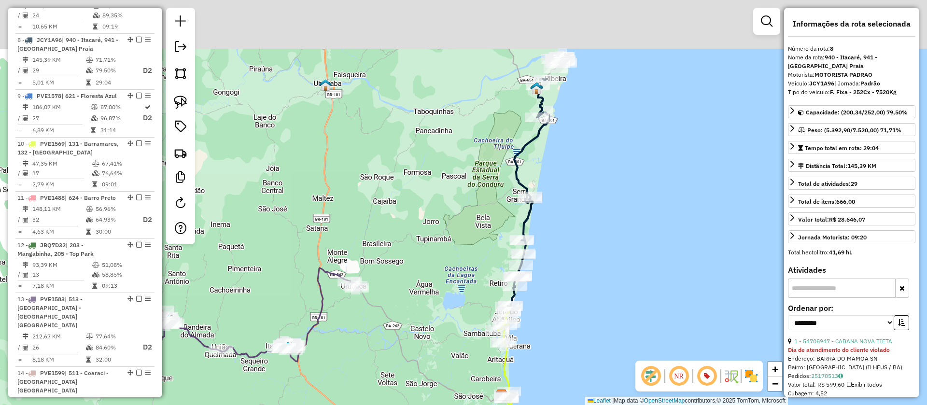
drag, startPoint x: 583, startPoint y: 39, endPoint x: 583, endPoint y: 106, distance: 66.6
click at [588, 175] on div "Janela de atendimento Grade de atendimento Capacidade Transportadoras Veículos …" at bounding box center [463, 202] width 927 height 405
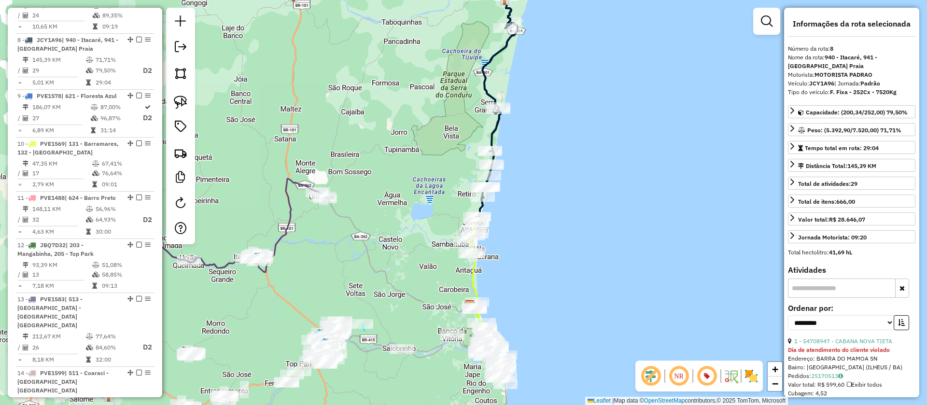
drag, startPoint x: 580, startPoint y: 93, endPoint x: 531, endPoint y: 28, distance: 81.6
click at [557, 0] on div "Janela de atendimento Grade de atendimento Capacidade Transportadoras Veículos …" at bounding box center [463, 202] width 927 height 405
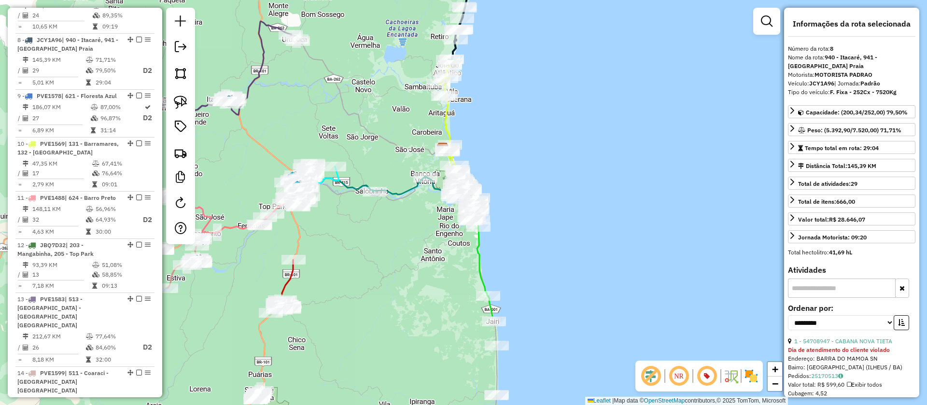
drag, startPoint x: 501, startPoint y: 95, endPoint x: 471, endPoint y: 156, distance: 68.2
click at [499, 84] on div "Janela de atendimento Grade de atendimento Capacidade Transportadoras Veículos …" at bounding box center [463, 202] width 927 height 405
click at [445, 120] on icon at bounding box center [448, 118] width 19 height 108
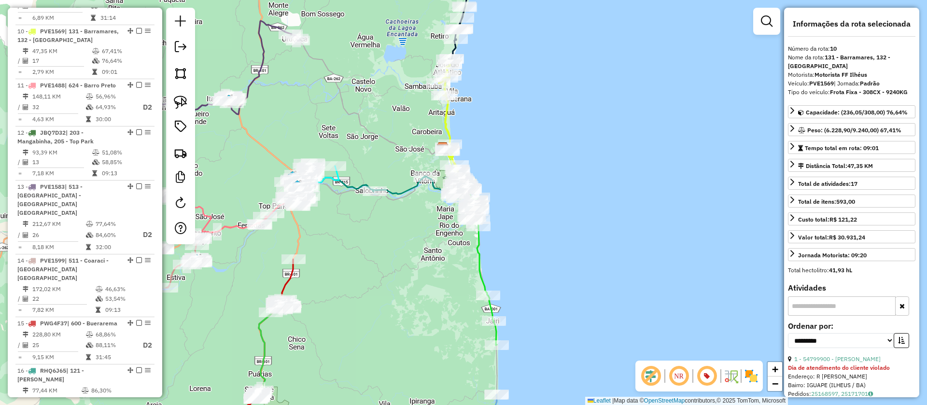
scroll to position [924, 0]
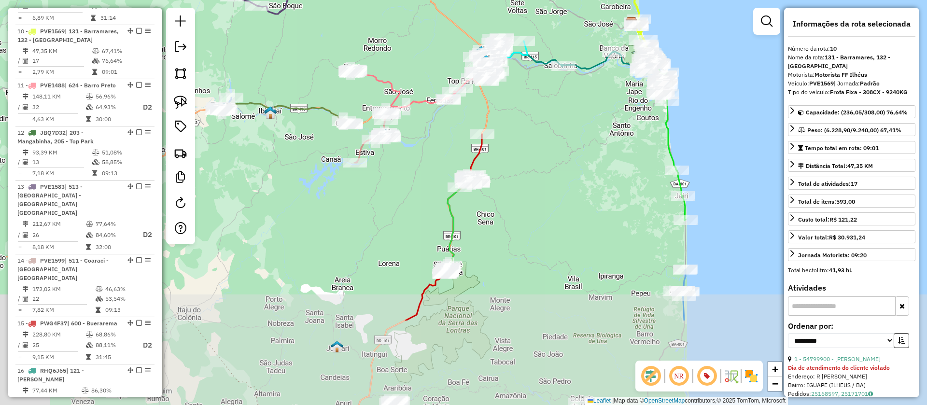
drag, startPoint x: 547, startPoint y: 246, endPoint x: 507, endPoint y: 181, distance: 76.1
click at [725, 127] on div "Janela de atendimento Grade de atendimento Capacidade Transportadoras Veículos …" at bounding box center [463, 202] width 927 height 405
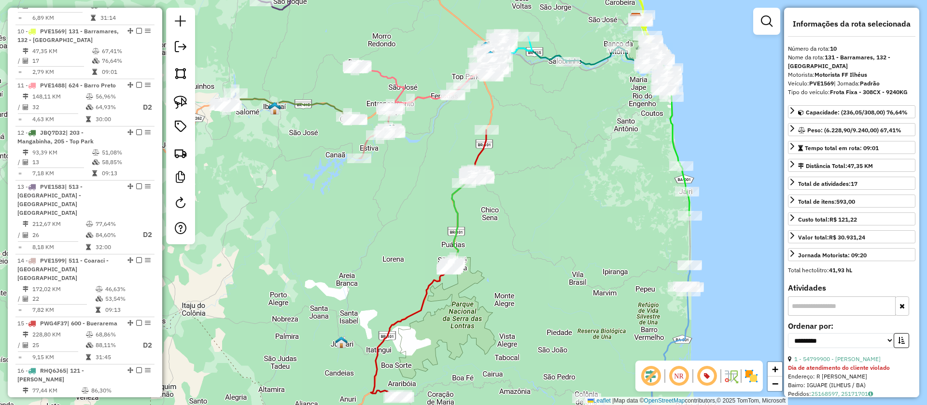
click at [370, 71] on div "Janela de atendimento Grade de atendimento Capacidade Transportadoras Veículos …" at bounding box center [463, 202] width 927 height 405
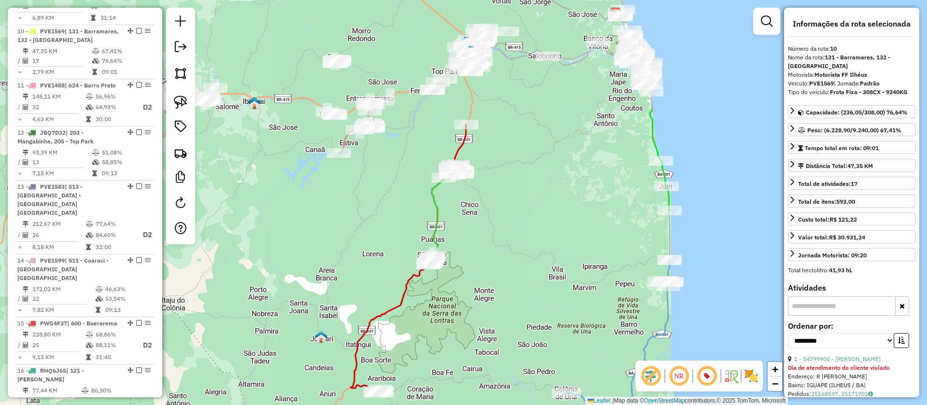
drag, startPoint x: 488, startPoint y: 182, endPoint x: 474, endPoint y: 360, distance: 179.2
click at [491, 405] on html "Aguarde... Pop-up bloqueado! Seu navegador bloqueou automáticamente a abertura …" at bounding box center [463, 202] width 927 height 405
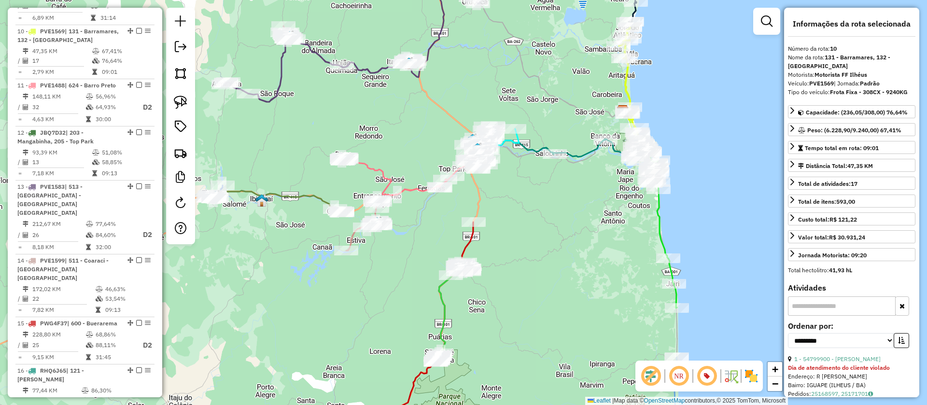
drag, startPoint x: 407, startPoint y: 114, endPoint x: 420, endPoint y: 128, distance: 19.2
click at [420, 128] on div "Janela de atendimento Grade de atendimento Capacidade Transportadoras Veículos …" at bounding box center [463, 202] width 927 height 405
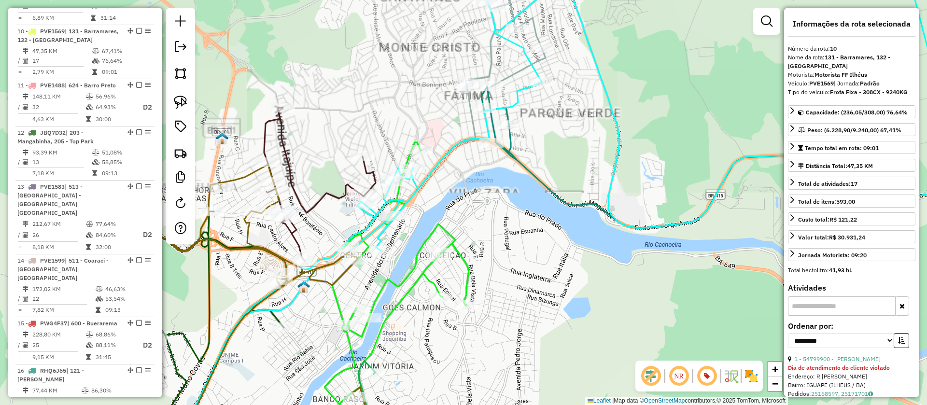
click at [511, 71] on icon at bounding box center [483, 61] width 125 height 163
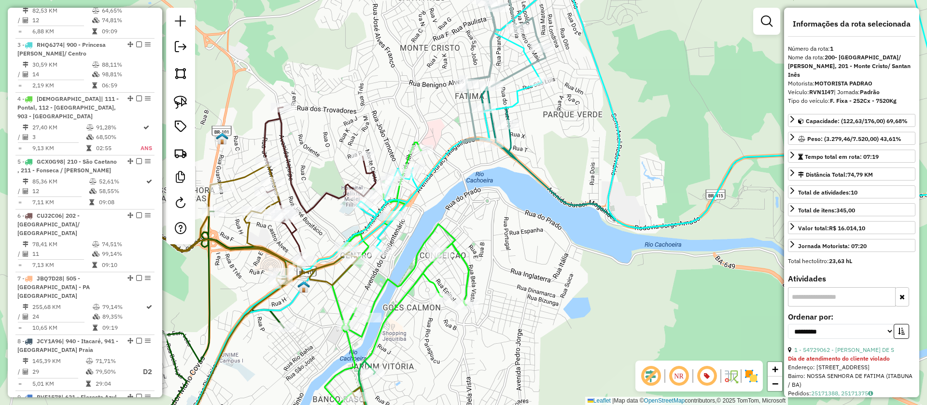
scroll to position [407, 0]
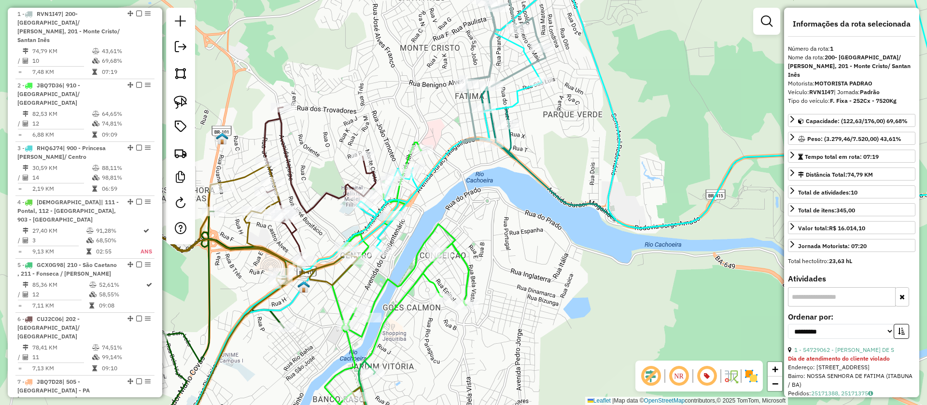
click at [423, 237] on icon at bounding box center [397, 276] width 144 height 269
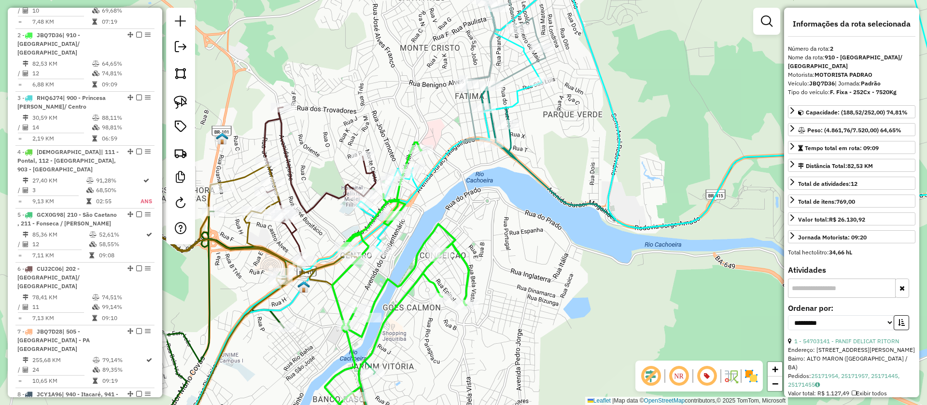
scroll to position [469, 0]
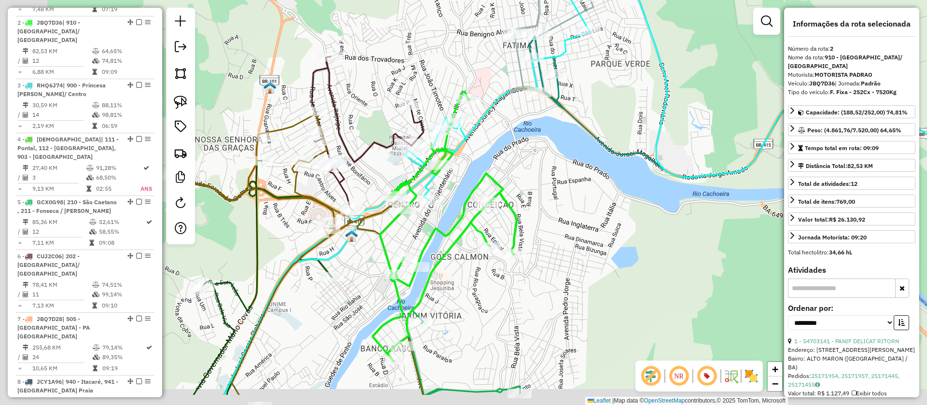
drag, startPoint x: 596, startPoint y: 224, endPoint x: 687, endPoint y: 91, distance: 160.6
click at [686, 92] on div "Janela de atendimento Grade de atendimento Capacidade Transportadoras Veículos …" at bounding box center [463, 202] width 927 height 405
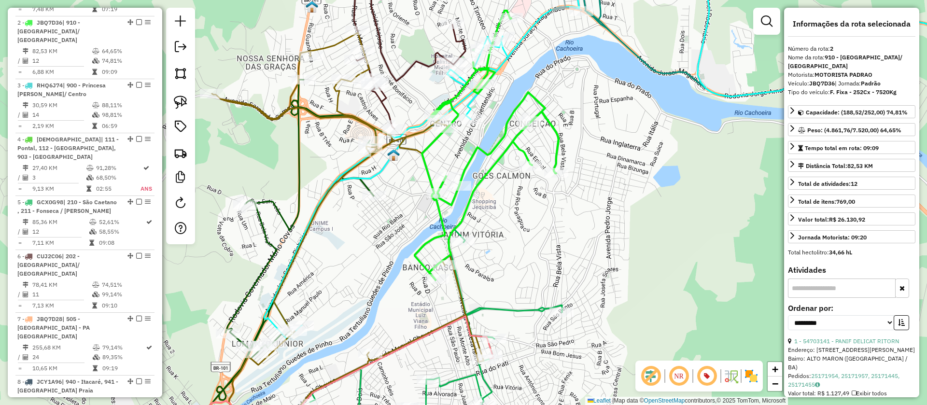
click at [384, 168] on icon at bounding box center [642, 148] width 756 height 379
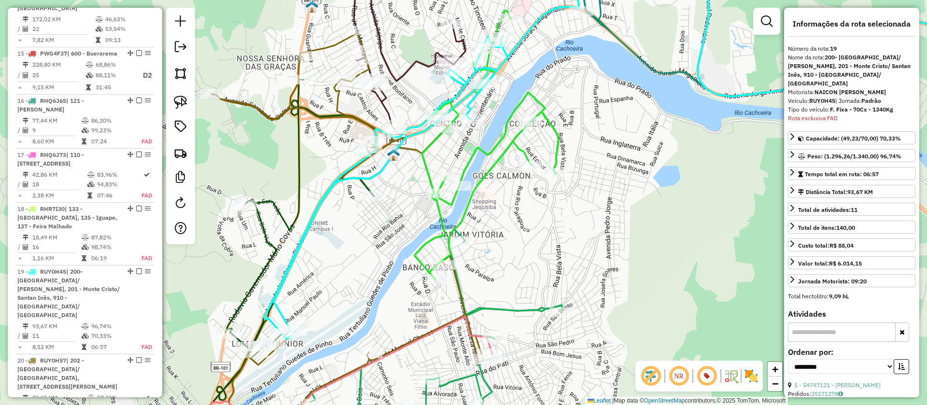
scroll to position [1434, 0]
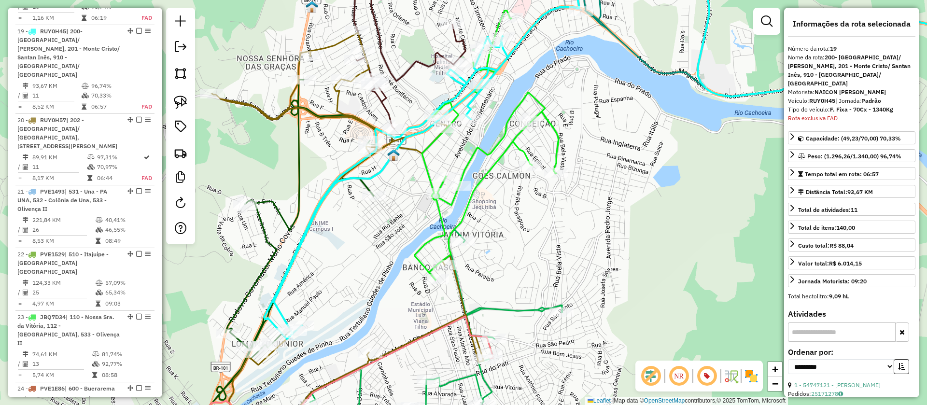
click at [340, 90] on icon at bounding box center [348, 239] width 272 height 413
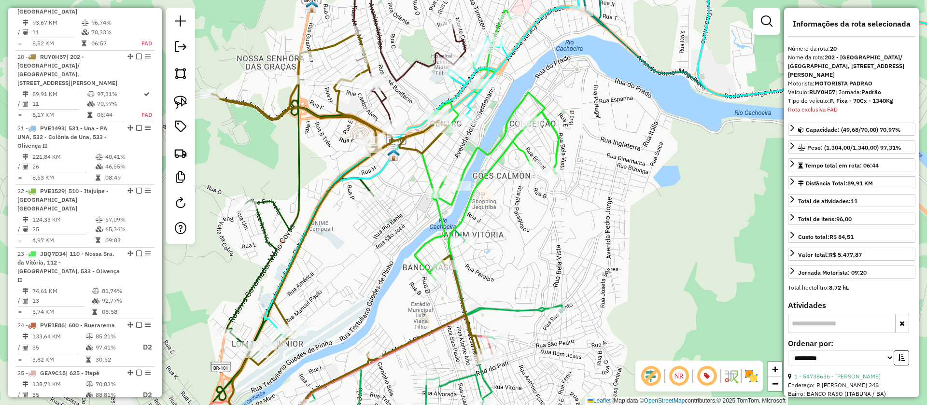
scroll to position [1505, 0]
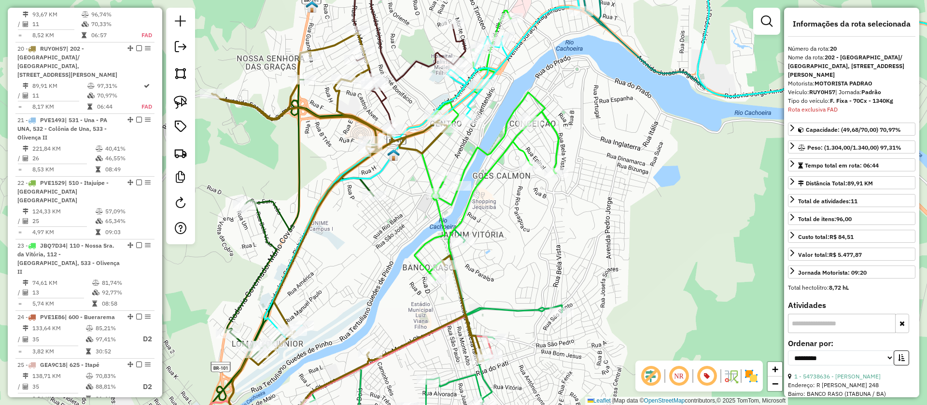
drag, startPoint x: 450, startPoint y: 160, endPoint x: 474, endPoint y: 134, distance: 34.9
click at [478, 132] on div "Janela de atendimento Grade de atendimento Capacidade Transportadoras Veículos …" at bounding box center [463, 202] width 927 height 405
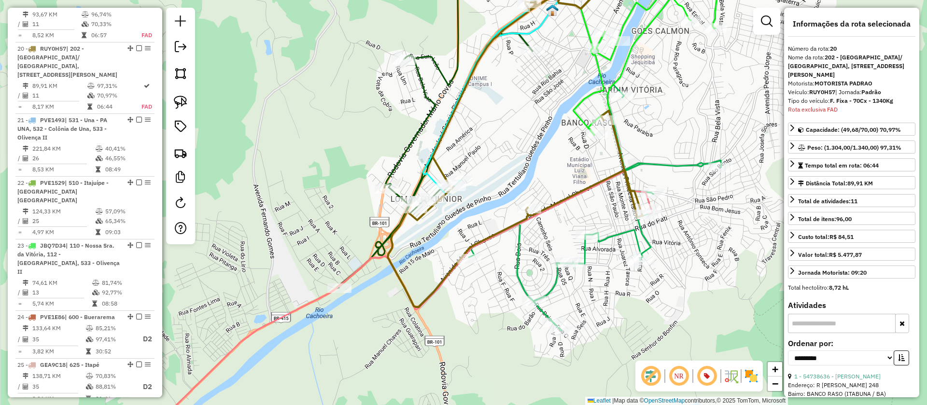
click at [432, 103] on icon at bounding box center [444, 123] width 215 height 329
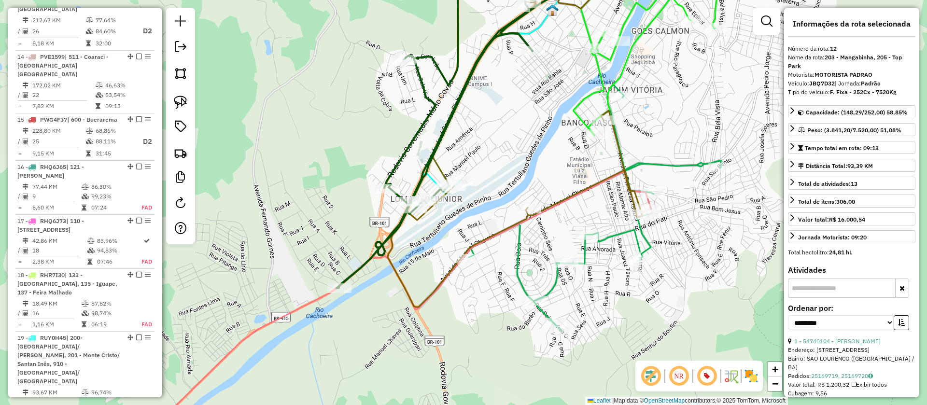
scroll to position [1034, 0]
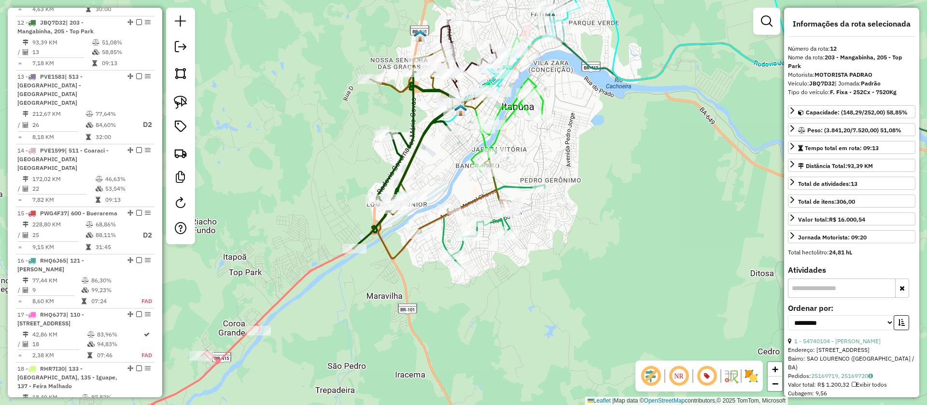
click at [409, 167] on icon at bounding box center [406, 160] width 107 height 177
click at [445, 232] on icon at bounding box center [482, 208] width 126 height 123
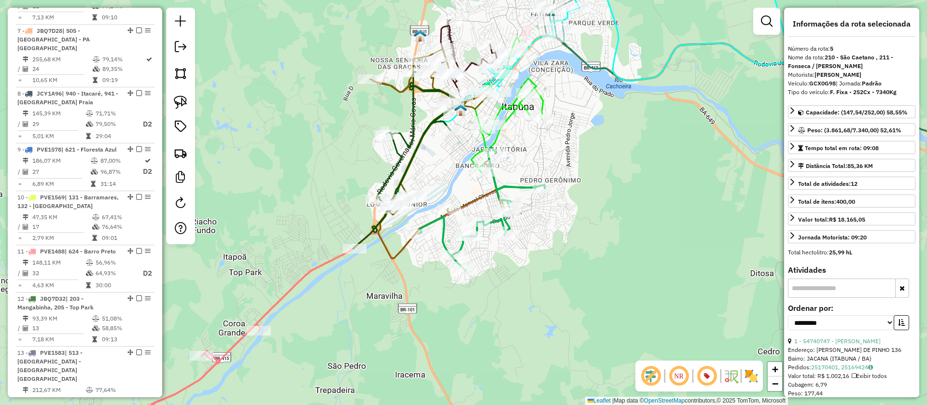
scroll to position [640, 0]
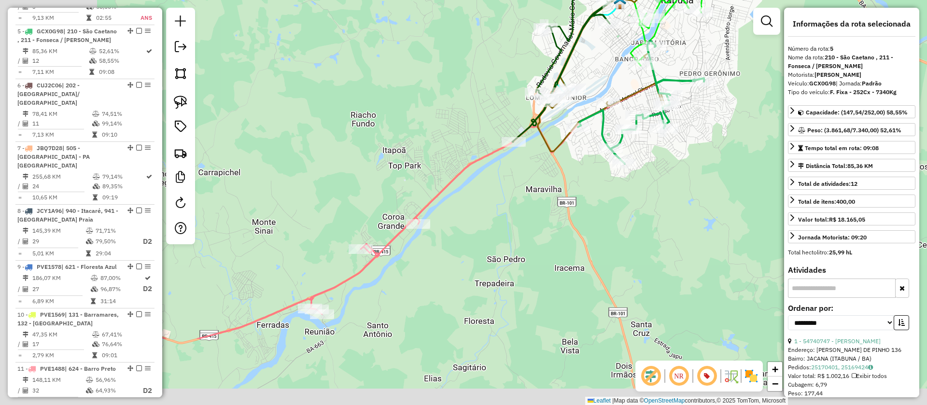
drag, startPoint x: 353, startPoint y: 278, endPoint x: 520, endPoint y: 164, distance: 202.6
click at [523, 158] on div "Janela de atendimento Grade de atendimento Capacidade Transportadoras Veículos …" at bounding box center [463, 202] width 927 height 405
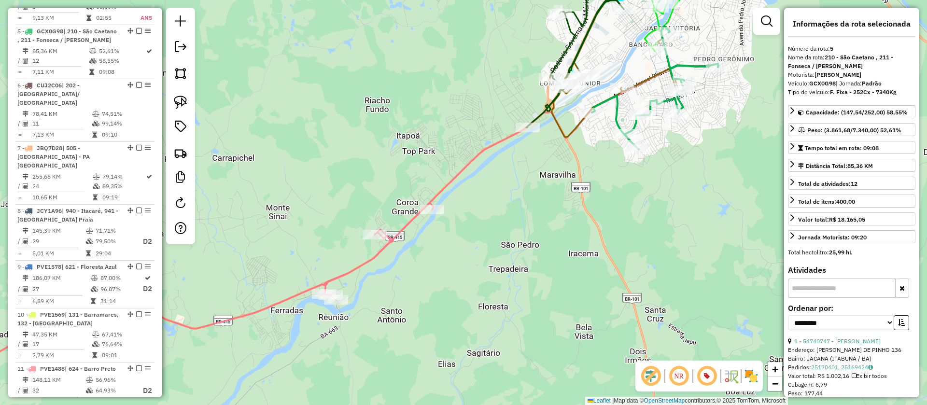
click at [476, 157] on icon at bounding box center [295, 215] width 776 height 292
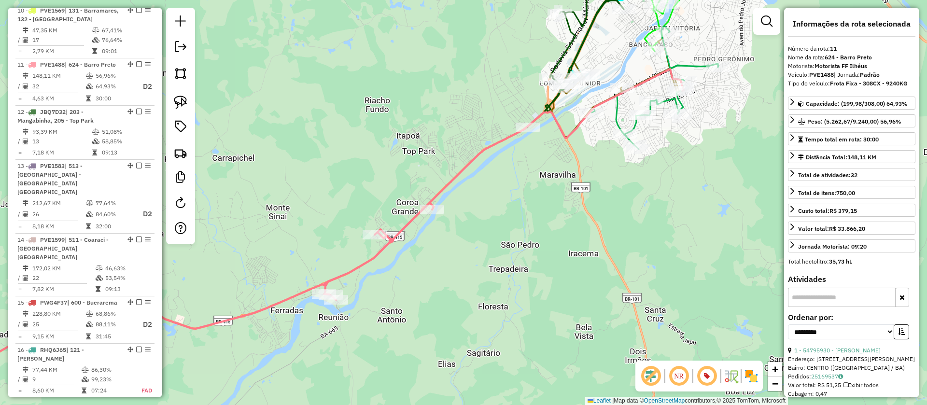
scroll to position [978, 0]
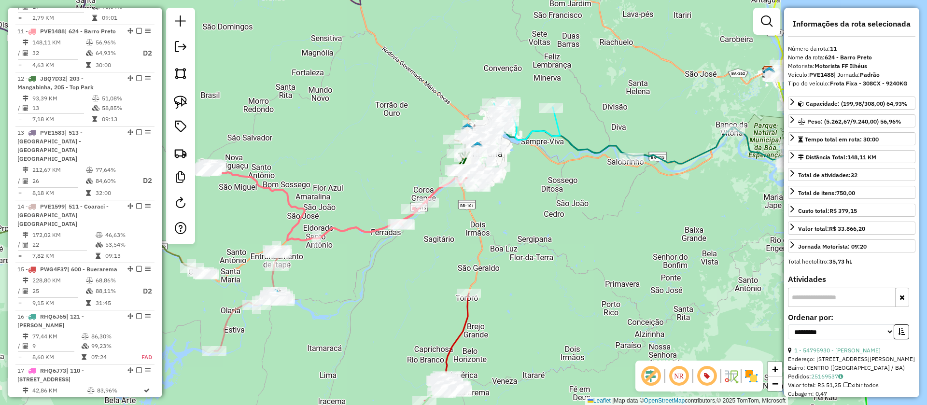
drag, startPoint x: 590, startPoint y: 220, endPoint x: 514, endPoint y: 174, distance: 89.0
click at [526, 183] on div "Janela de atendimento Grade de atendimento Capacidade Transportadoras Veículos …" at bounding box center [463, 202] width 927 height 405
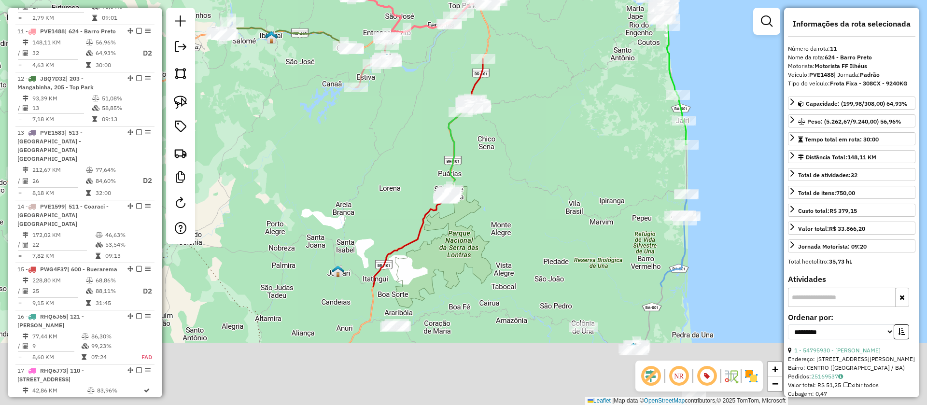
drag, startPoint x: 520, startPoint y: 278, endPoint x: 529, endPoint y: 114, distance: 164.4
click at [529, 114] on div "Janela de atendimento Grade de atendimento Capacidade Transportadoras Veículos …" at bounding box center [463, 202] width 927 height 405
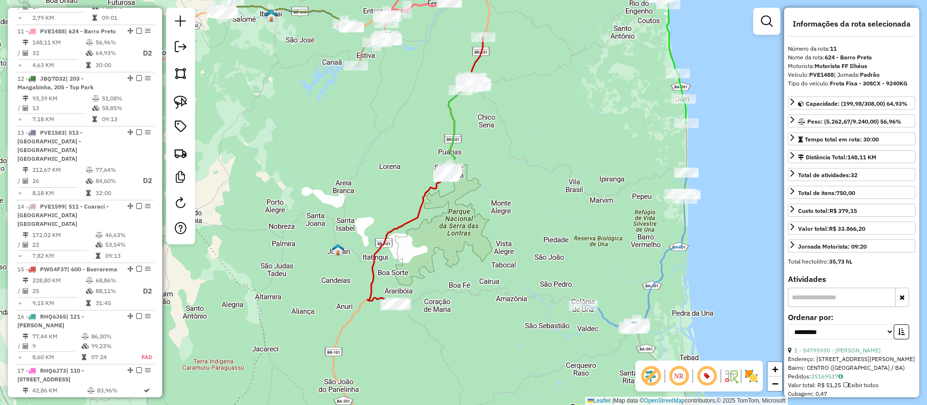
click at [420, 205] on icon at bounding box center [424, 171] width 115 height 269
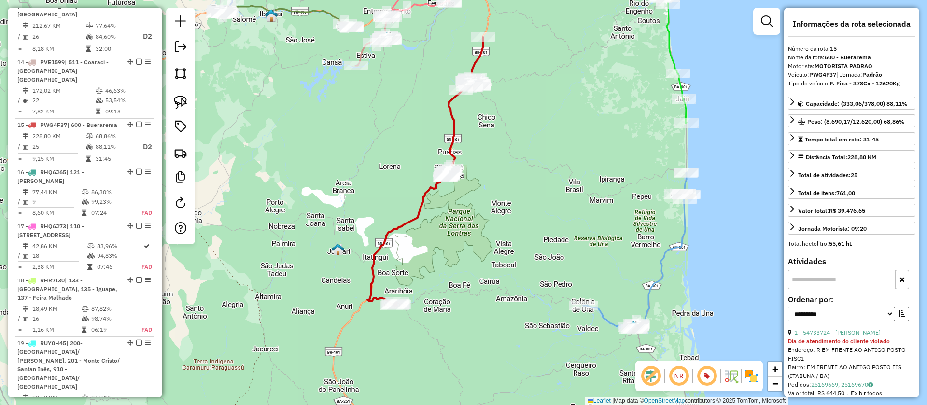
scroll to position [1198, 0]
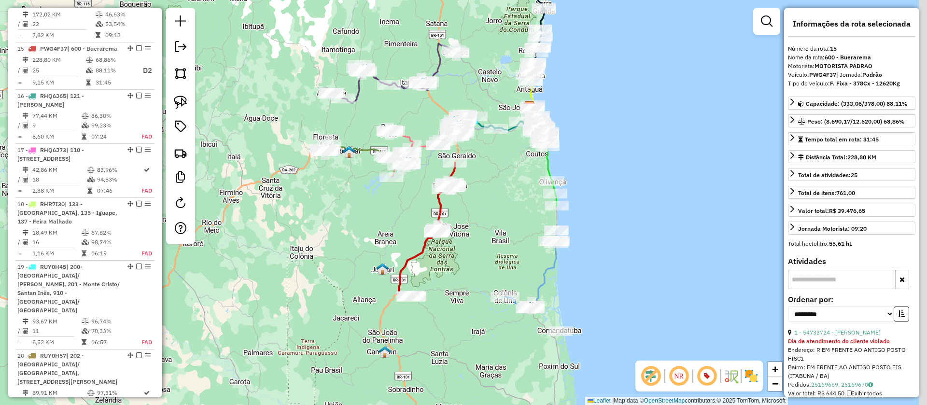
drag, startPoint x: 517, startPoint y: 159, endPoint x: 485, endPoint y: 194, distance: 46.8
click at [485, 194] on div "Janela de atendimento Grade de atendimento Capacidade Transportadoras Veículos …" at bounding box center [463, 202] width 927 height 405
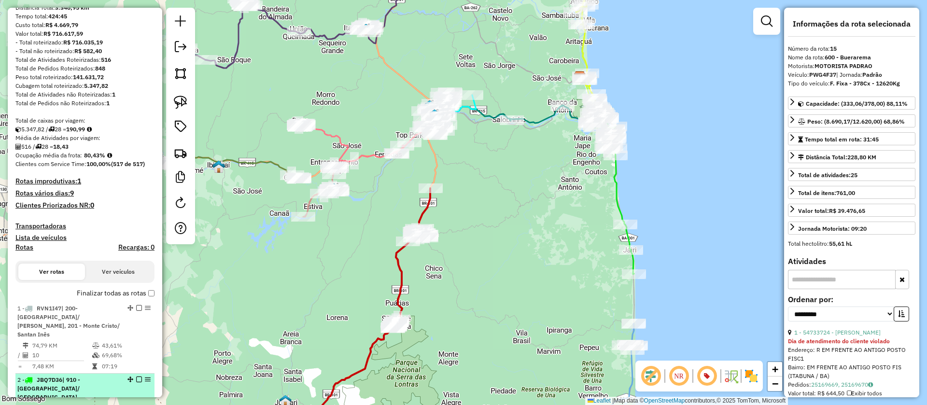
scroll to position [0, 0]
